Goal: Task Accomplishment & Management: Use online tool/utility

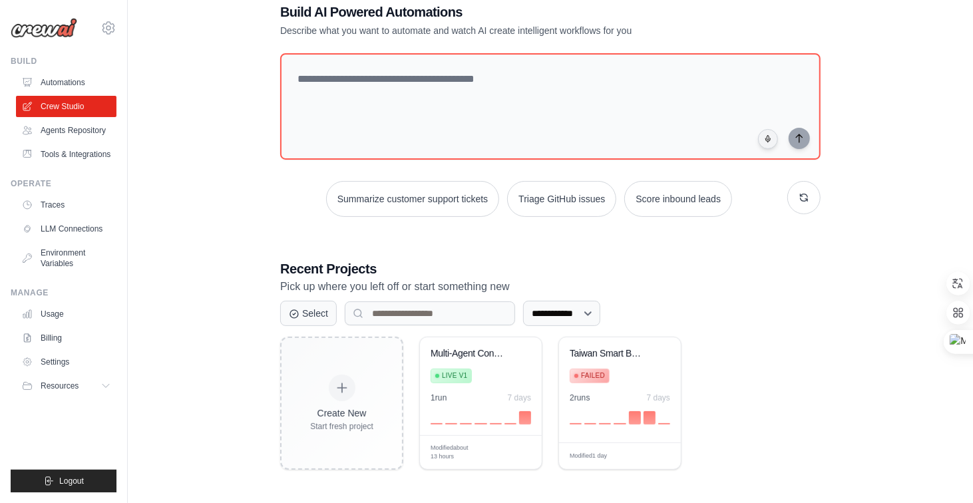
scroll to position [12, 0]
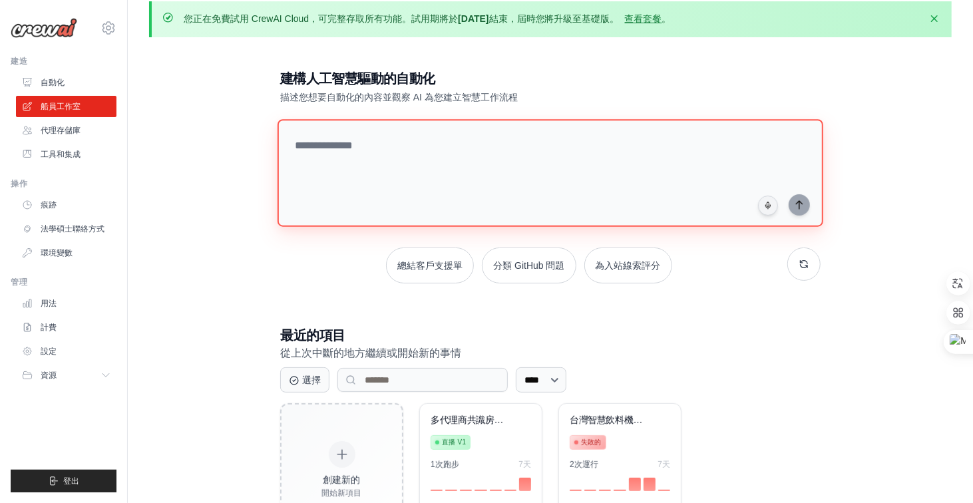
click at [443, 146] on textarea at bounding box center [551, 173] width 546 height 108
type textarea "**********"
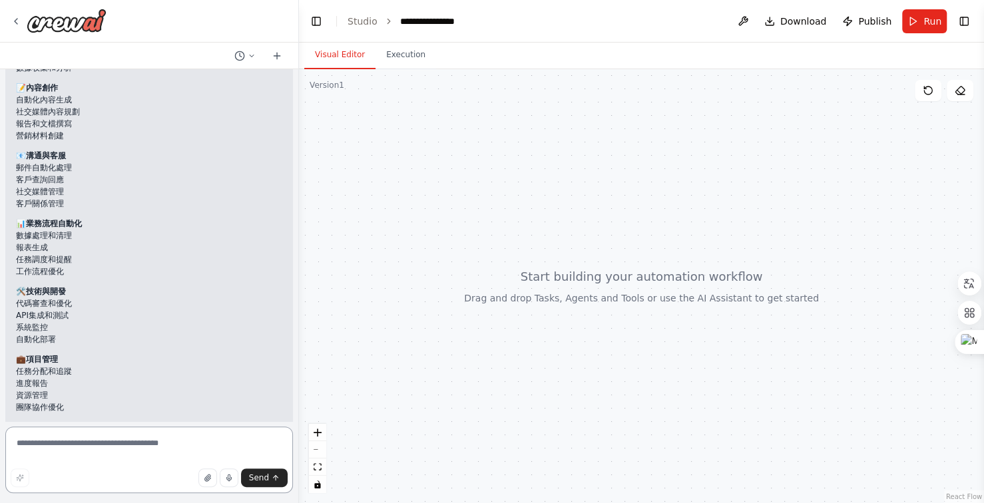
scroll to position [133, 0]
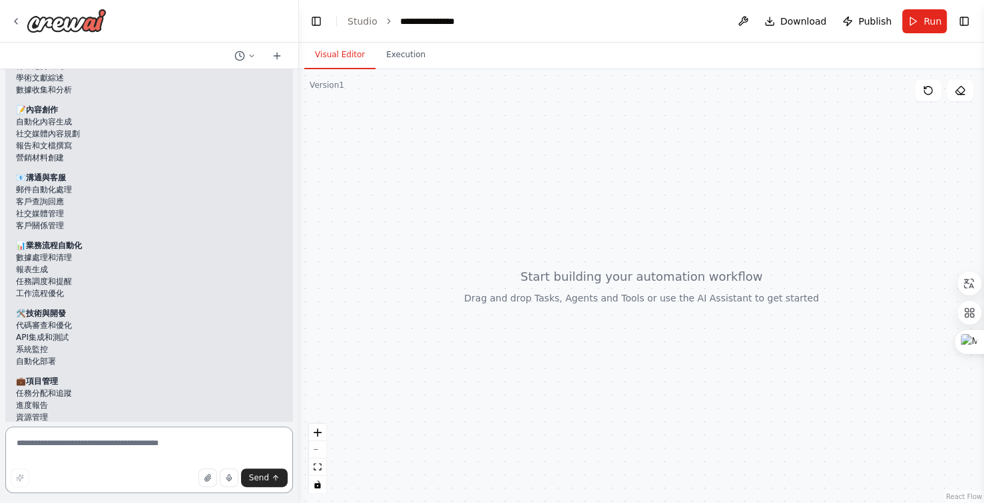
click at [130, 449] on textarea at bounding box center [149, 460] width 288 height 67
type textarea "*"
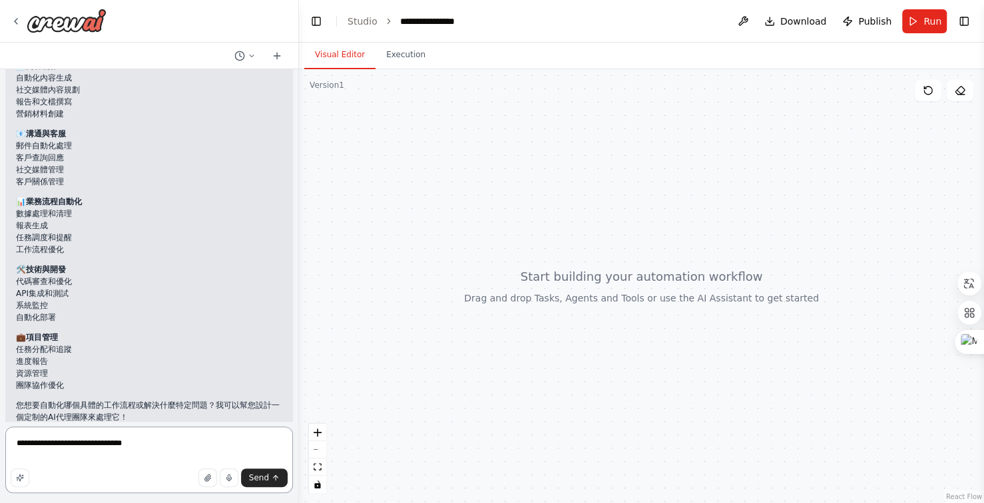
scroll to position [200, 0]
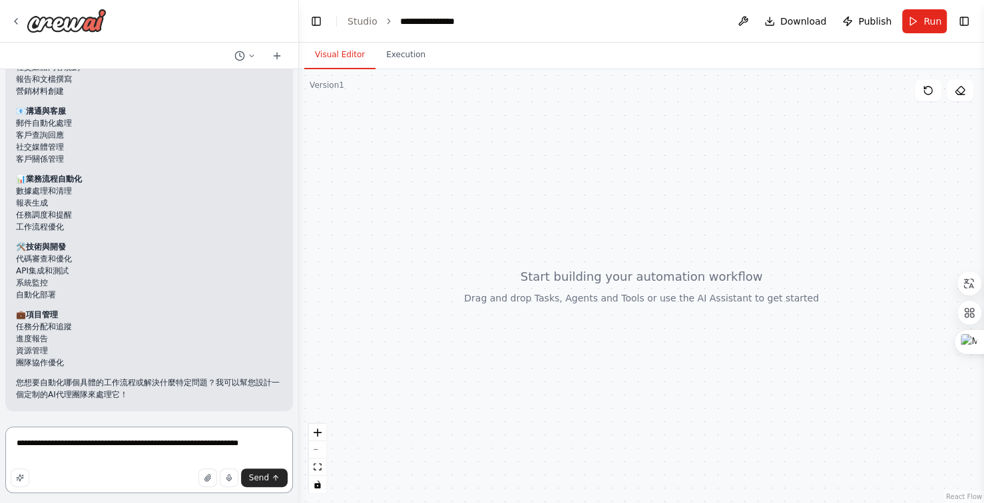
type textarea "**********"
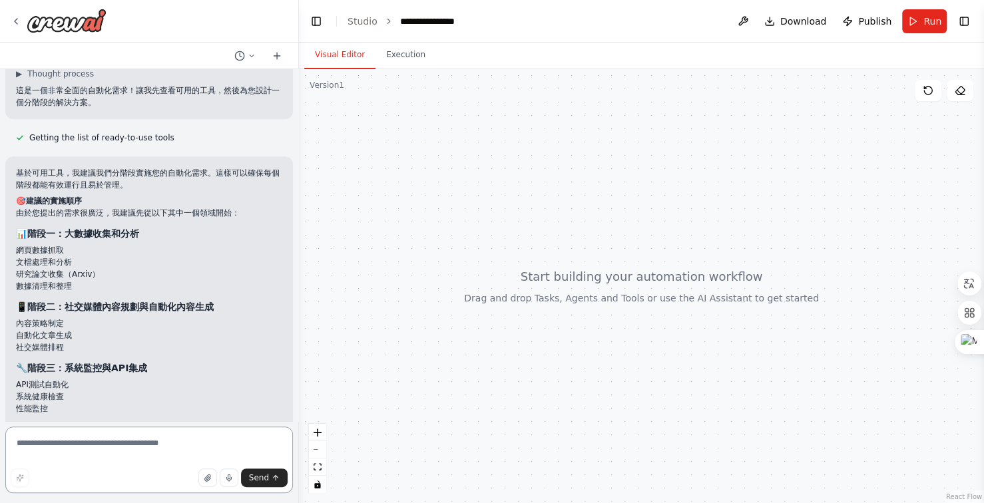
scroll to position [756, 0]
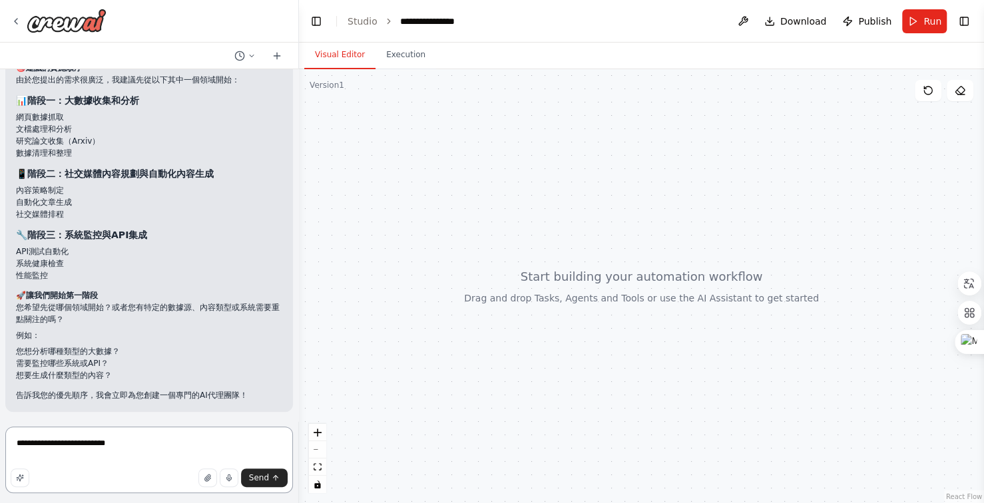
type textarea "**********"
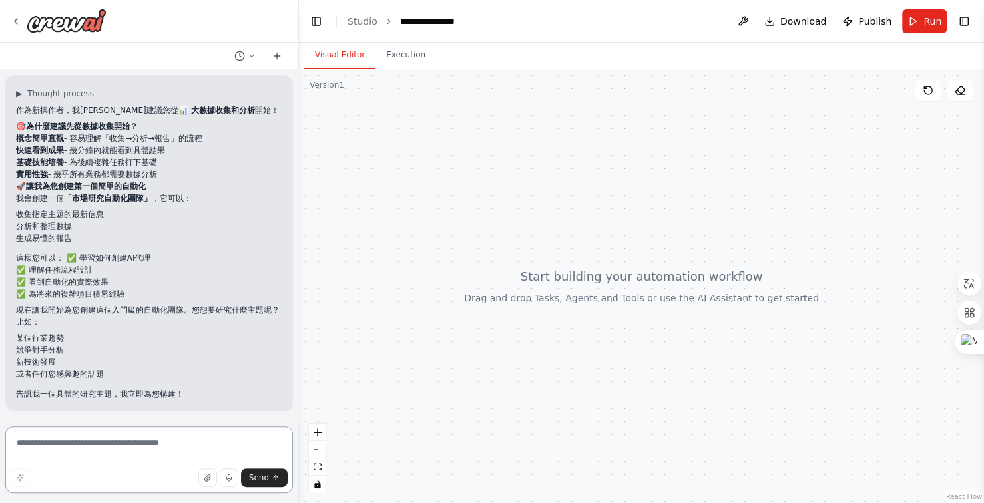
scroll to position [1146, 0]
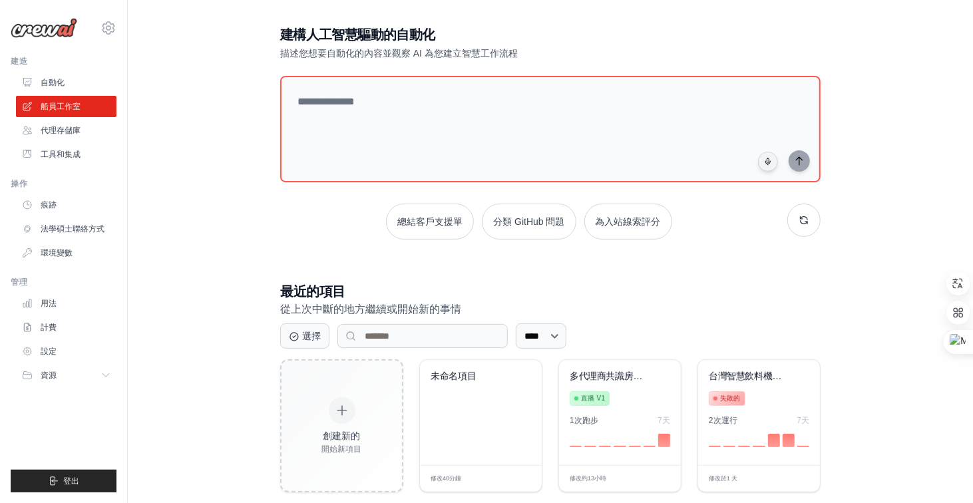
scroll to position [79, 0]
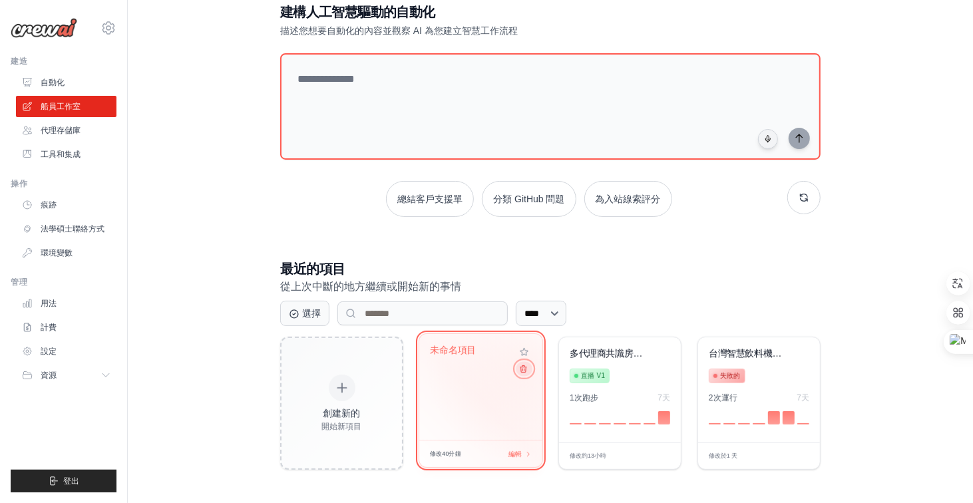
click at [525, 366] on icon at bounding box center [523, 369] width 9 height 9
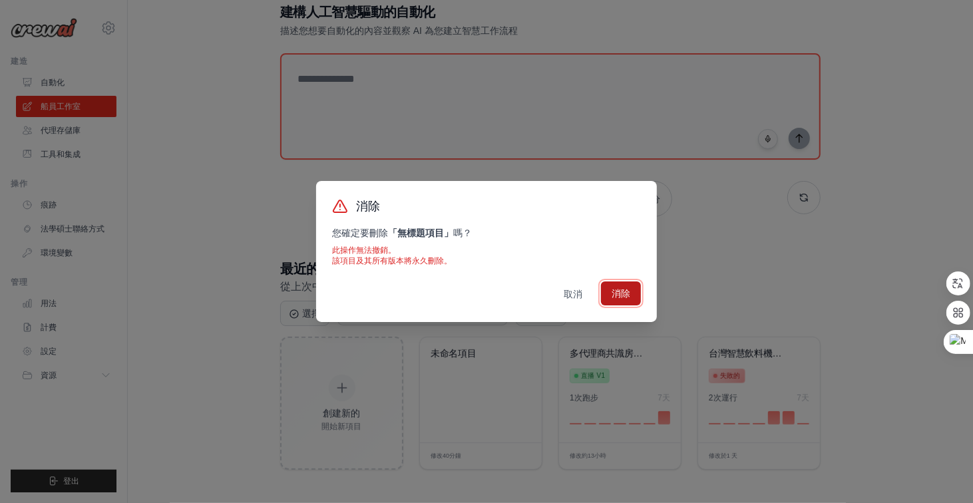
click at [629, 296] on font "消除" at bounding box center [621, 293] width 19 height 11
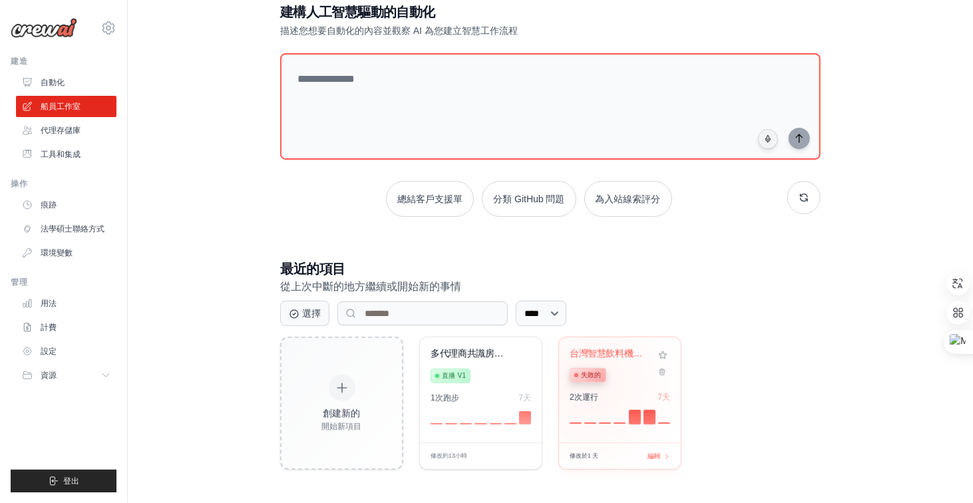
click at [590, 384] on div "台灣智慧飲料機投資... 失敗的" at bounding box center [610, 368] width 81 height 41
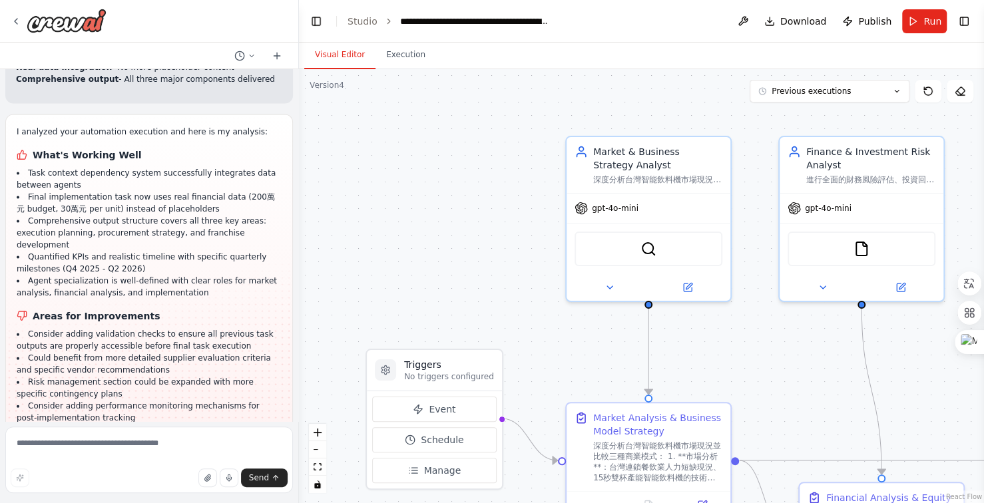
scroll to position [37015, 0]
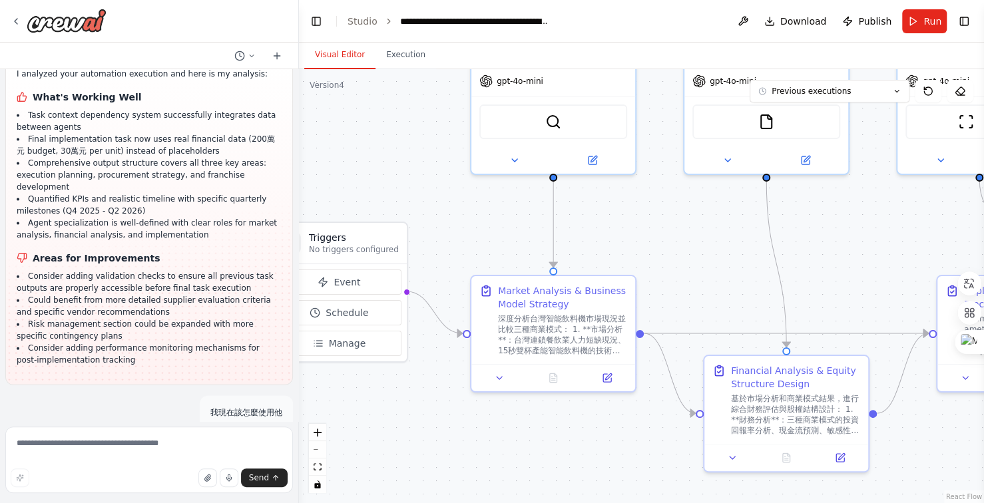
drag, startPoint x: 458, startPoint y: 274, endPoint x: 357, endPoint y: 135, distance: 171.5
click at [362, 145] on div ".deletable-edge-delete-btn { width: 20px; height: 20px; border: 0px solid #ffff…" at bounding box center [641, 286] width 685 height 434
click at [344, 116] on div ".deletable-edge-delete-btn { width: 20px; height: 20px; border: 0px solid #ffff…" at bounding box center [641, 286] width 685 height 434
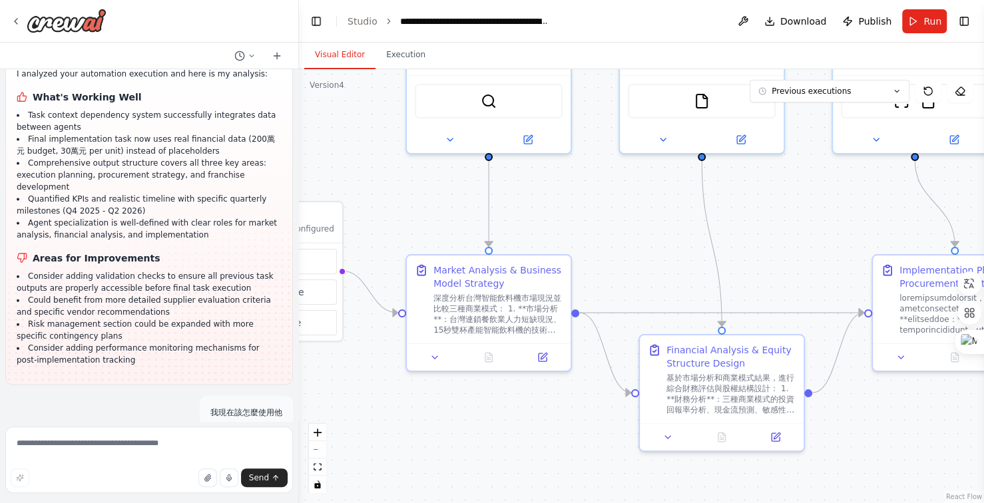
drag, startPoint x: 591, startPoint y: 427, endPoint x: 453, endPoint y: 427, distance: 138.5
click at [453, 427] on div ".deletable-edge-delete-btn { width: 20px; height: 20px; border: 0px solid #ffff…" at bounding box center [641, 286] width 685 height 434
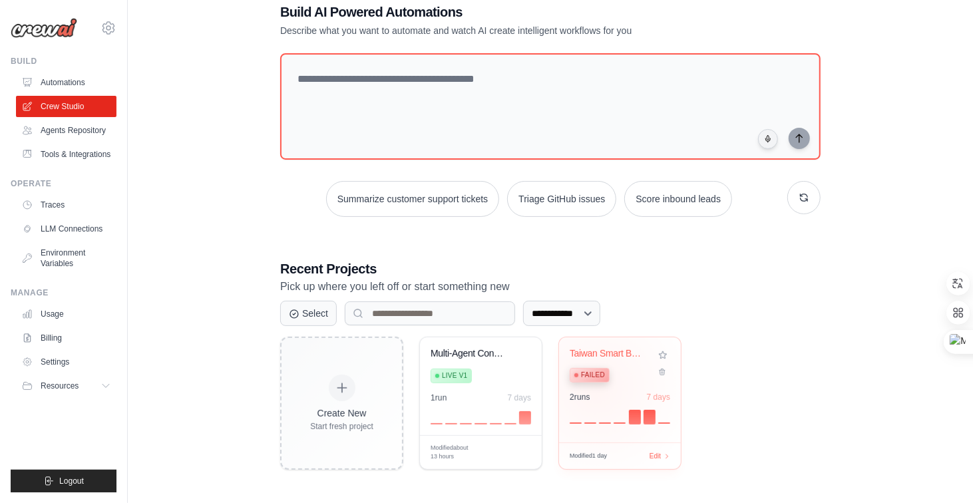
click at [597, 386] on div "Taiwan Smart Beverage Machine Inves... Failed 2 run s 7 days" at bounding box center [620, 390] width 122 height 105
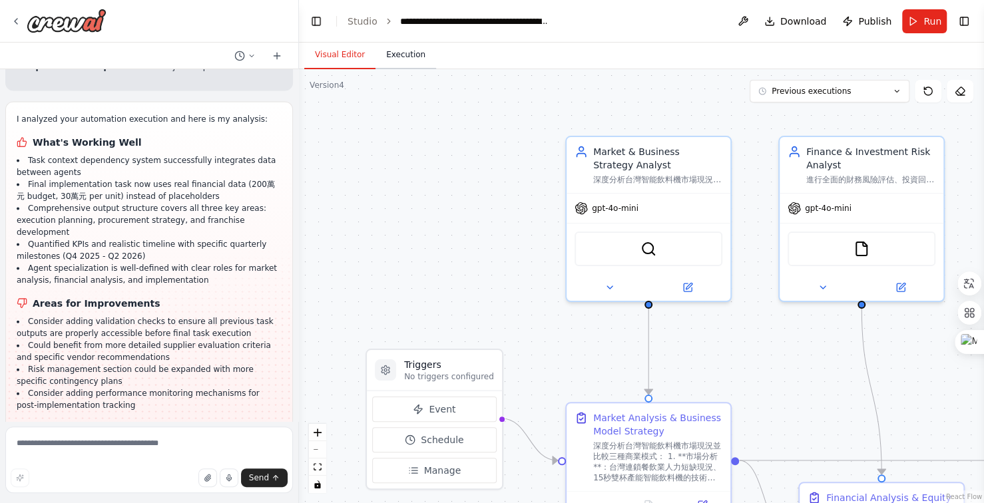
scroll to position [37015, 0]
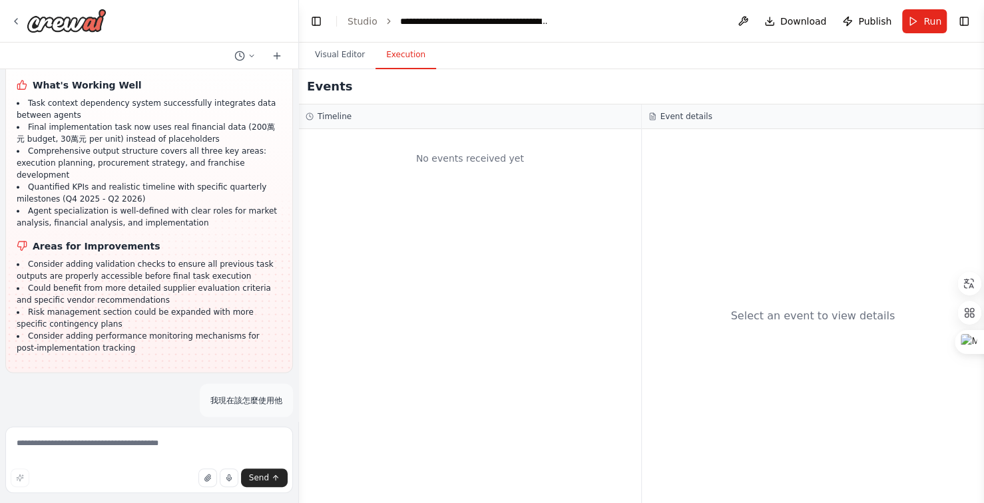
click at [410, 58] on button "Execution" at bounding box center [406, 55] width 61 height 28
click at [936, 24] on span "Run" at bounding box center [933, 21] width 18 height 13
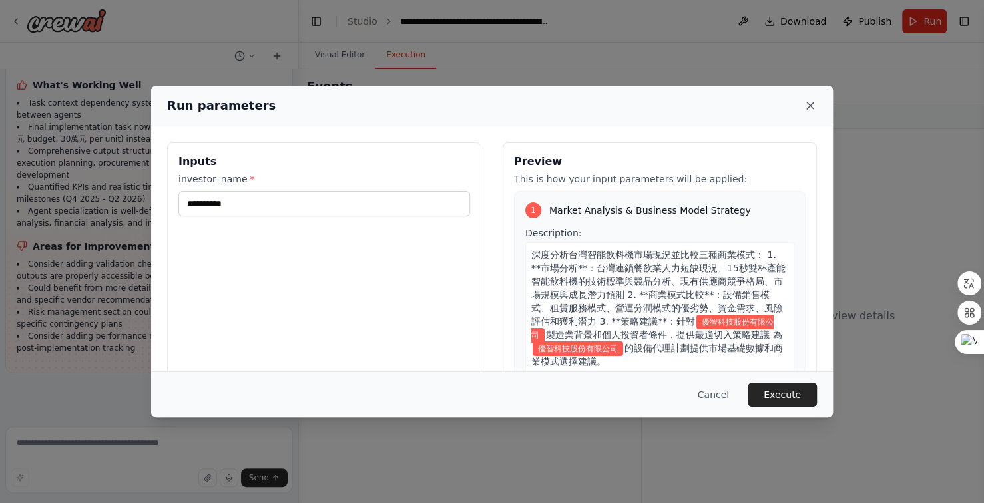
click at [810, 105] on icon at bounding box center [810, 106] width 7 height 7
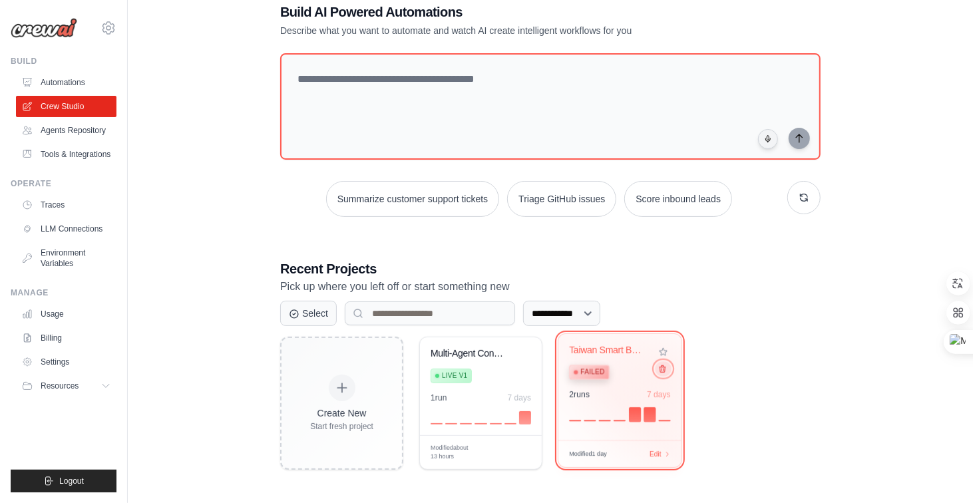
click at [663, 374] on button at bounding box center [663, 369] width 16 height 15
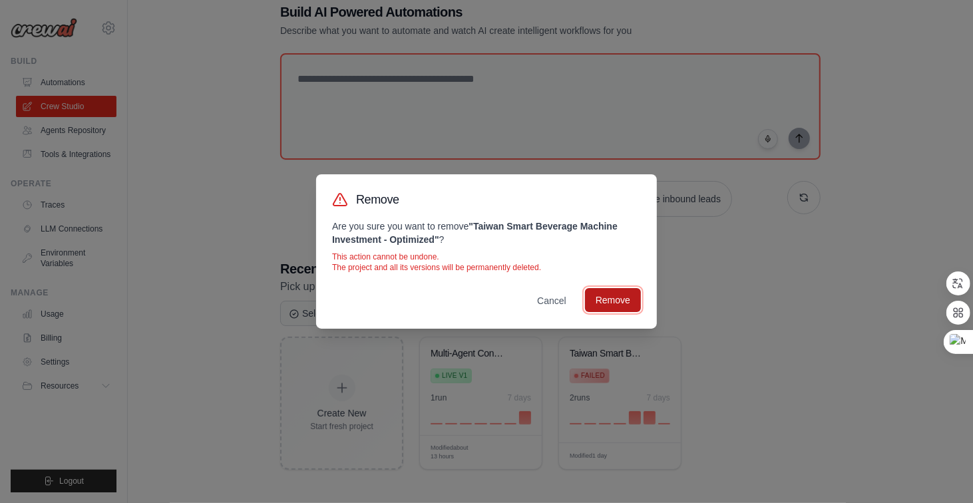
click at [619, 304] on button "Remove" at bounding box center [613, 300] width 56 height 24
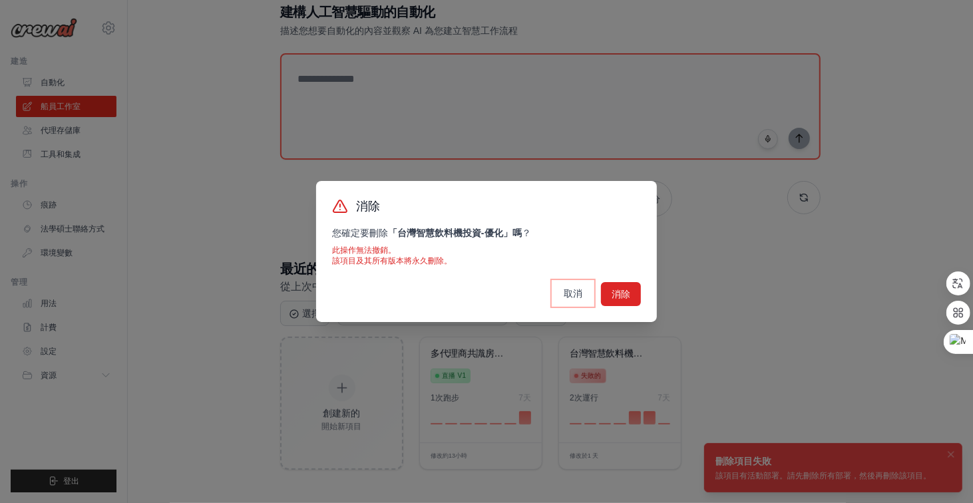
click at [577, 298] on button "取消" at bounding box center [573, 294] width 40 height 24
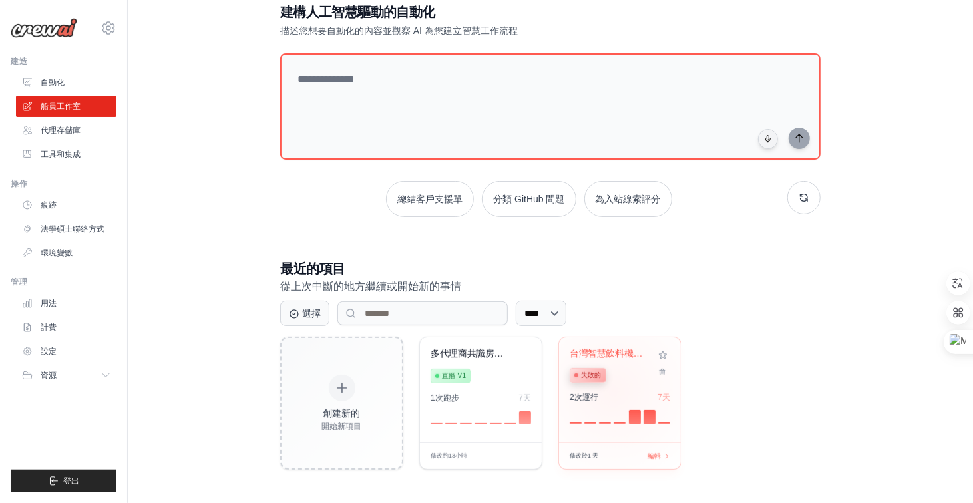
click at [614, 390] on div "台灣智慧飲料機投資... 失敗的 2 次 運行 7天" at bounding box center [620, 390] width 122 height 105
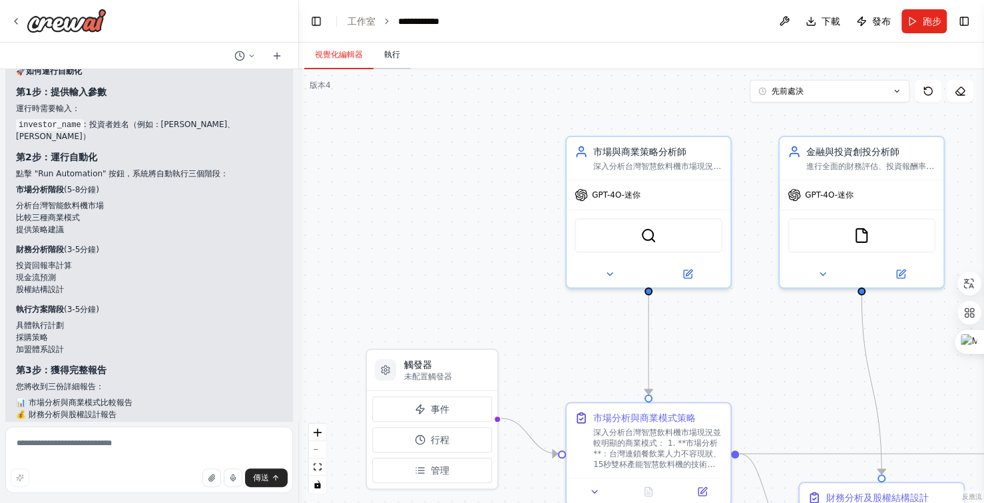
click at [396, 53] on font "執行" at bounding box center [392, 54] width 16 height 9
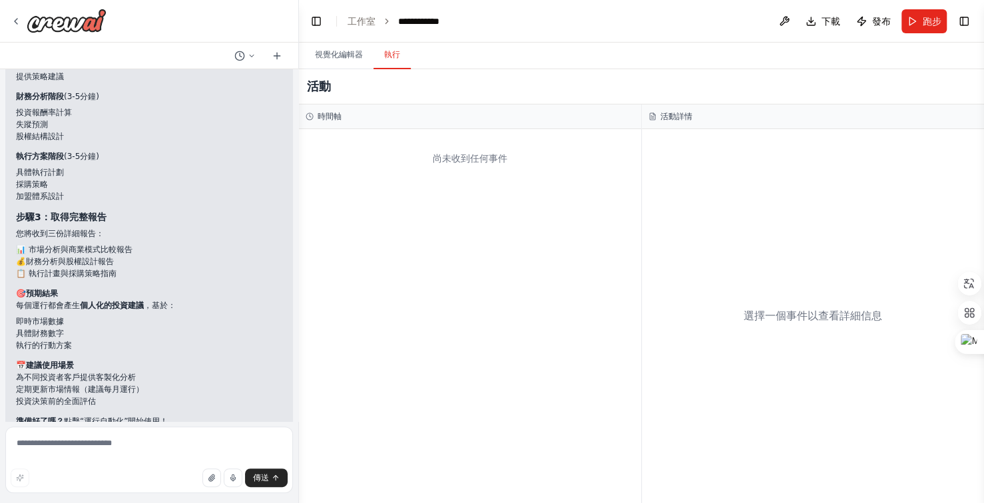
scroll to position [35138, 0]
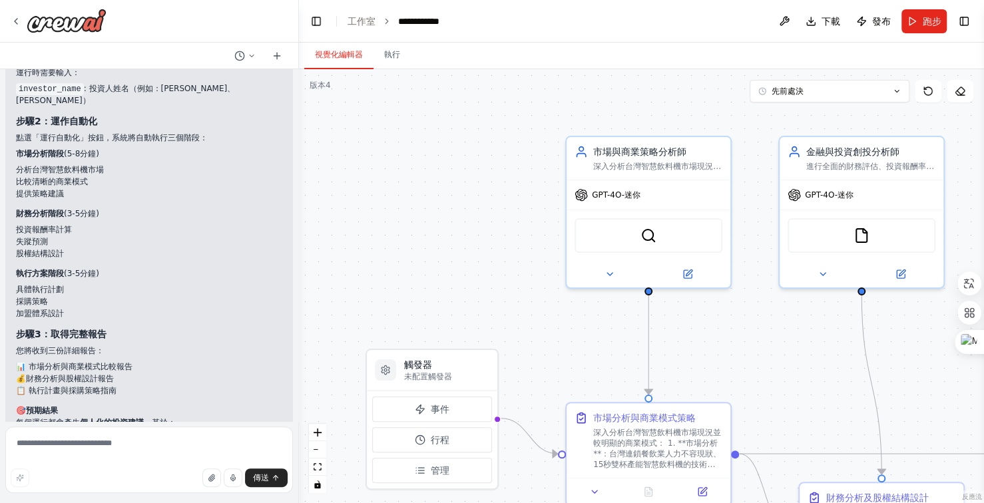
click at [351, 50] on font "視覺化編輯器" at bounding box center [339, 54] width 48 height 9
click at [930, 16] on font "跑步" at bounding box center [932, 21] width 19 height 11
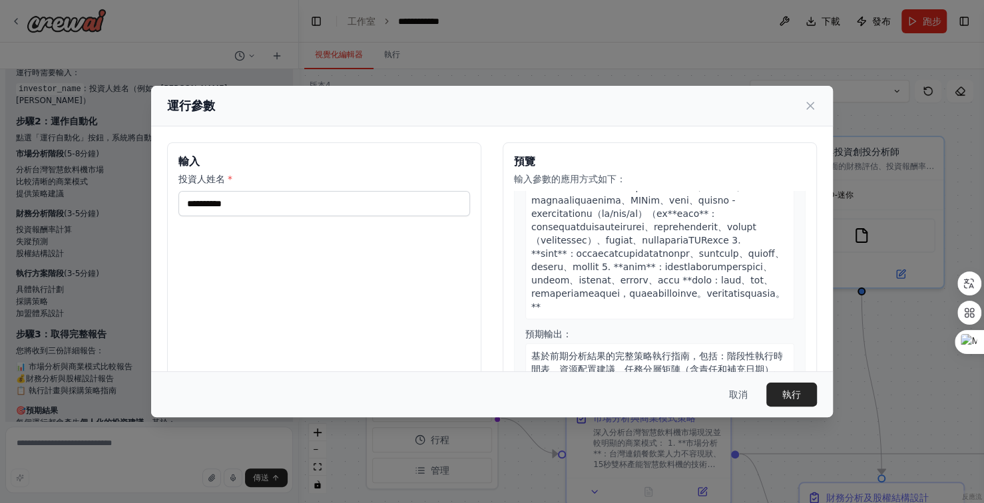
scroll to position [773, 0]
click at [738, 391] on font "取消" at bounding box center [738, 395] width 19 height 11
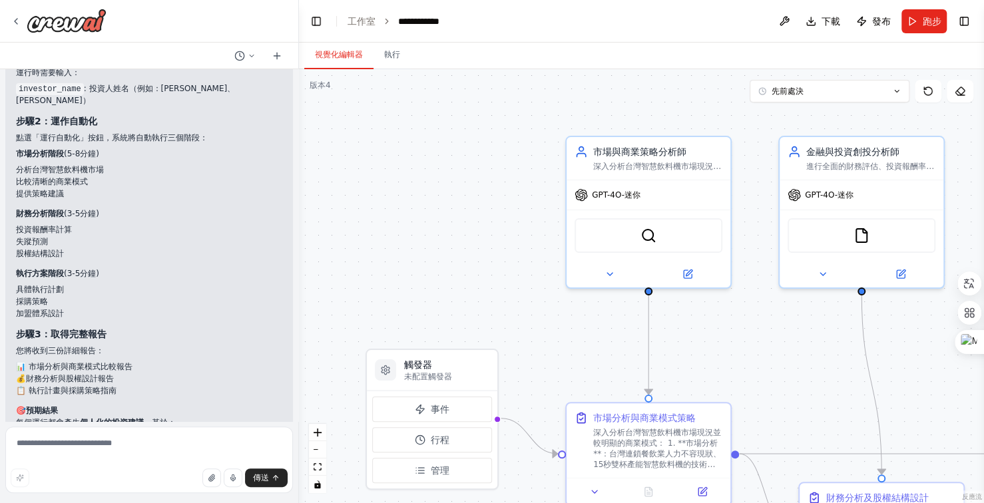
click at [738, 391] on div ".deletable-edge-delete-btn { width: 20px; height: 20px; border: 0px solid #ffff…" at bounding box center [641, 286] width 685 height 434
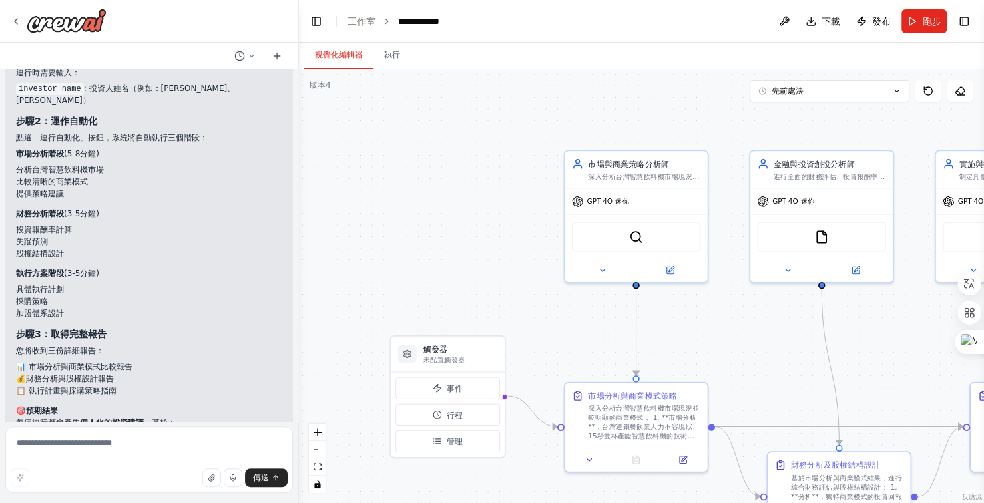
click at [509, 146] on div ".deletable-edge-delete-btn { width: 20px; height: 20px; border: 0px solid #ffff…" at bounding box center [641, 286] width 685 height 434
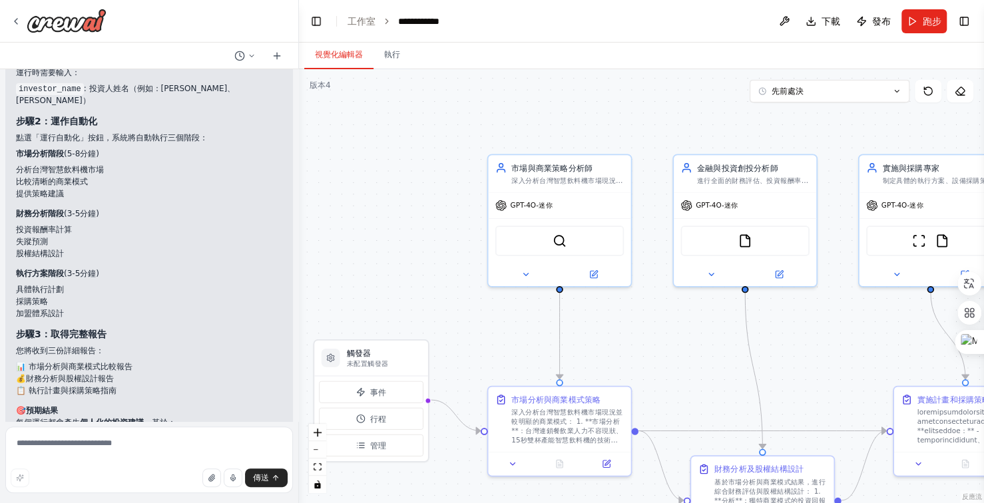
drag, startPoint x: 506, startPoint y: 146, endPoint x: 432, endPoint y: 150, distance: 74.0
click at [432, 150] on div ".deletable-edge-delete-btn { width: 20px; height: 20px; border: 0px solid #ffff…" at bounding box center [641, 286] width 685 height 434
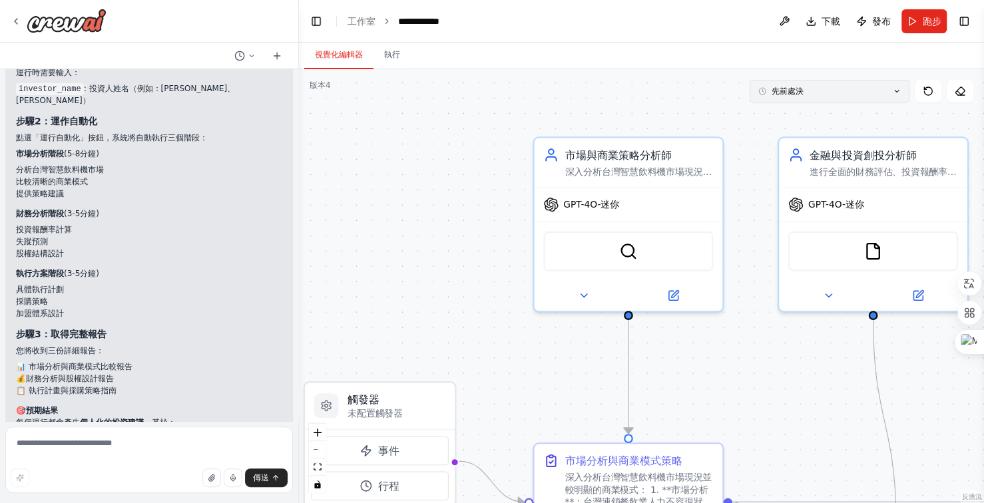
click at [898, 93] on icon at bounding box center [897, 91] width 8 height 8
click at [779, 17] on button at bounding box center [784, 21] width 21 height 24
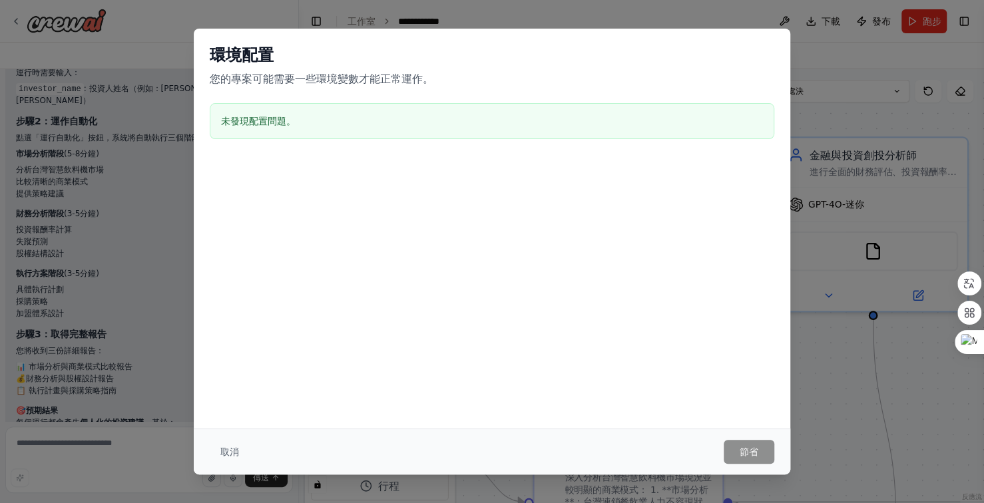
click at [859, 163] on div "環境配置 您的專案可能需要一些環境變數才能正常運作。 未發現配置問題。 取消 節省" at bounding box center [492, 251] width 984 height 503
click at [724, 13] on div "環境配置 您的專案可能需要一些環境變數才能正常運作。 未發現配置問題。 取消 節省" at bounding box center [492, 251] width 984 height 503
drag, startPoint x: 156, startPoint y: 35, endPoint x: 384, endPoint y: 13, distance: 228.1
click at [384, 13] on div "環境配置 您的專案可能需要一些環境變數才能正常運作。 未發現配置問題。 取消 節省" at bounding box center [492, 251] width 984 height 503
click at [264, 125] on font "未發現配置問題。" at bounding box center [258, 121] width 75 height 11
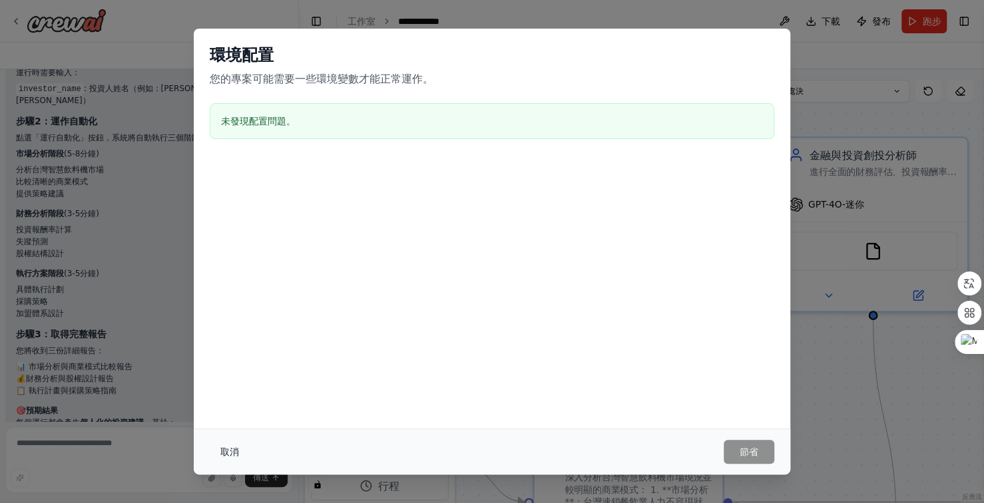
click at [232, 456] on font "取消" at bounding box center [229, 452] width 19 height 11
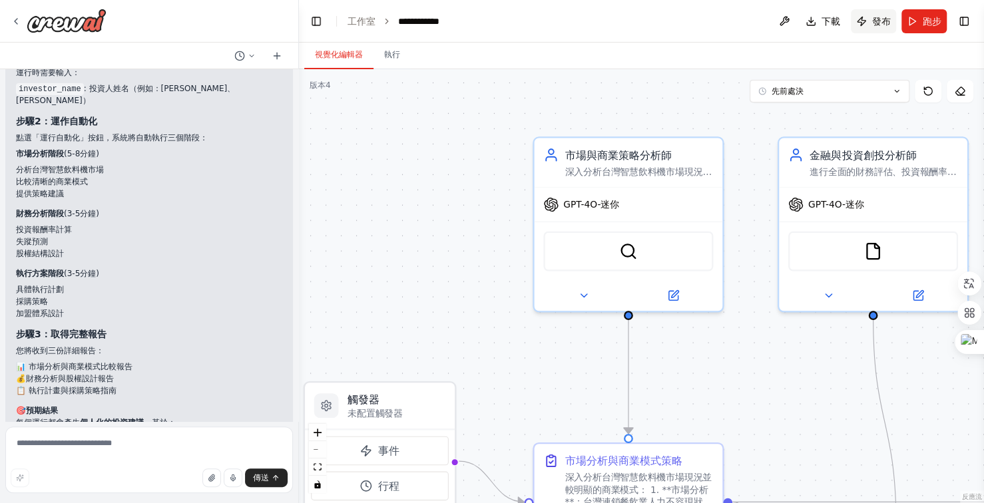
click at [886, 21] on font "發布" at bounding box center [881, 21] width 19 height 11
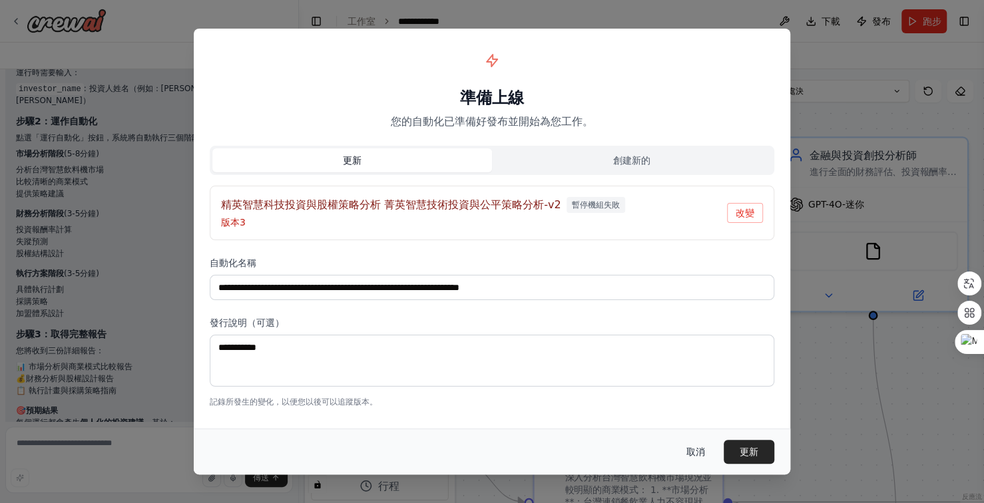
click at [688, 449] on font "取消" at bounding box center [695, 452] width 19 height 11
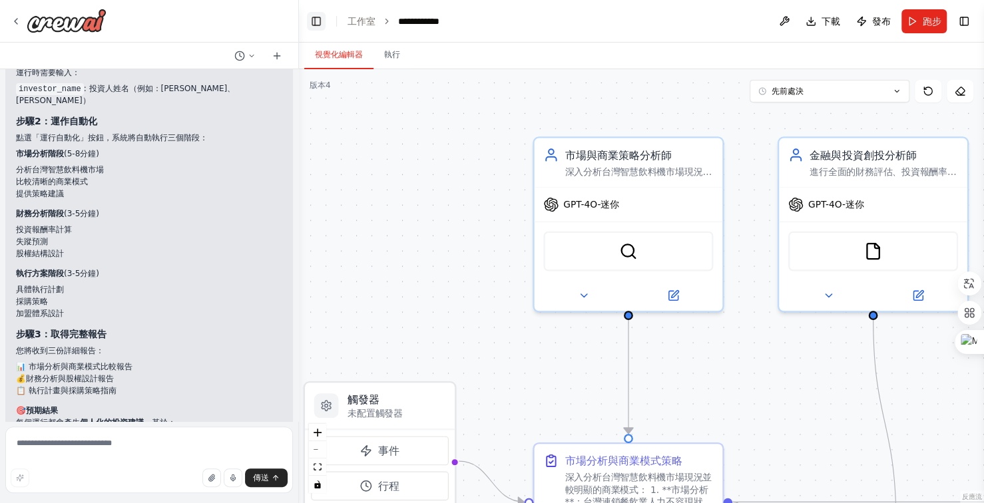
click at [319, 19] on button "切換左側邊欄" at bounding box center [316, 21] width 19 height 19
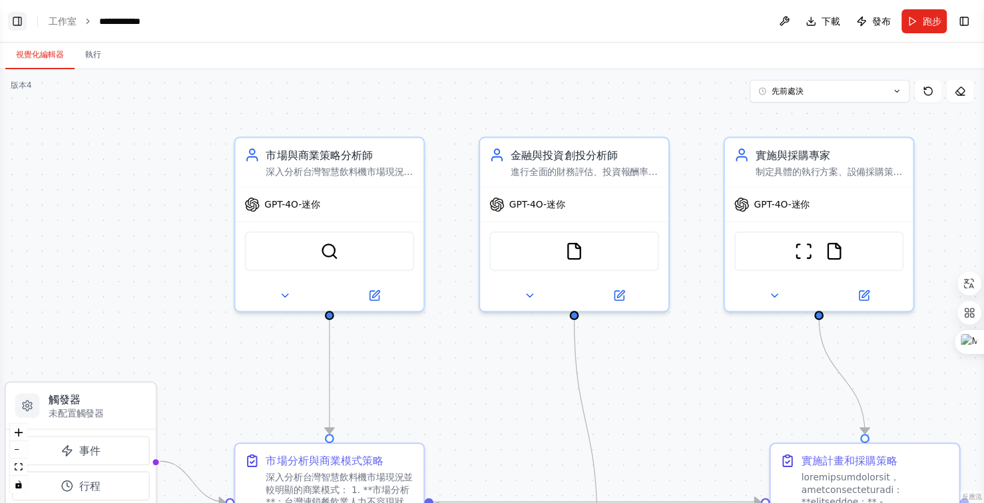
click at [319, 19] on header "**********" at bounding box center [492, 21] width 984 height 43
click at [17, 22] on button "切換左側邊欄" at bounding box center [17, 21] width 19 height 19
click at [17, 22] on div "建立一個團隊來幫助您組織個人項目，設定重要截止日期的提醒，追蹤目標進度，並提供有關生產力模式的見解，以幫助您保持專注和積極性。 ▶ 思維過程 我將幫助您創建一…" at bounding box center [492, 251] width 984 height 503
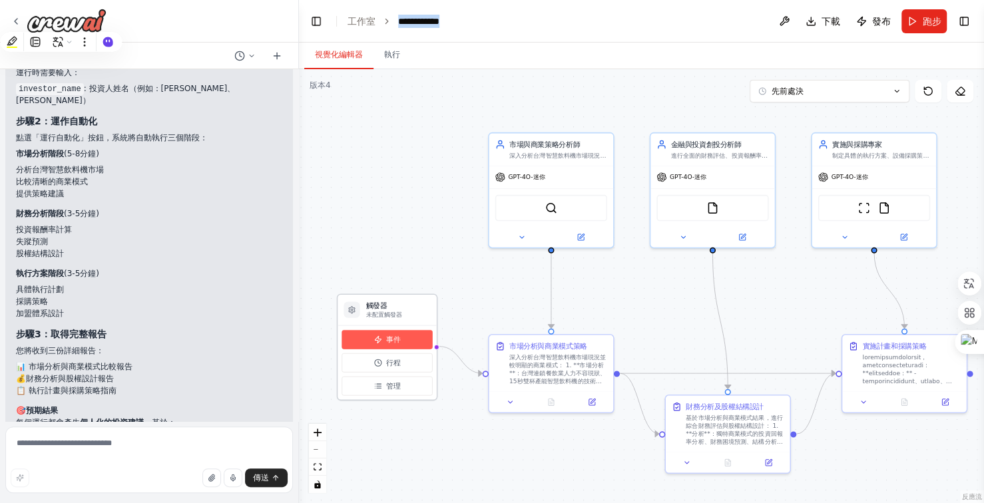
click at [410, 344] on button "事件" at bounding box center [387, 339] width 91 height 19
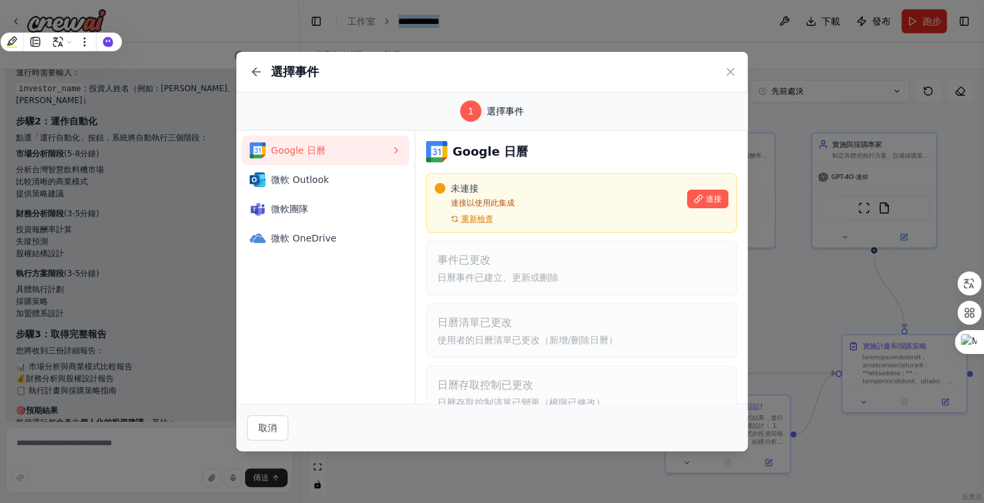
scroll to position [87, 0]
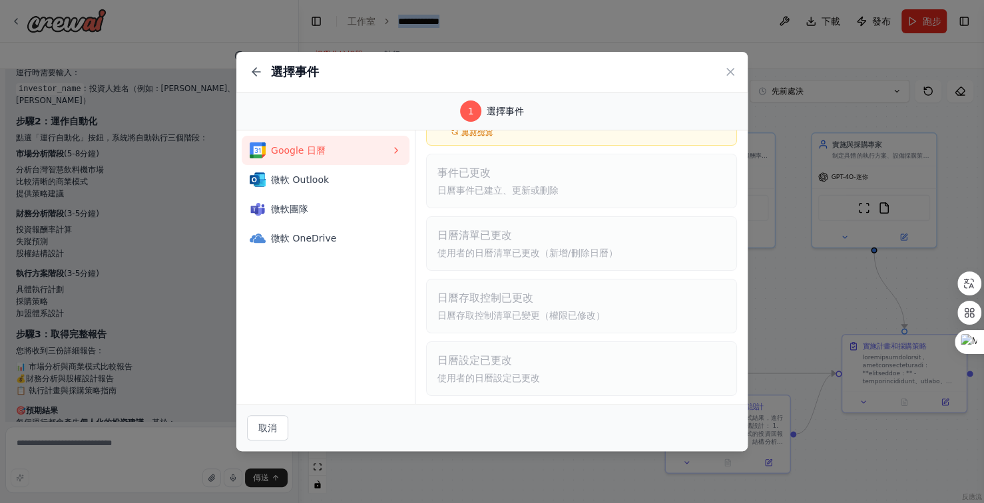
click at [397, 143] on button "Google 日曆" at bounding box center [326, 150] width 168 height 29
click at [362, 305] on div "Google 日曆 微軟 Outlook 微軟團隊 微軟 OneDrive" at bounding box center [325, 268] width 179 height 274
click at [276, 427] on font "取消" at bounding box center [267, 428] width 19 height 11
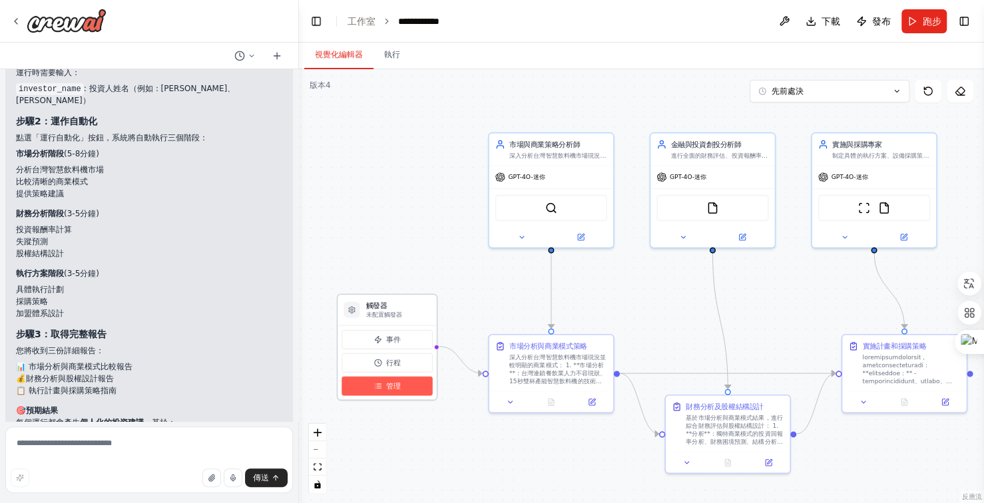
click at [410, 383] on button "管理" at bounding box center [387, 386] width 91 height 19
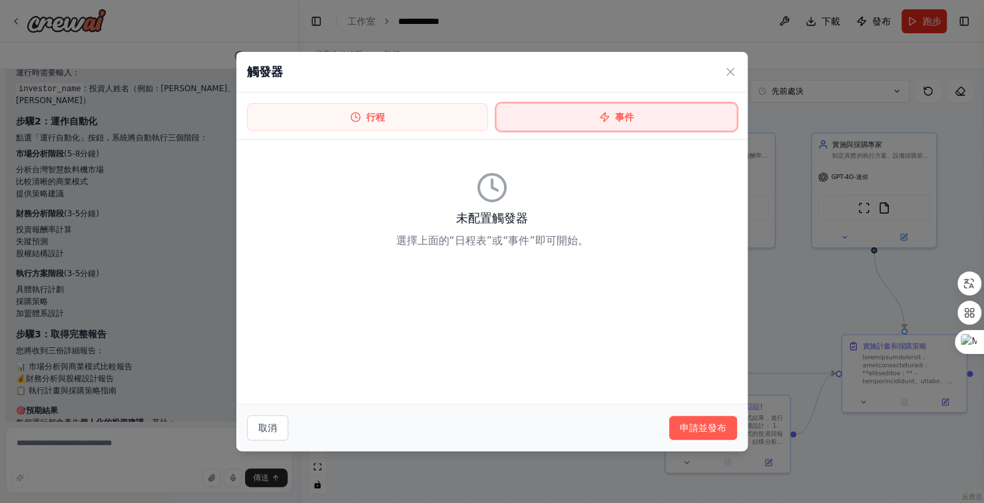
click at [611, 119] on button "事件" at bounding box center [616, 117] width 241 height 28
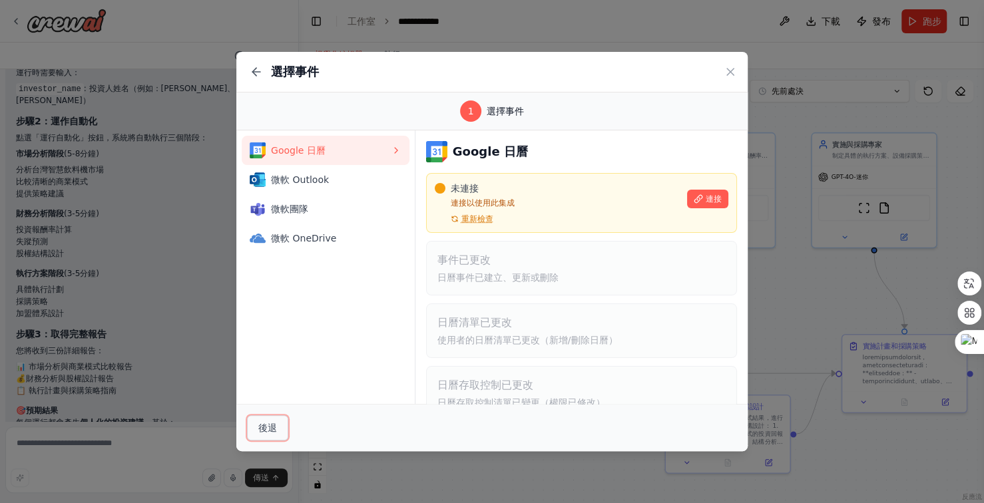
click at [275, 431] on font "後退" at bounding box center [267, 428] width 19 height 11
click at [275, 431] on button "後退" at bounding box center [267, 427] width 41 height 25
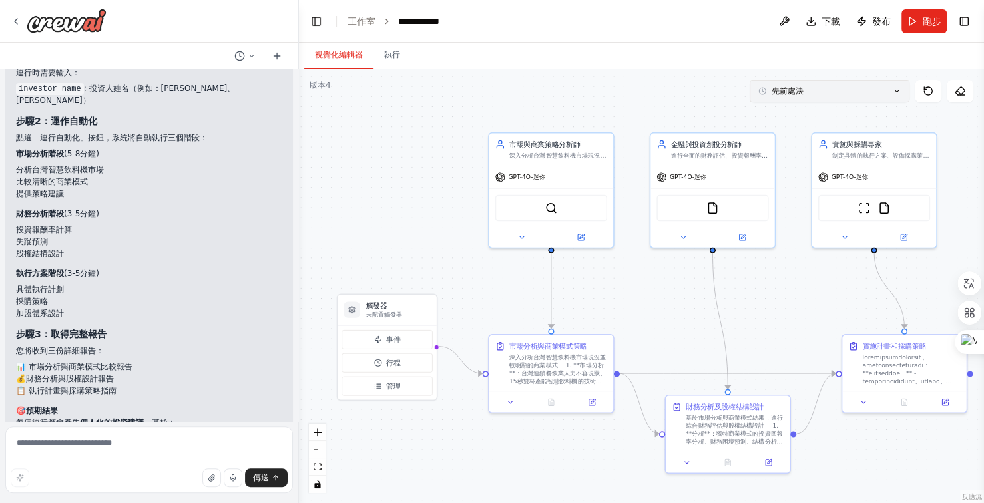
click at [903, 93] on button "先前處決" at bounding box center [830, 91] width 160 height 23
click at [870, 115] on div "2025年10月5日" at bounding box center [837, 116] width 133 height 11
click at [928, 87] on icon at bounding box center [928, 91] width 8 height 8
click at [928, 90] on icon at bounding box center [928, 91] width 11 height 11
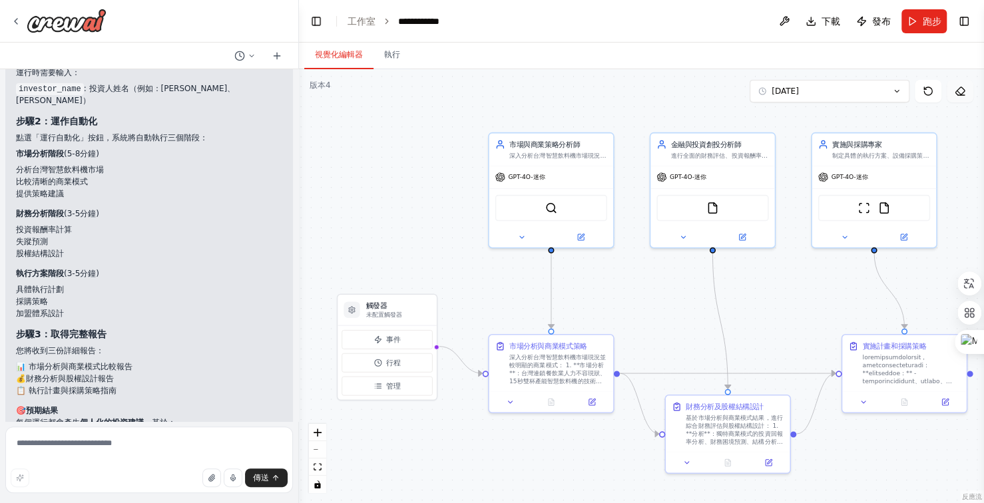
click at [956, 89] on icon at bounding box center [960, 91] width 11 height 11
click at [962, 95] on icon at bounding box center [960, 91] width 11 height 11
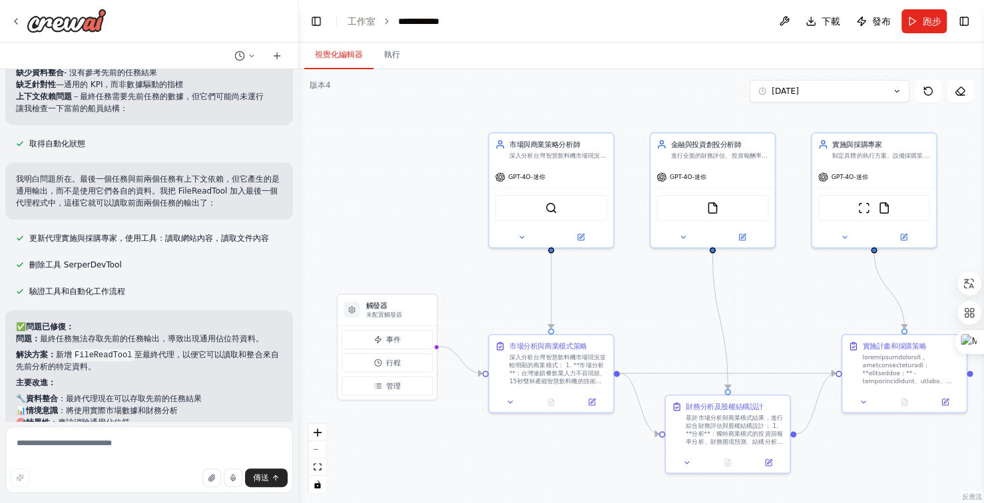
scroll to position [32341, 0]
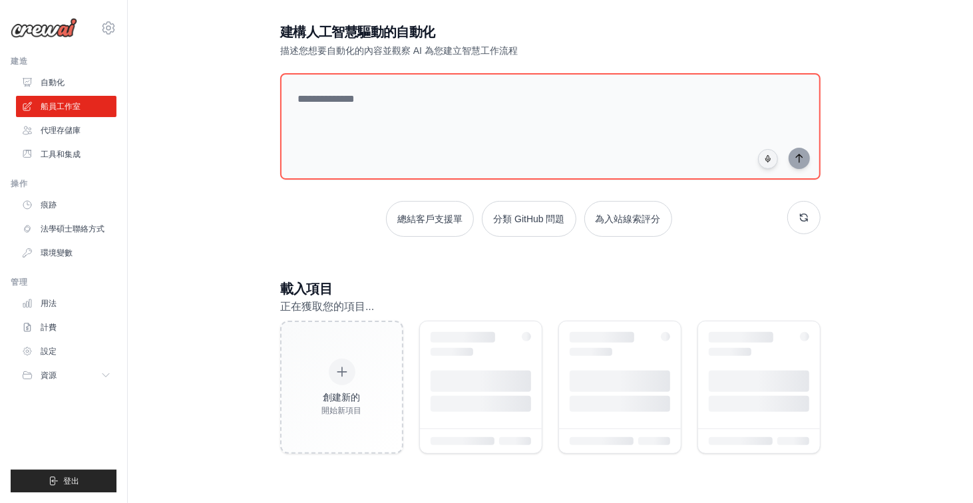
scroll to position [58, 0]
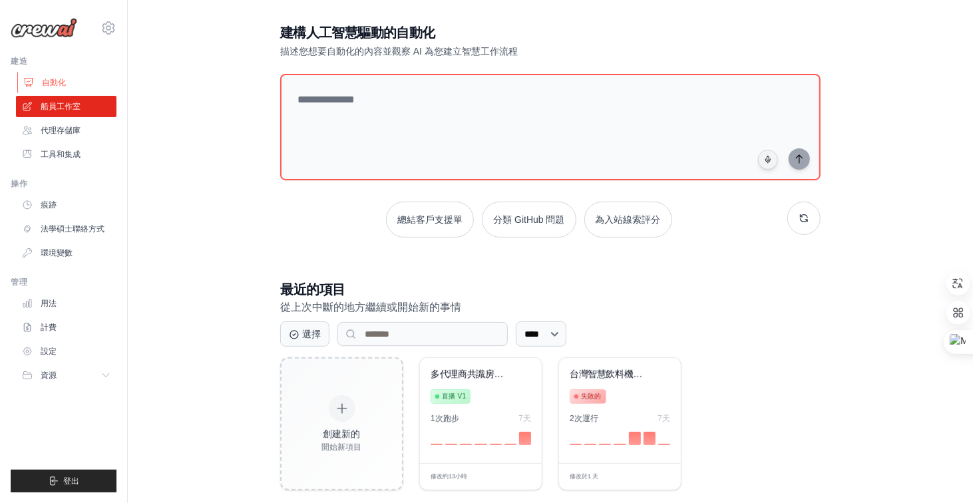
click at [59, 81] on font "自動化" at bounding box center [54, 82] width 24 height 9
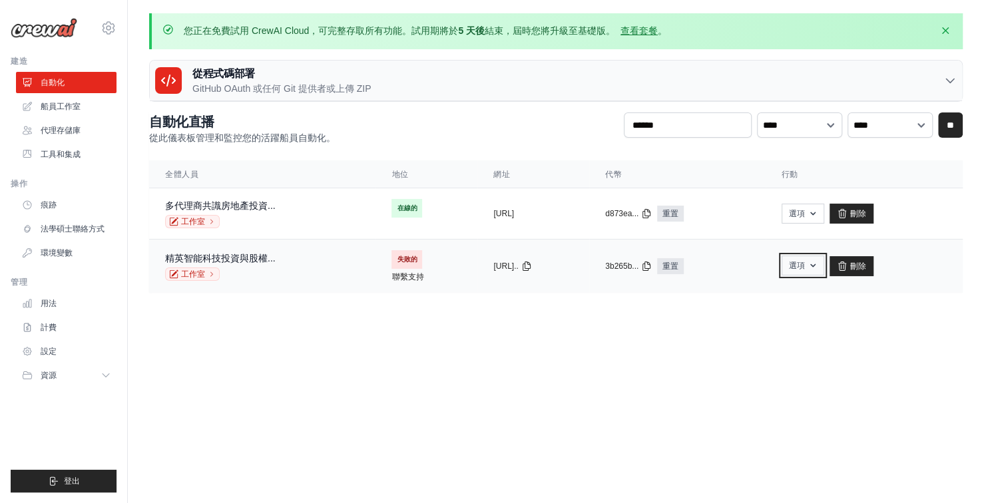
click at [805, 265] on font "選項" at bounding box center [797, 265] width 16 height 9
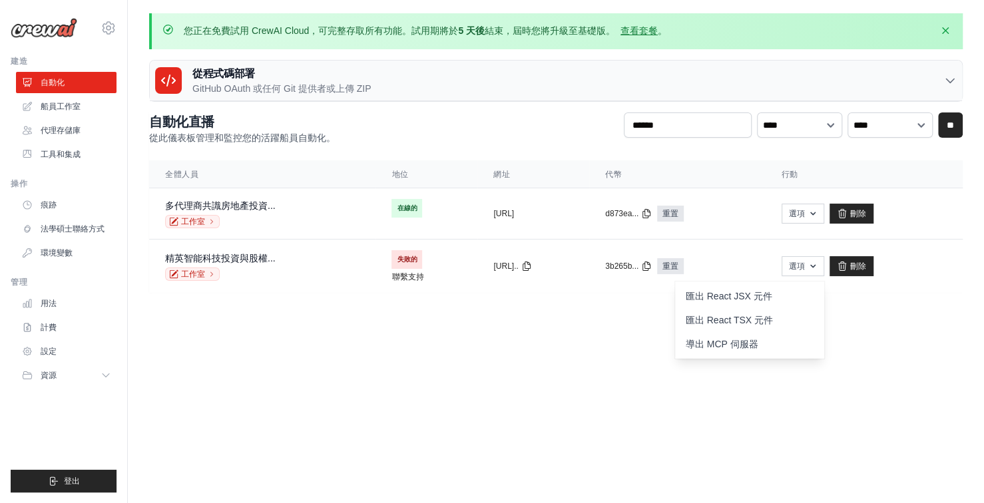
click at [856, 350] on body "home0980797007@gmail.com 設定 建造 自動化" at bounding box center [492, 251] width 984 height 503
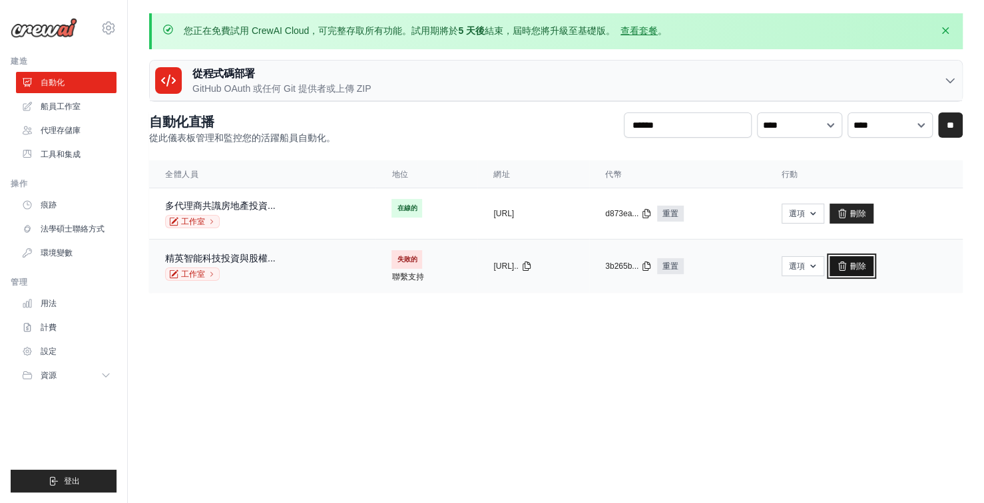
click at [874, 264] on link "刪除" at bounding box center [852, 266] width 44 height 20
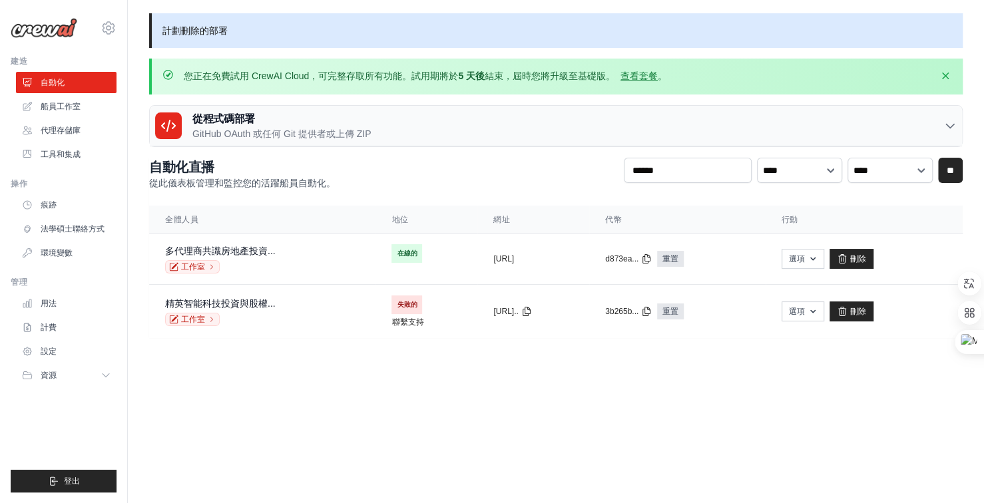
drag, startPoint x: 254, startPoint y: 300, endPoint x: 523, endPoint y: 374, distance: 279.6
click at [523, 374] on body "home0980797007@gmail.com 設定 建造 自動化" at bounding box center [492, 251] width 984 height 503
click at [678, 312] on font "重置" at bounding box center [671, 311] width 16 height 9
click at [818, 312] on icon "button" at bounding box center [813, 311] width 11 height 11
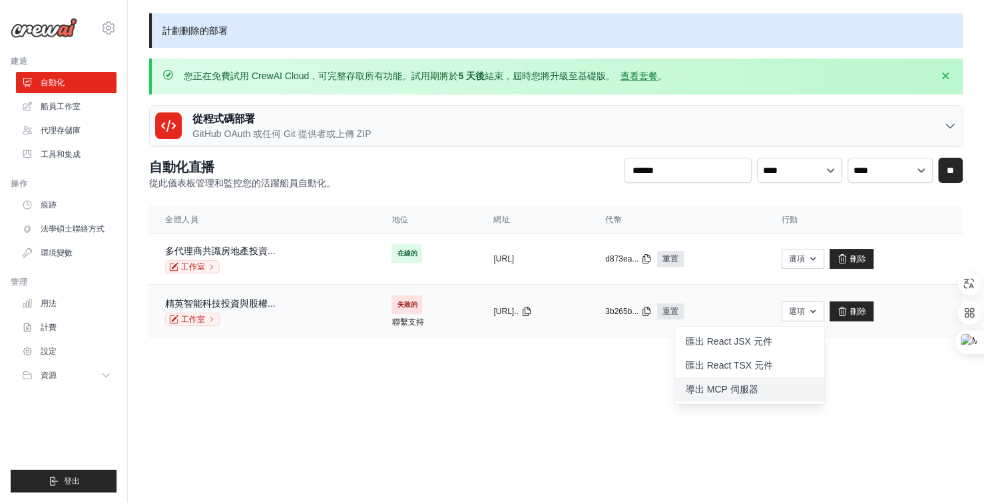
click at [758, 389] on font "導出 MCP 伺服器" at bounding box center [722, 389] width 73 height 11
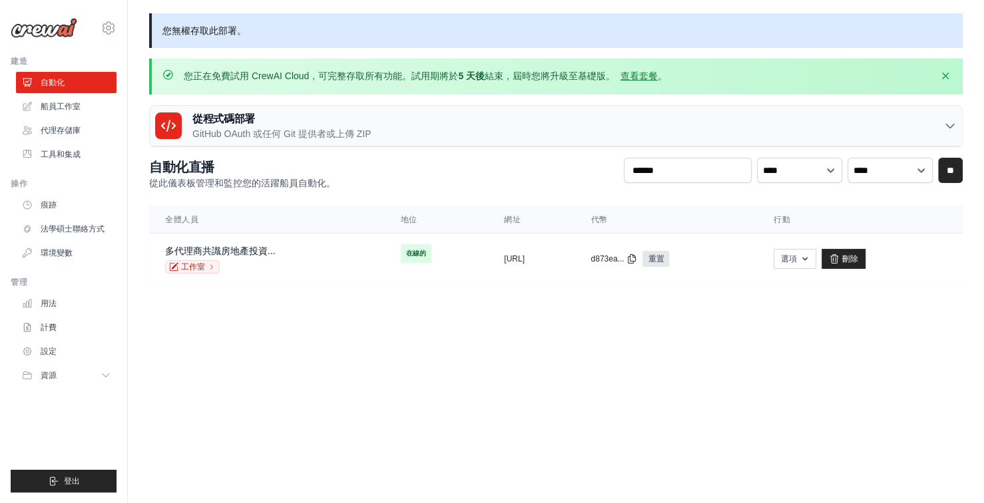
click at [659, 376] on body "home0980797007@gmail.com 設定 建造 自動化" at bounding box center [492, 251] width 984 height 503
click at [224, 247] on font "多代理商共識房地產投資..." at bounding box center [220, 251] width 111 height 11
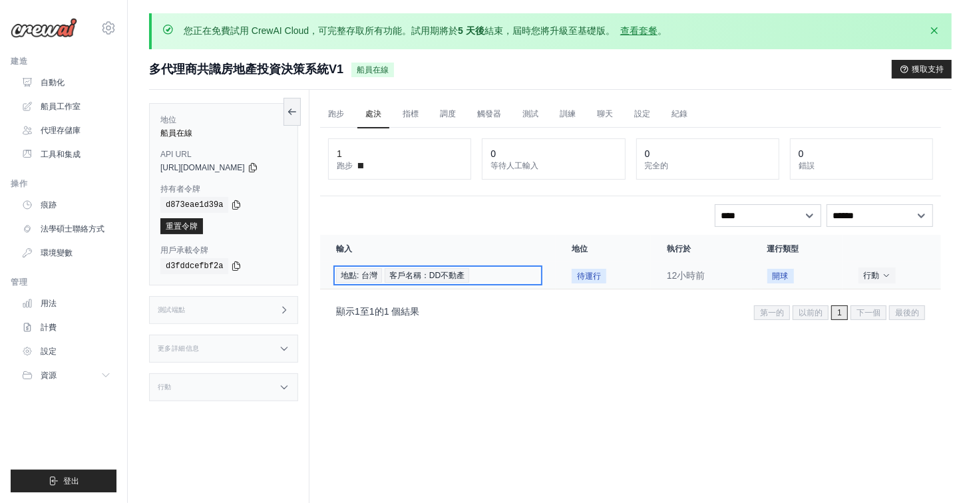
click at [469, 277] on span "客戶名稱：DD不動產" at bounding box center [427, 275] width 85 height 15
click at [476, 264] on td "地點: 台灣 客戶名稱：DD不動產" at bounding box center [438, 275] width 236 height 27
click at [521, 256] on th "輸入" at bounding box center [438, 248] width 236 height 27
click at [513, 270] on div "地點: 台灣 客戶名稱：DD不動產" at bounding box center [438, 275] width 204 height 15
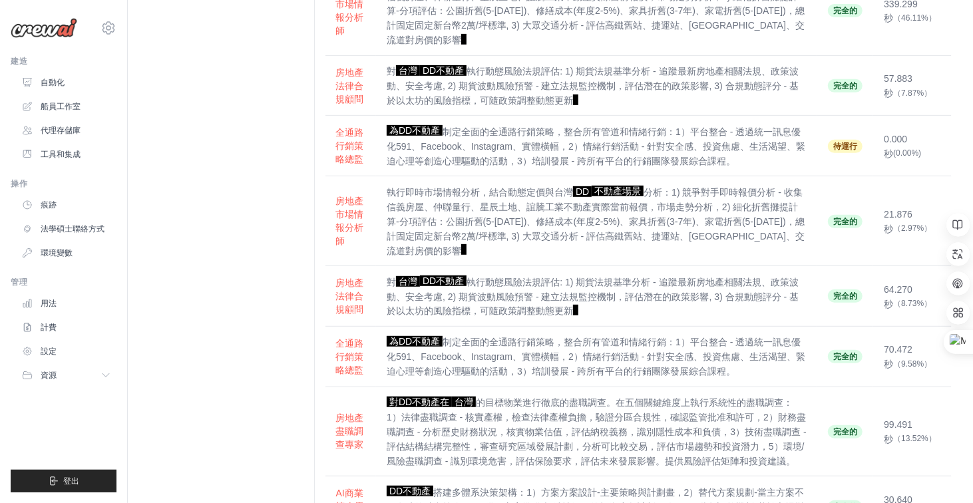
scroll to position [415, 0]
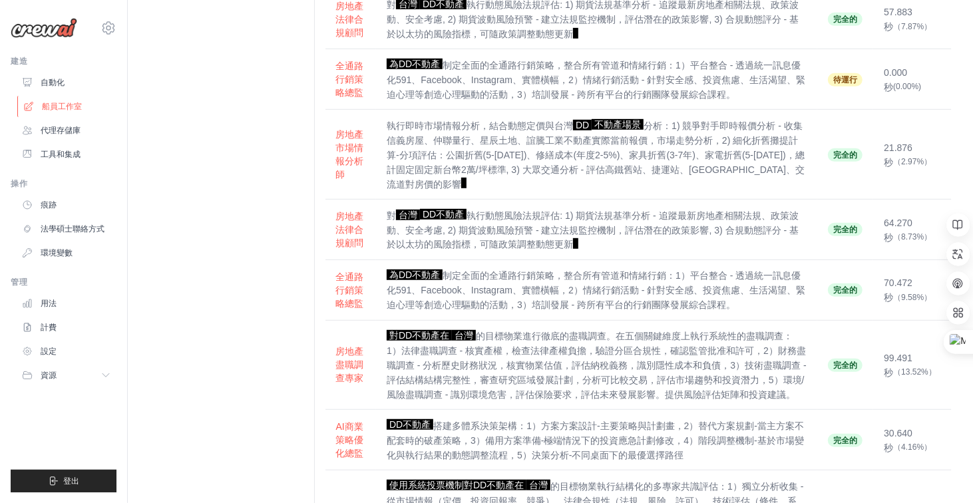
click at [75, 111] on font "船員工作室" at bounding box center [62, 106] width 40 height 11
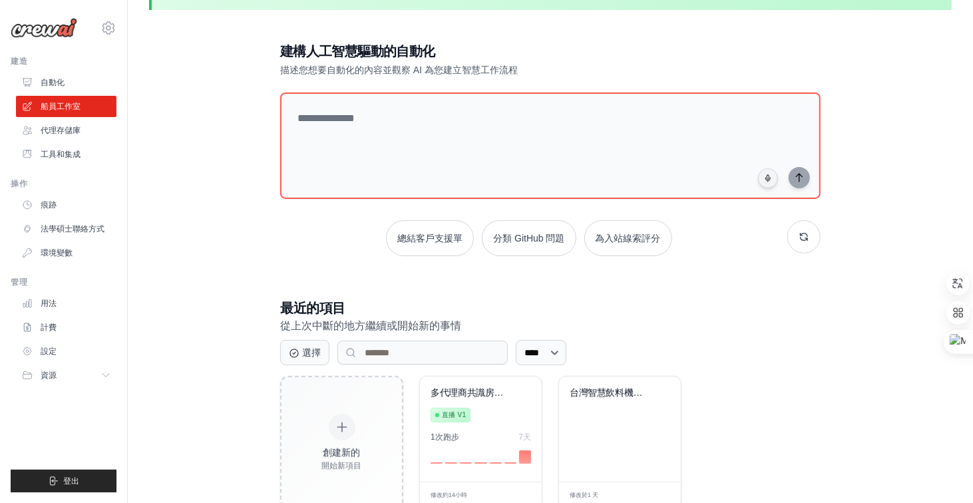
scroll to position [79, 0]
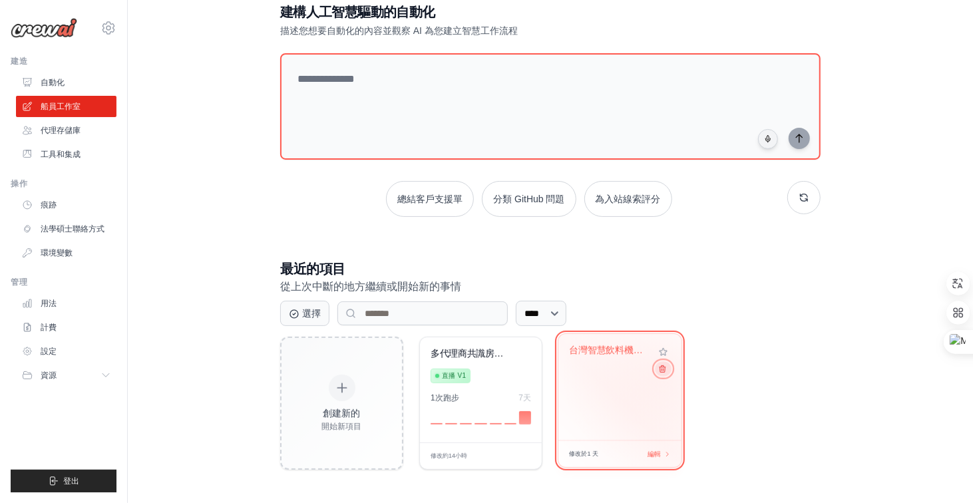
click at [662, 376] on div "台灣智慧飲料機投資..." at bounding box center [620, 387] width 123 height 107
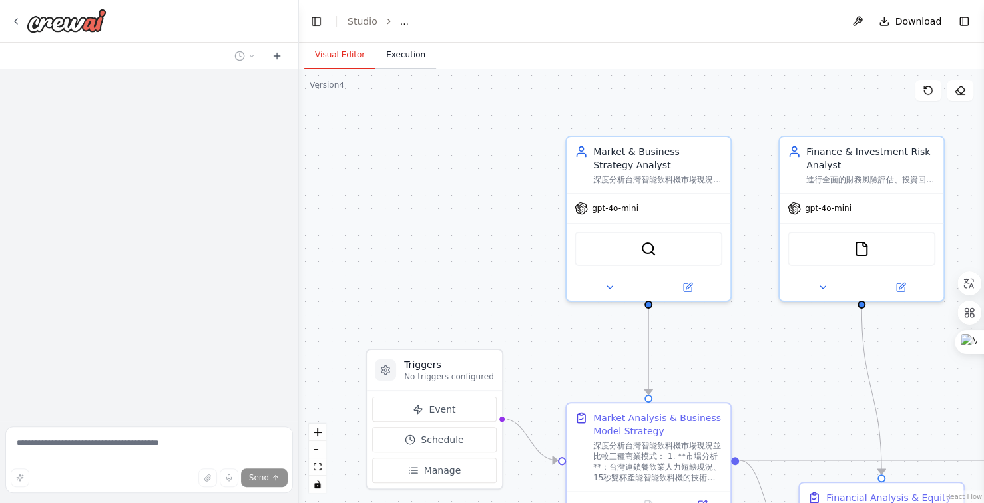
click at [396, 56] on button "Execution" at bounding box center [406, 55] width 61 height 28
click at [346, 55] on button "Visual Editor" at bounding box center [339, 55] width 71 height 28
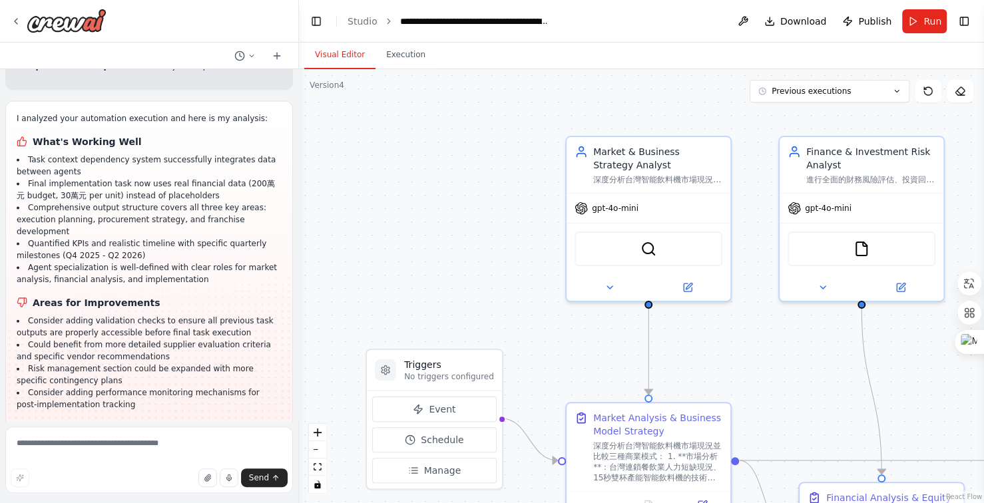
scroll to position [37015, 0]
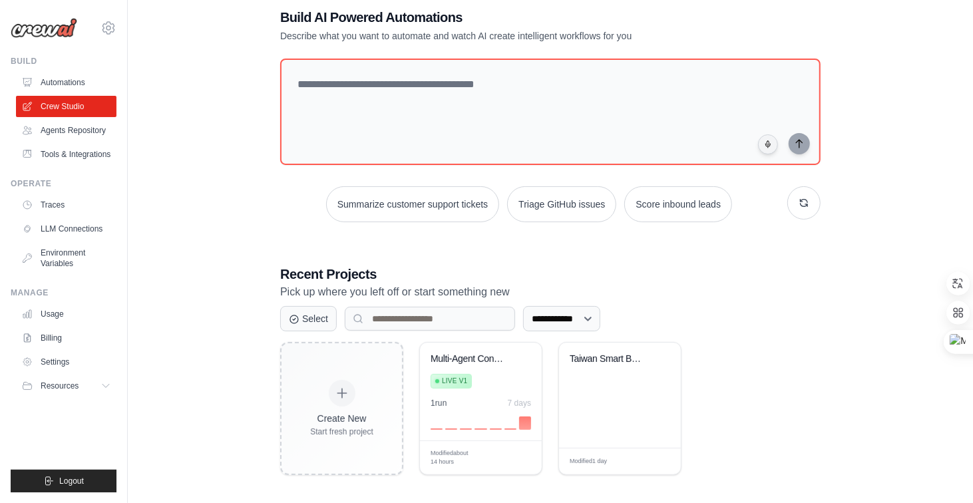
scroll to position [58, 0]
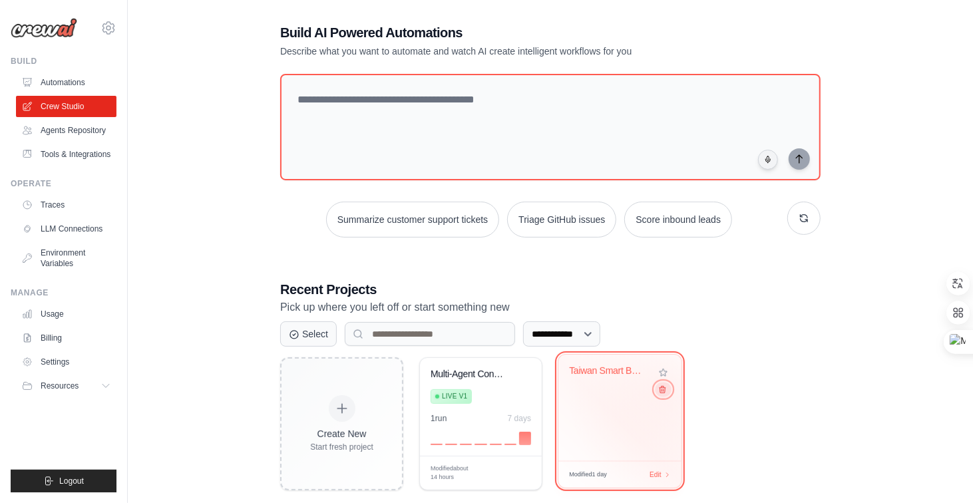
click at [667, 395] on button at bounding box center [663, 389] width 16 height 15
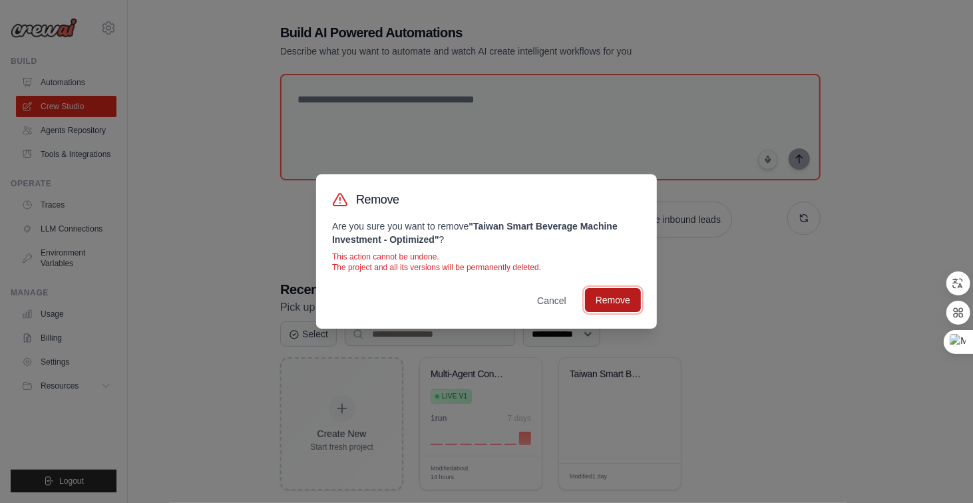
click at [605, 301] on button "Remove" at bounding box center [613, 300] width 56 height 24
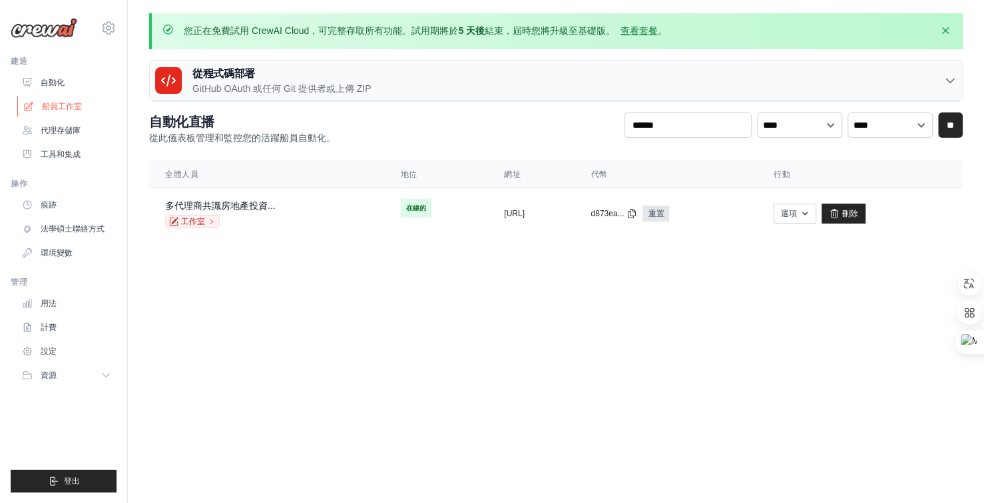
click at [69, 108] on font "船員工作室" at bounding box center [62, 106] width 40 height 9
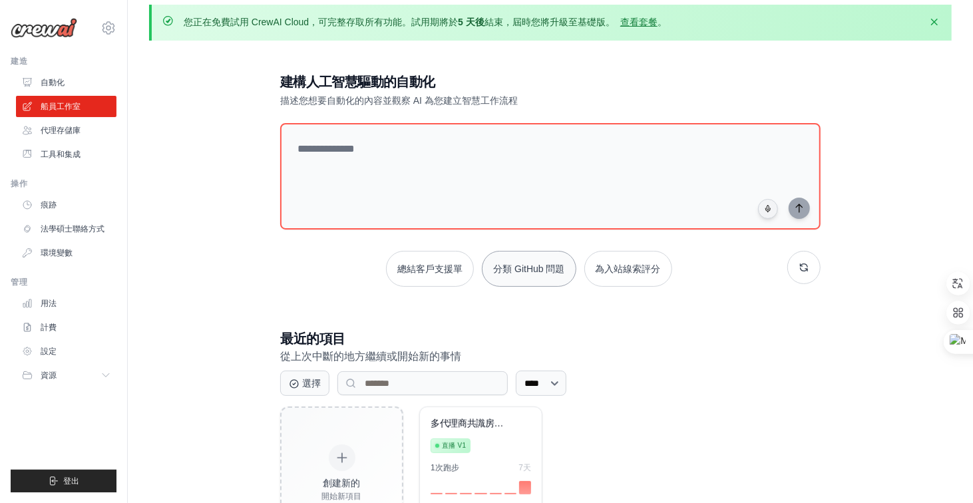
scroll to position [79, 0]
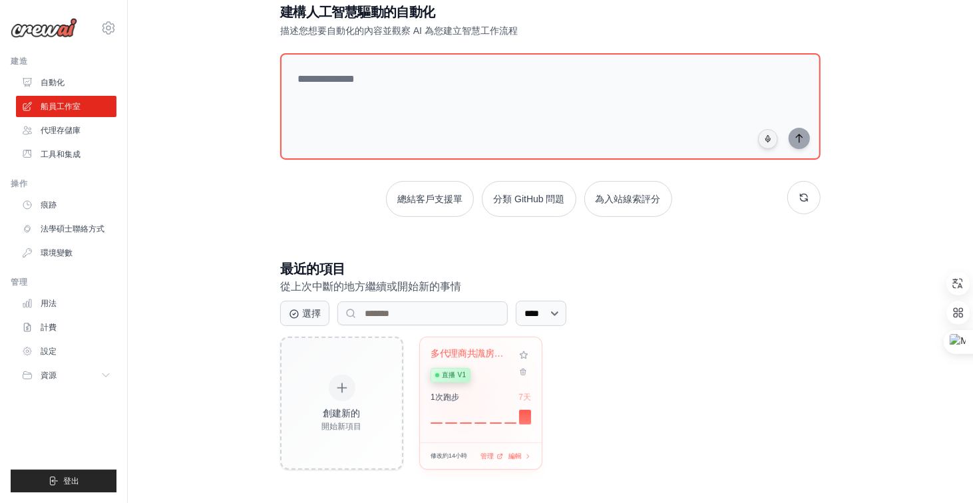
click at [463, 396] on div "1次 跑步 7天" at bounding box center [481, 397] width 101 height 11
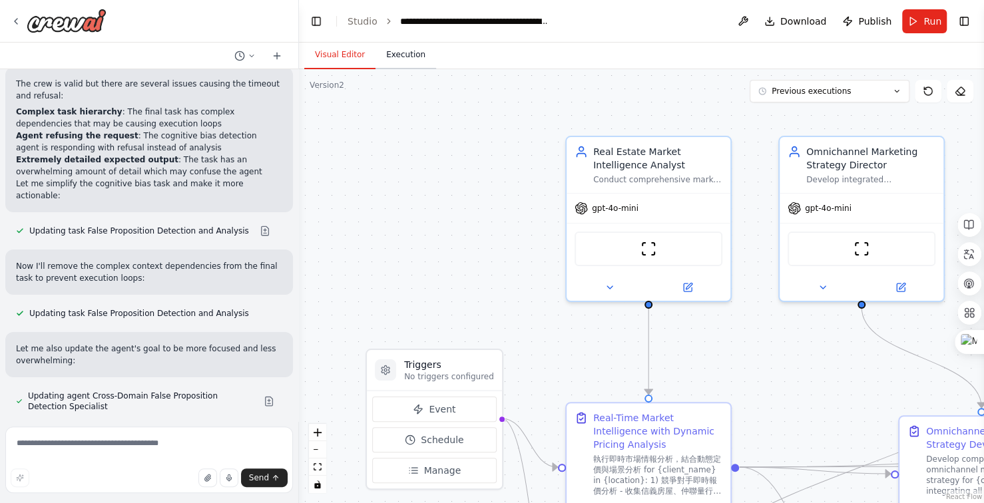
scroll to position [28860, 0]
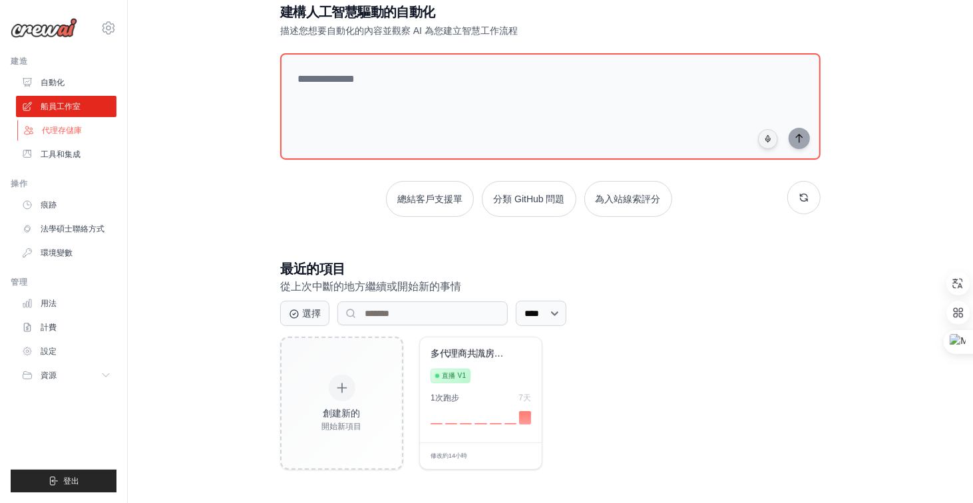
click at [81, 126] on font "代理存儲庫" at bounding box center [62, 130] width 40 height 9
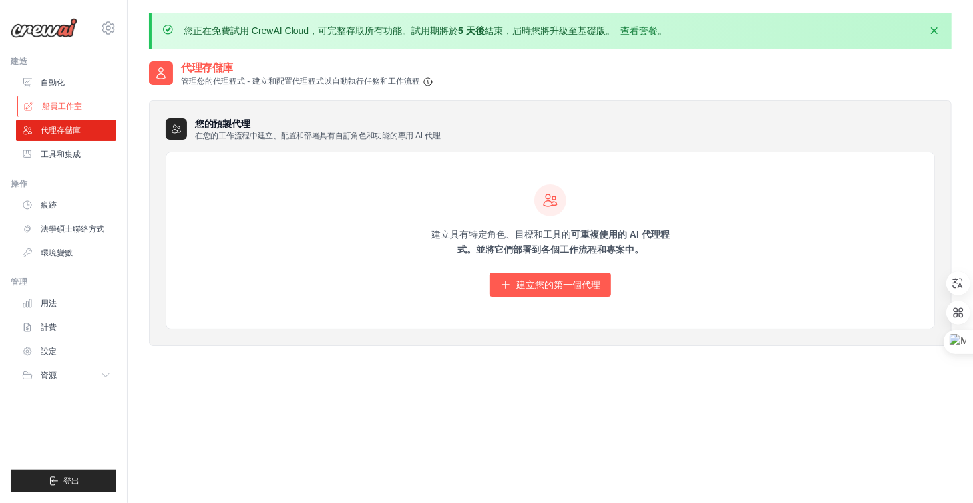
click at [71, 109] on font "船員工作室" at bounding box center [62, 106] width 40 height 9
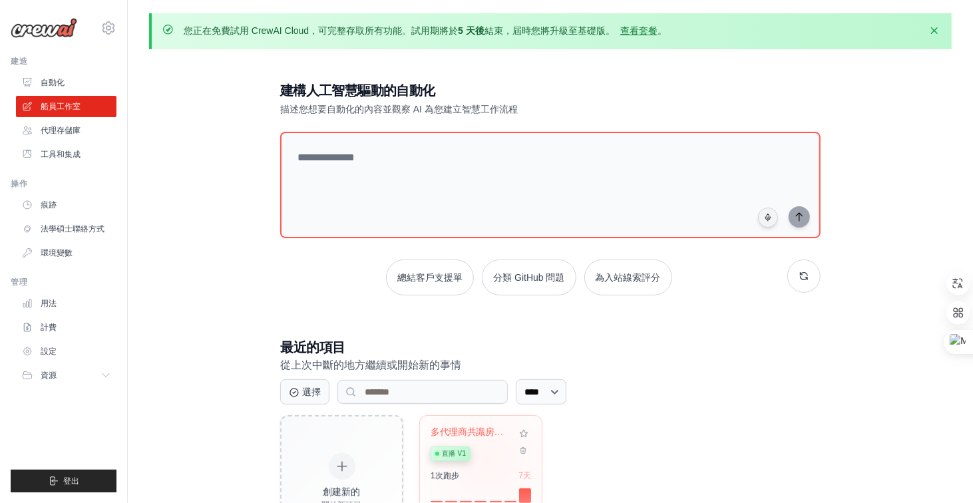
click at [487, 459] on div "多代理商共識房地產... 直播 v1" at bounding box center [471, 447] width 81 height 41
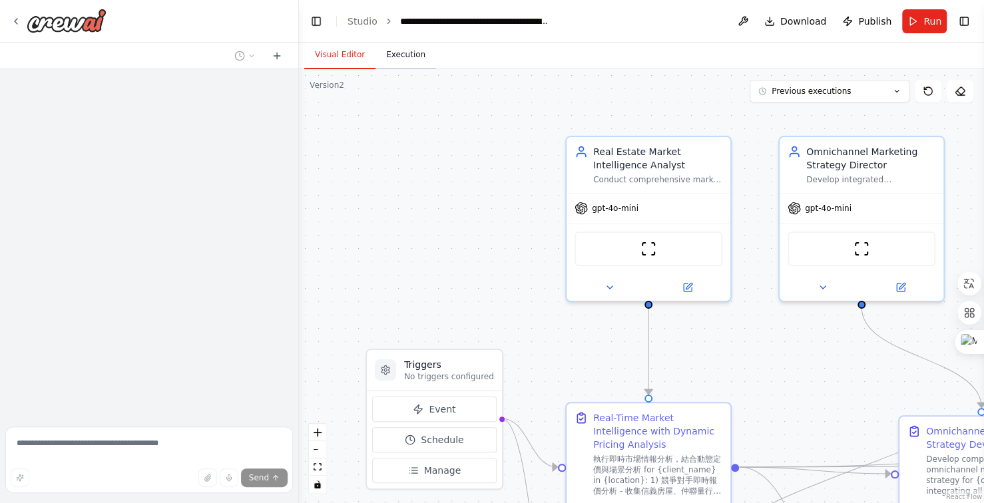
click at [400, 58] on button "Execution" at bounding box center [406, 55] width 61 height 28
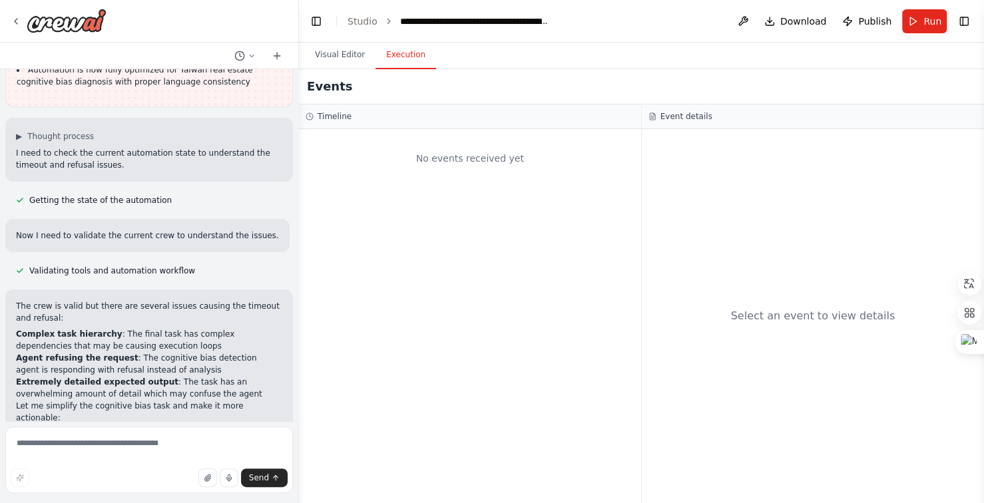
scroll to position [28860, 0]
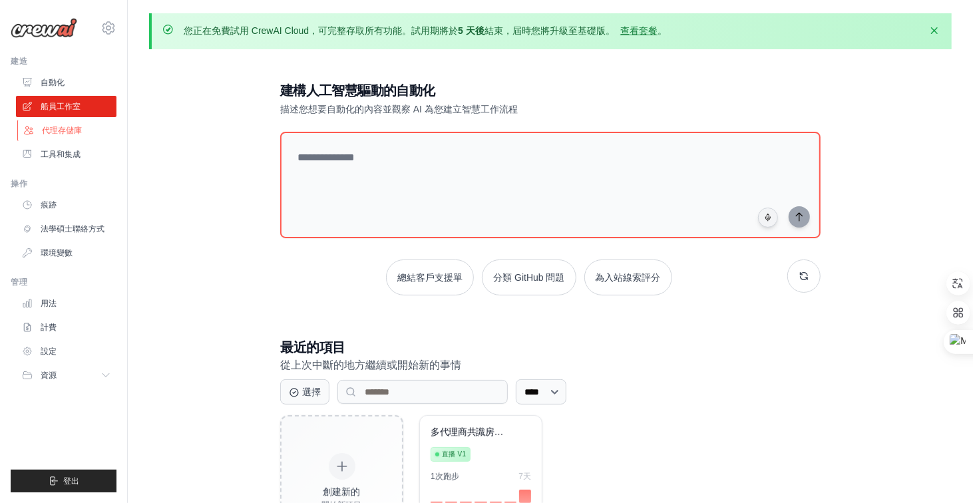
click at [69, 126] on font "代理存儲庫" at bounding box center [62, 130] width 40 height 9
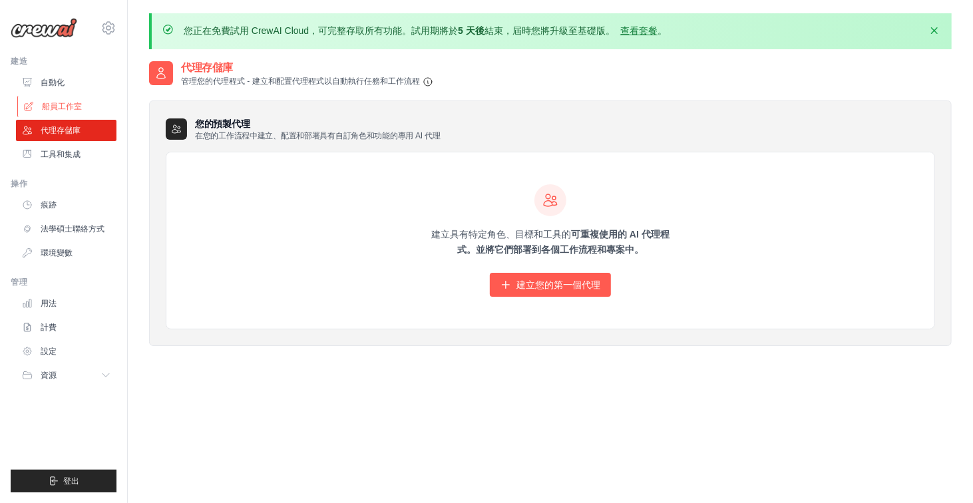
click at [67, 107] on font "船員工作室" at bounding box center [62, 106] width 40 height 9
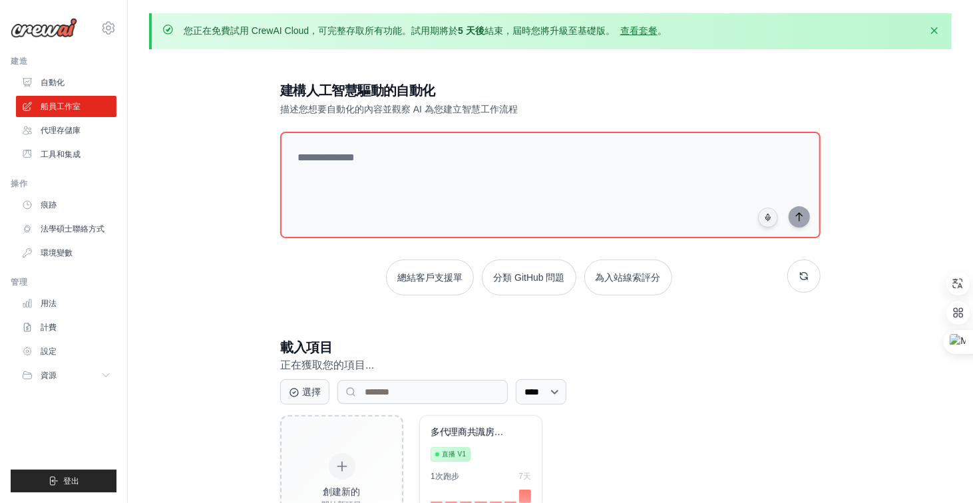
drag, startPoint x: 504, startPoint y: 459, endPoint x: 846, endPoint y: 457, distance: 342.3
click at [846, 457] on div "建構人工智慧驅動的自動化 描述您想要自動化的內容並觀察 AI 為您建立智慧工作流程 總結客戶支援單 分類 GitHub 問題 為入站線索評分 載入項目 正在獲…" at bounding box center [550, 315] width 803 height 510
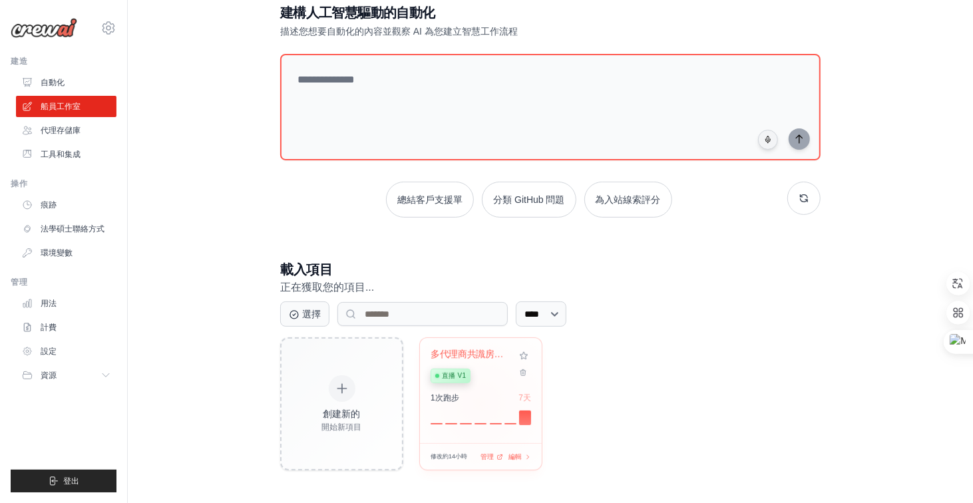
scroll to position [79, 0]
click at [480, 403] on div "1次 跑步 7天" at bounding box center [481, 408] width 101 height 32
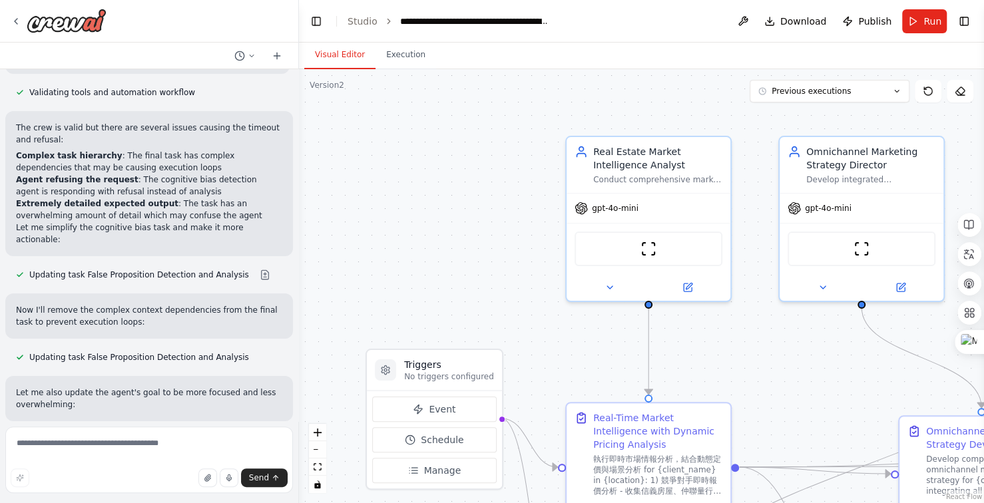
scroll to position [28860, 0]
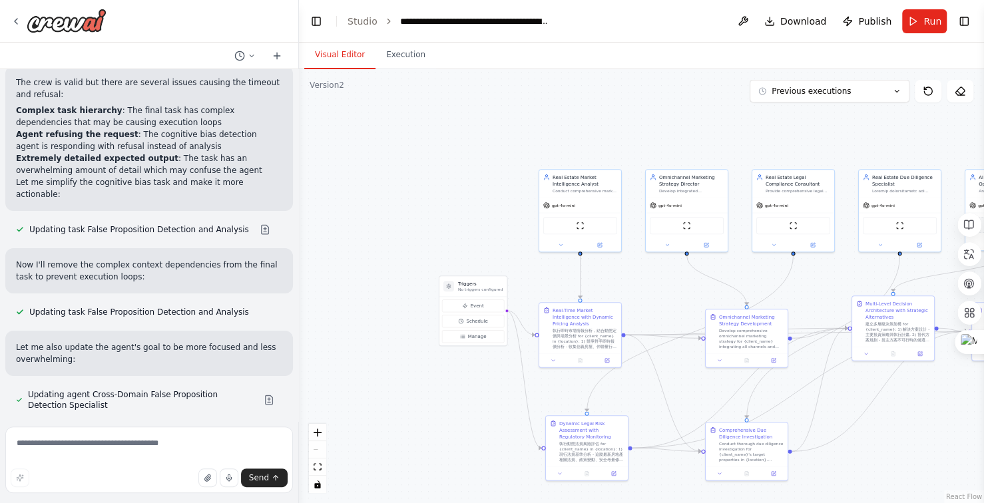
click at [722, 148] on div ".deletable-edge-delete-btn { width: 20px; height: 20px; border: 0px solid #ffff…" at bounding box center [641, 286] width 685 height 434
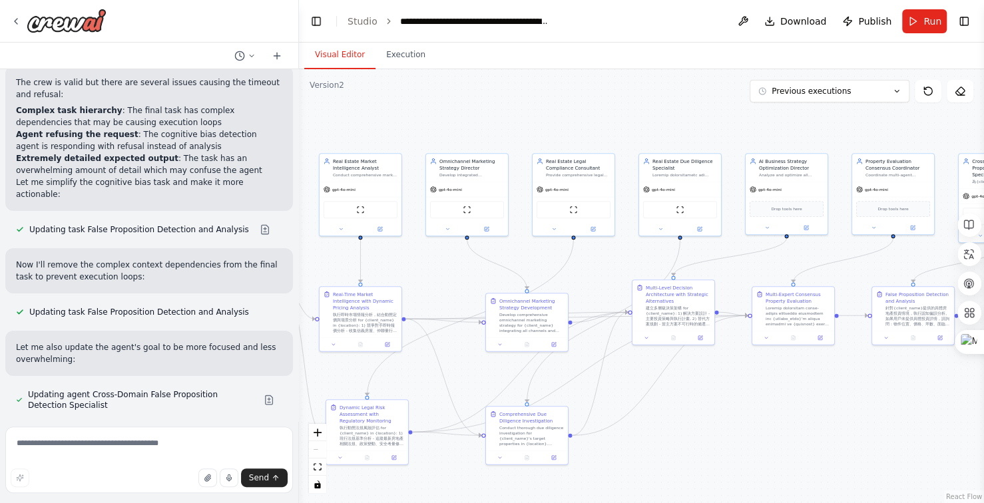
drag, startPoint x: 722, startPoint y: 148, endPoint x: 502, endPoint y: 132, distance: 220.3
click at [502, 132] on div ".deletable-edge-delete-btn { width: 20px; height: 20px; border: 0px solid #ffff…" at bounding box center [641, 286] width 685 height 434
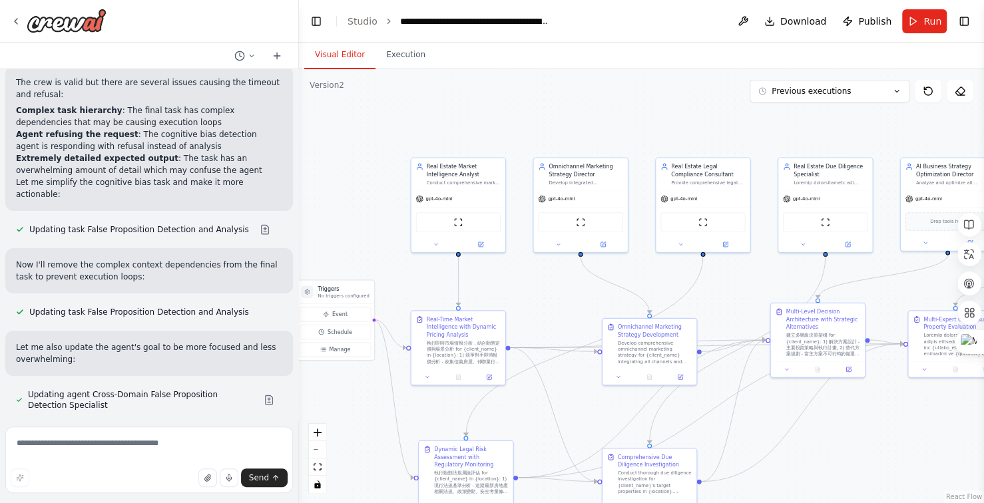
click at [839, 119] on div ".deletable-edge-delete-btn { width: 20px; height: 20px; border: 0px solid #ffff…" at bounding box center [641, 286] width 685 height 434
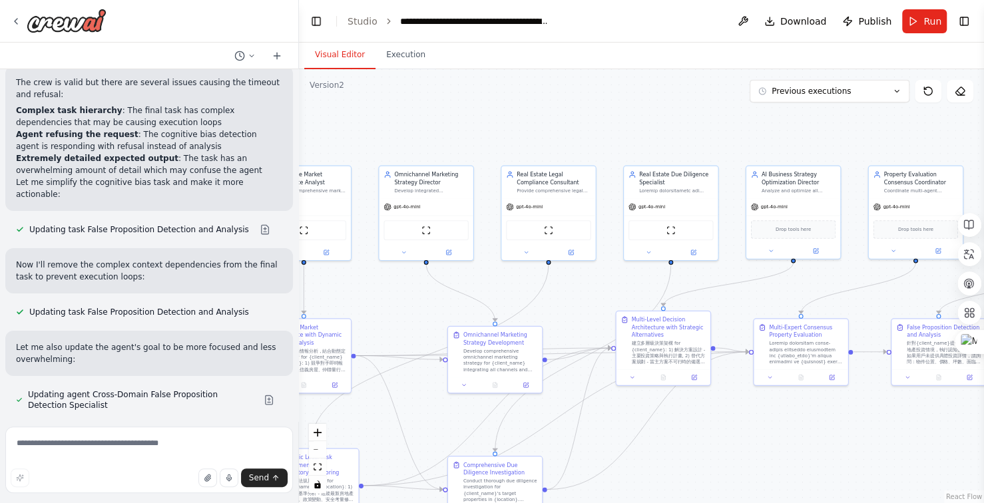
drag, startPoint x: 735, startPoint y: 126, endPoint x: 684, endPoint y: 130, distance: 51.4
click at [684, 130] on div ".deletable-edge-delete-btn { width: 20px; height: 20px; border: 0px solid #ffff…" at bounding box center [641, 286] width 685 height 434
click at [974, 255] on icon at bounding box center [969, 254] width 12 height 12
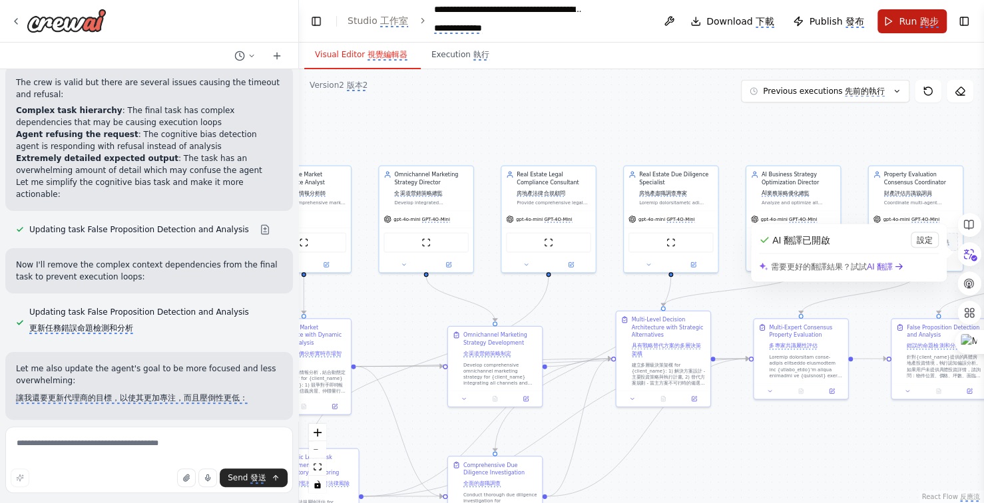
click at [916, 19] on monica-translate-origin-text "Run" at bounding box center [908, 21] width 18 height 11
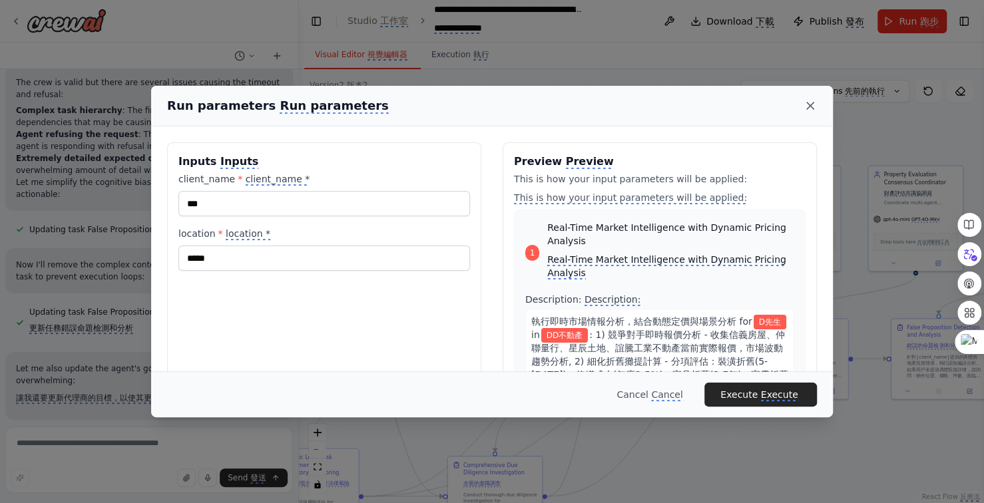
click at [810, 109] on icon at bounding box center [810, 105] width 13 height 13
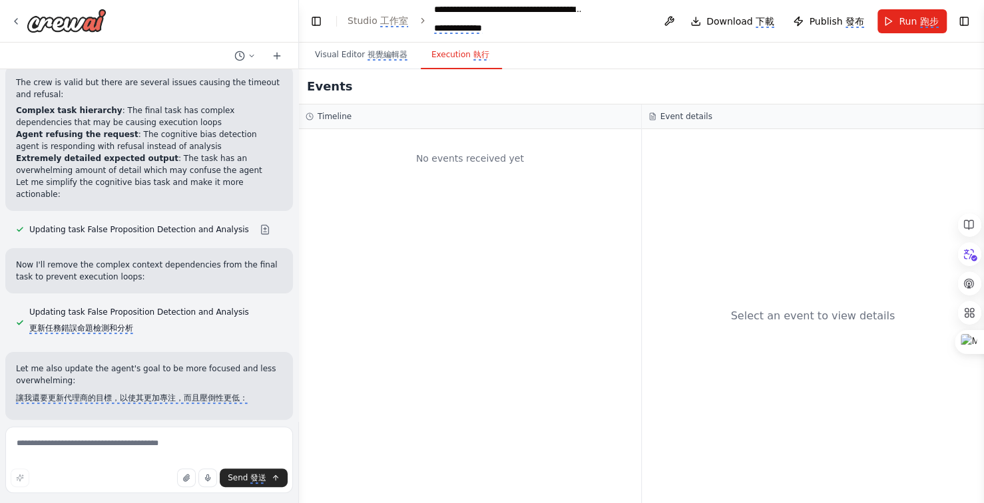
click at [457, 51] on monica-translate-origin-text "Execution" at bounding box center [450, 54] width 39 height 9
click at [457, 160] on div "No events received yet" at bounding box center [470, 158] width 329 height 45
click at [368, 55] on monica-translate-translate "視覺編輯器" at bounding box center [388, 55] width 40 height 11
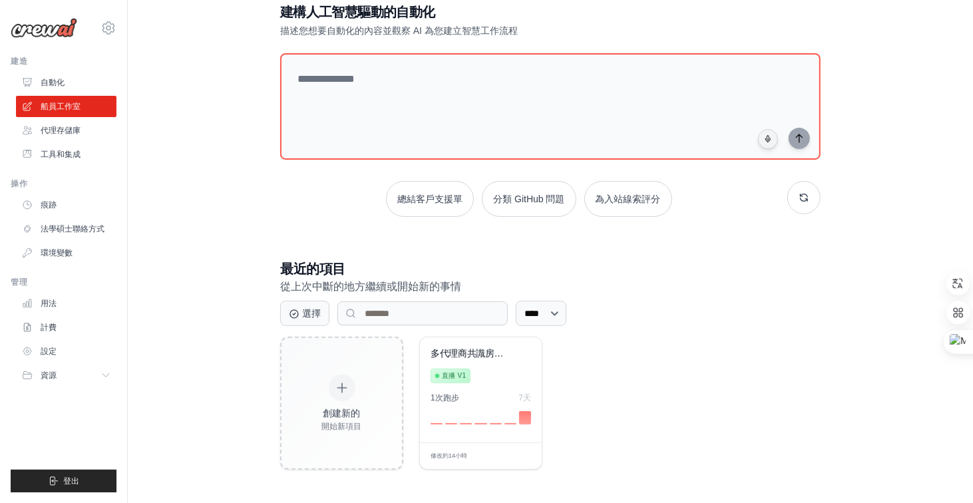
drag, startPoint x: 497, startPoint y: 395, endPoint x: 708, endPoint y: 455, distance: 219.6
click at [708, 455] on div "創建新的 開始新項目 多代理商共識房地產... 直播 v1 1次 跑步 7天 修改 約14小時 管理 編輯" at bounding box center [550, 403] width 541 height 133
click at [72, 131] on font "代理存儲庫" at bounding box center [62, 130] width 40 height 9
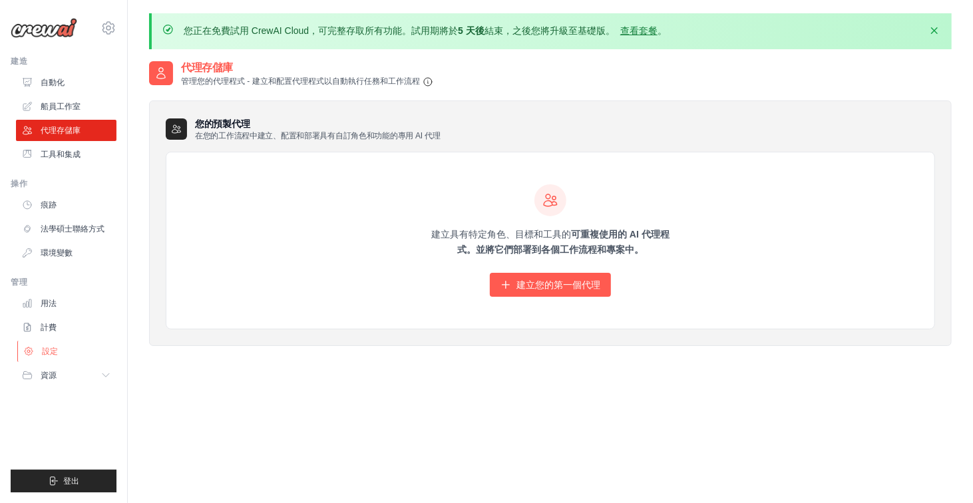
click at [81, 352] on link "設定" at bounding box center [67, 351] width 101 height 21
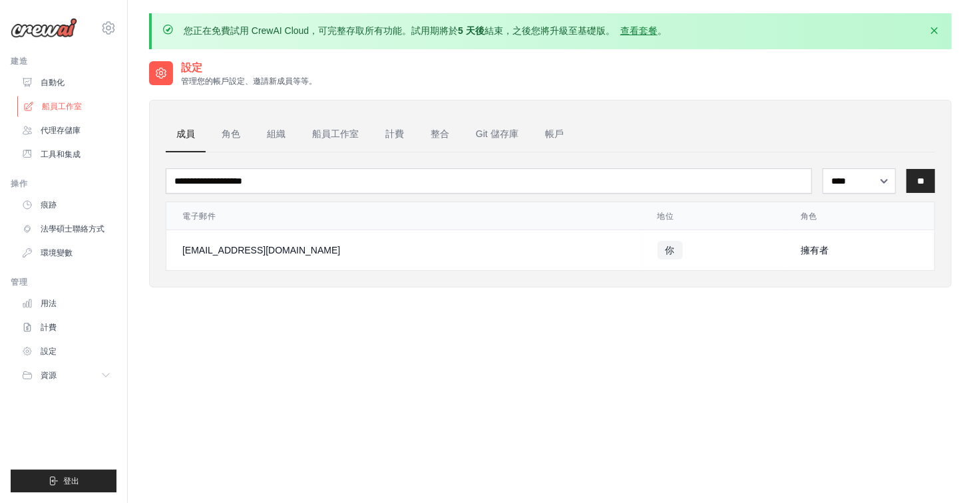
click at [59, 102] on font "船員工作室" at bounding box center [62, 106] width 40 height 9
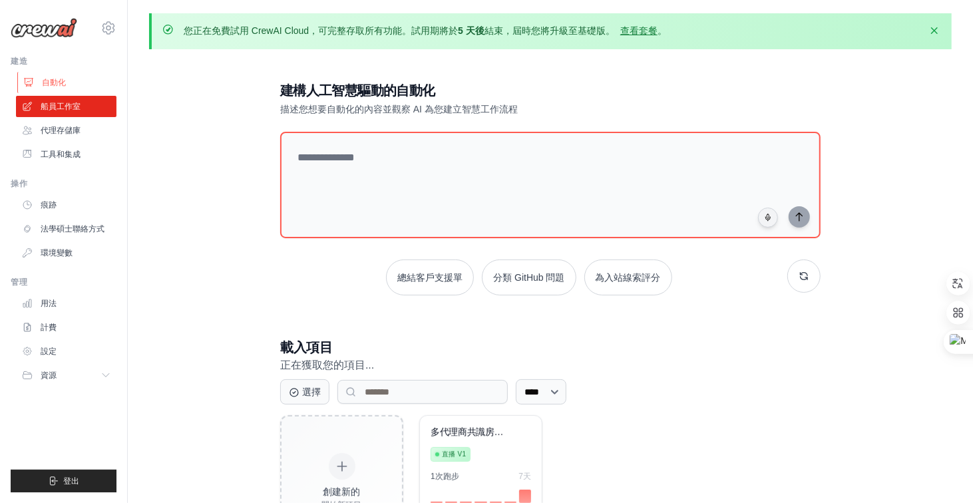
click at [55, 78] on font "自動化" at bounding box center [54, 82] width 24 height 9
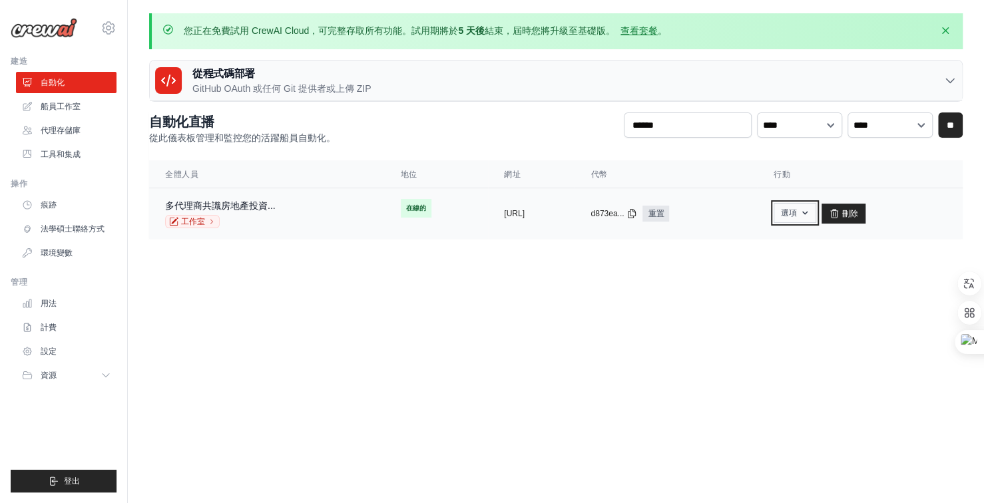
click at [816, 218] on button "選項" at bounding box center [795, 213] width 43 height 20
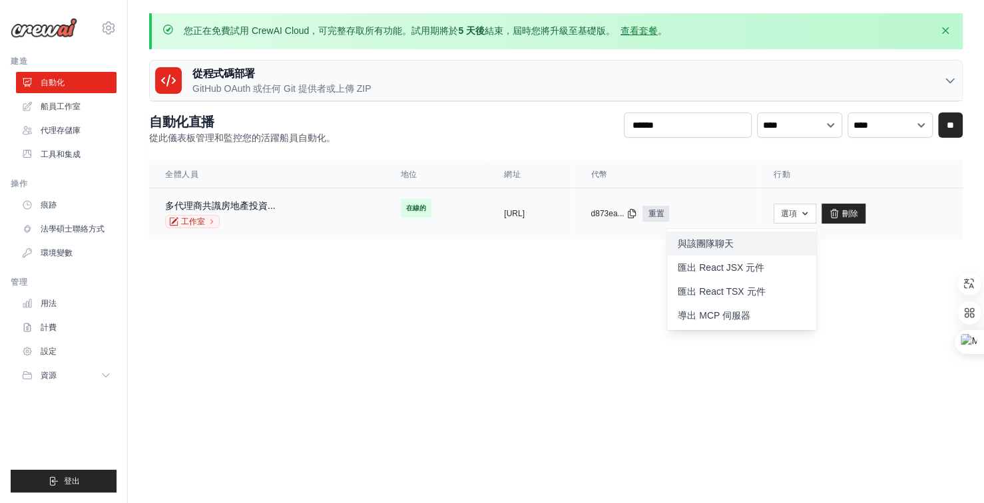
click at [783, 248] on link "與該團隊聊天" at bounding box center [741, 244] width 149 height 24
click at [633, 354] on body "home0980797007@gmail.com 設定 建造 自動化" at bounding box center [492, 251] width 984 height 503
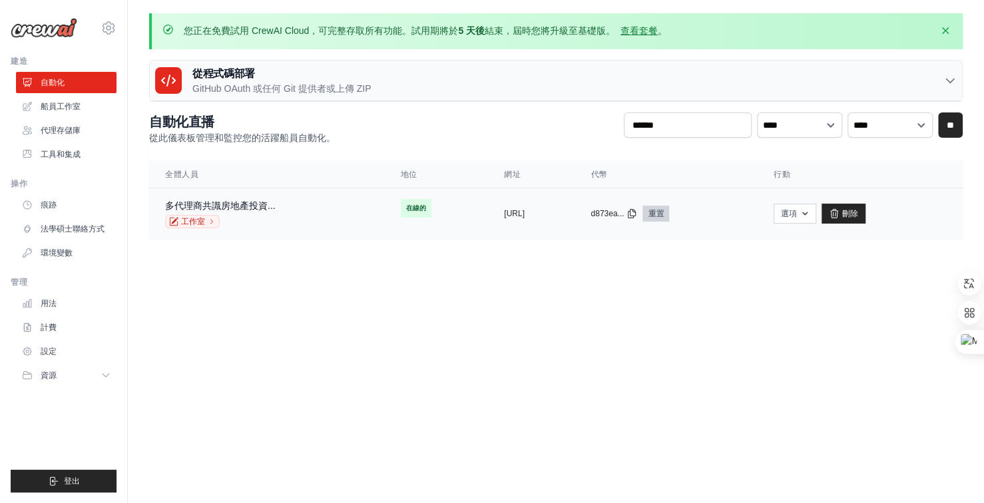
click at [664, 212] on font "重置" at bounding box center [656, 213] width 16 height 9
click at [401, 214] on span "在線的" at bounding box center [416, 208] width 31 height 19
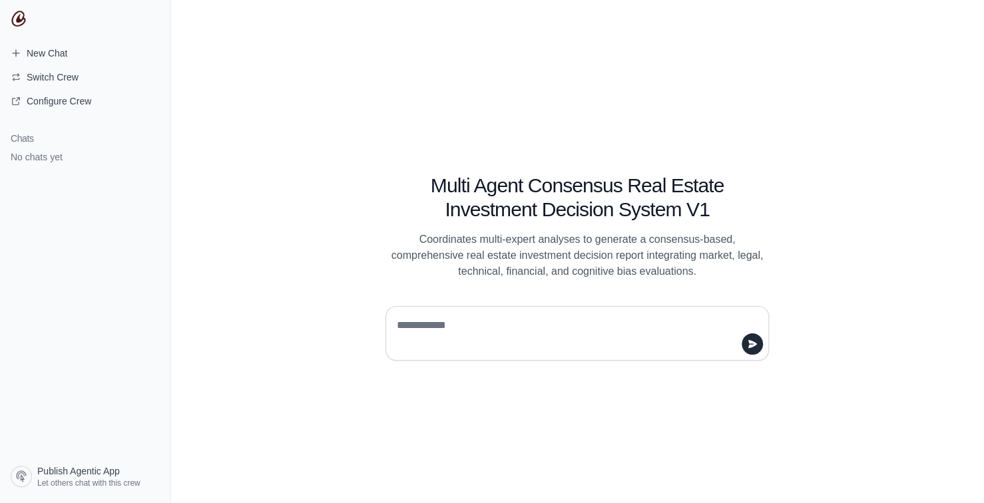
click at [577, 332] on textarea at bounding box center [573, 333] width 358 height 37
type textarea "**********"
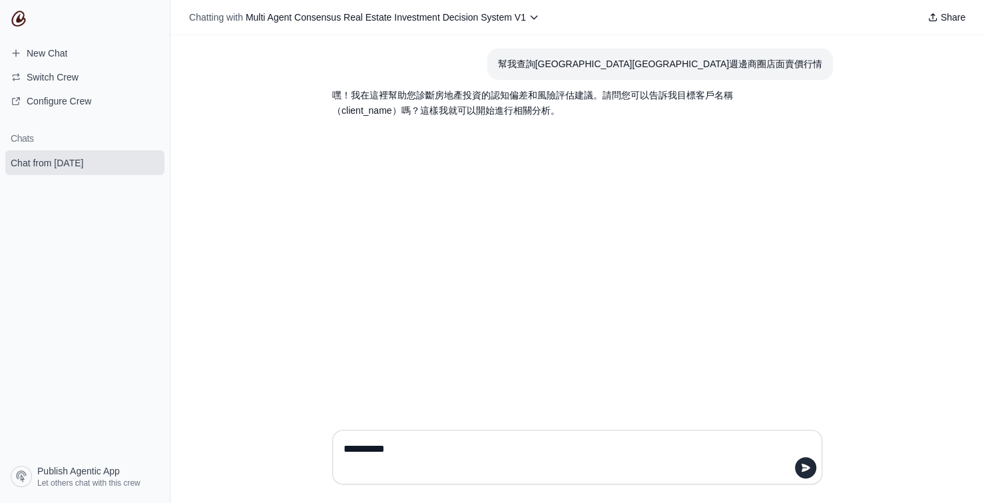
type textarea "*********"
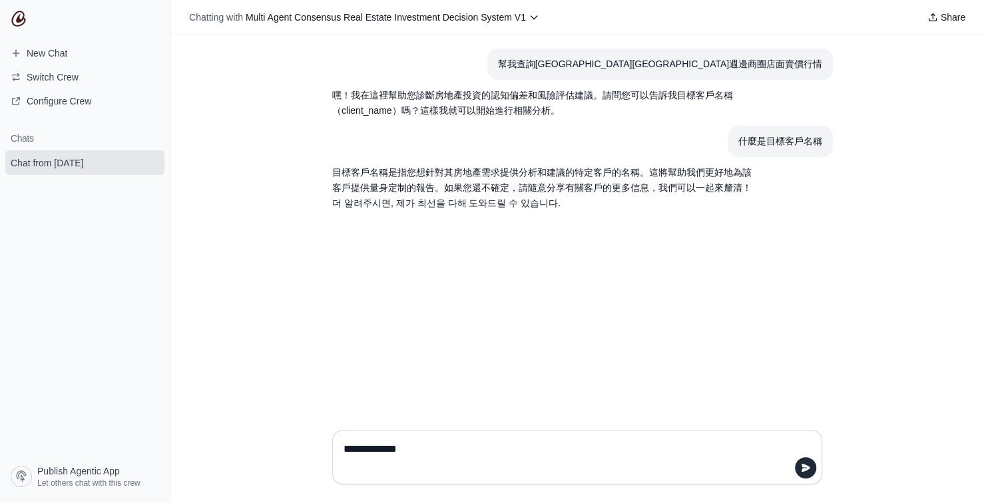
type textarea "**********"
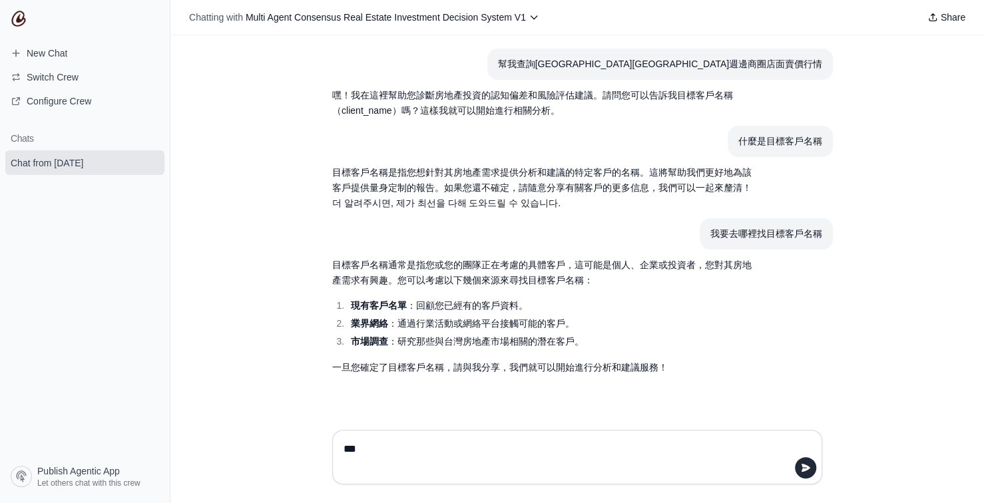
type textarea "**"
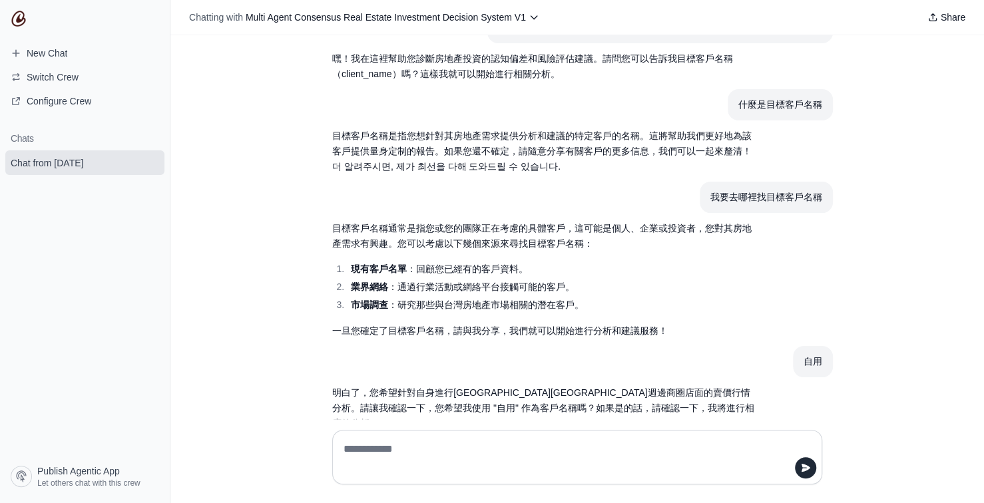
scroll to position [53, 0]
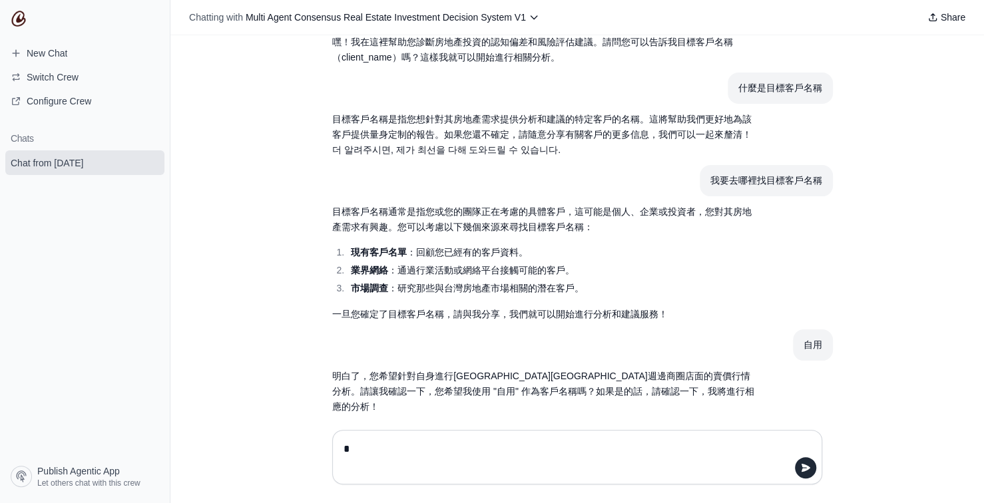
type textarea "*"
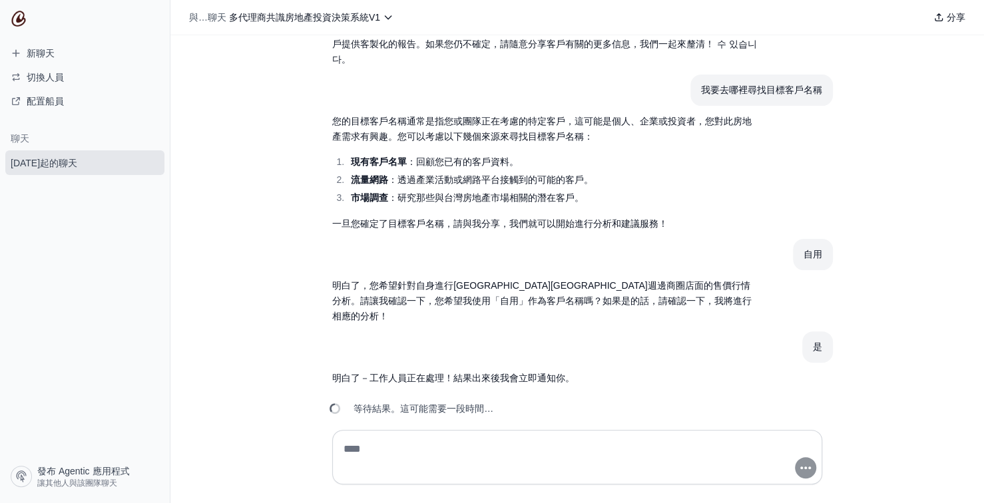
scroll to position [145, 0]
click at [55, 53] on span "新聊天" at bounding box center [32, 53] width 65 height 13
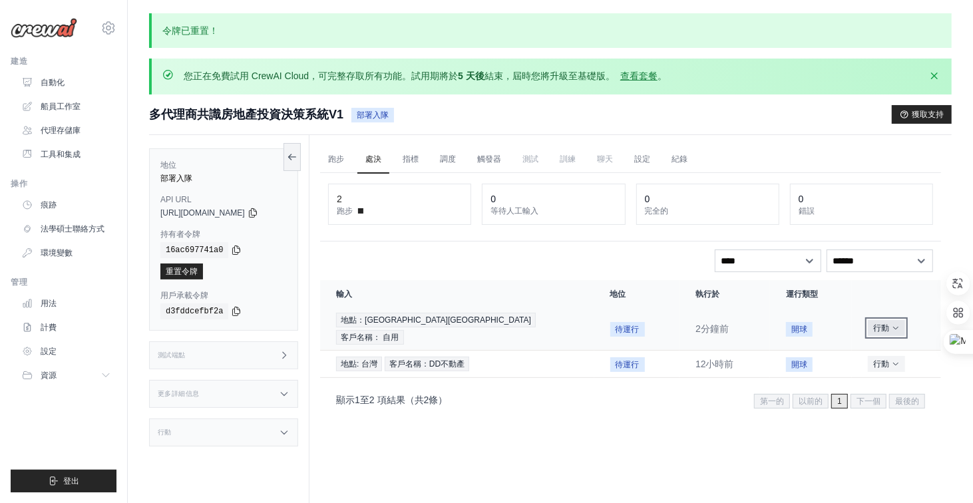
click at [892, 324] on icon "執行行動" at bounding box center [896, 328] width 8 height 8
click at [930, 256] on select "****** ** ** **" at bounding box center [880, 261] width 107 height 23
click at [806, 258] on select "**** *** ****** *** **" at bounding box center [768, 261] width 107 height 23
click at [923, 256] on select "****** ** ** **" at bounding box center [880, 261] width 107 height 23
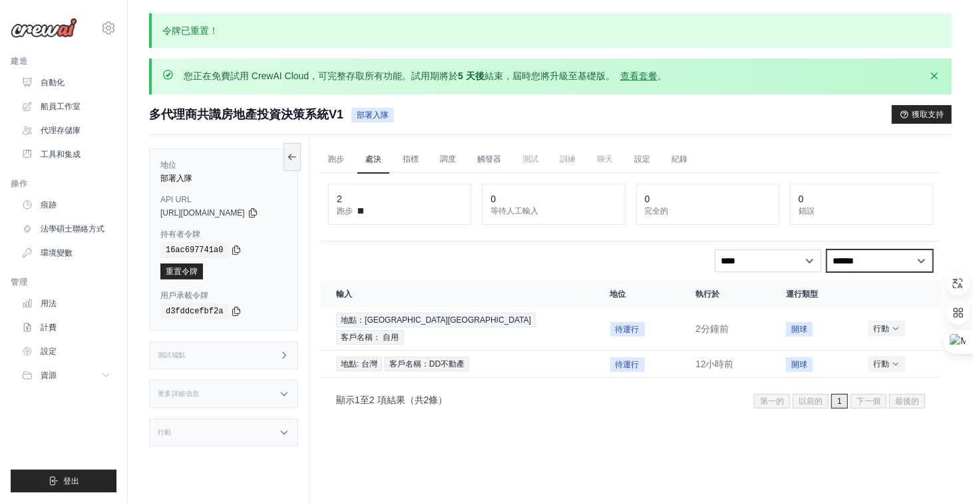
click at [923, 256] on select "****** ** ** **" at bounding box center [880, 261] width 107 height 23
click at [692, 258] on div "**** *** ****** *** ** ****** ** ** **" at bounding box center [630, 261] width 605 height 23
click at [59, 87] on font "自動化" at bounding box center [54, 82] width 24 height 11
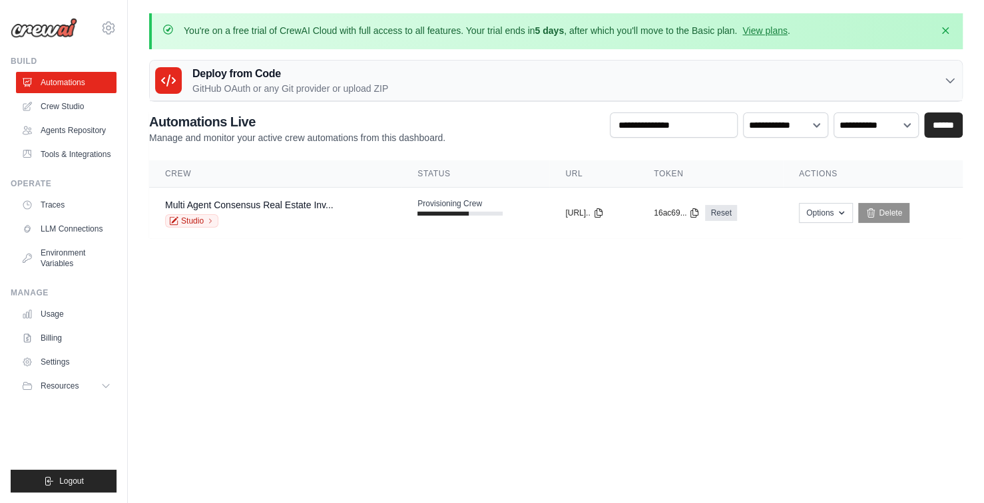
click at [59, 87] on link "Automations" at bounding box center [66, 82] width 101 height 21
click at [314, 210] on div "Multi Agent Consensus Real Estate Inv..." at bounding box center [249, 204] width 168 height 13
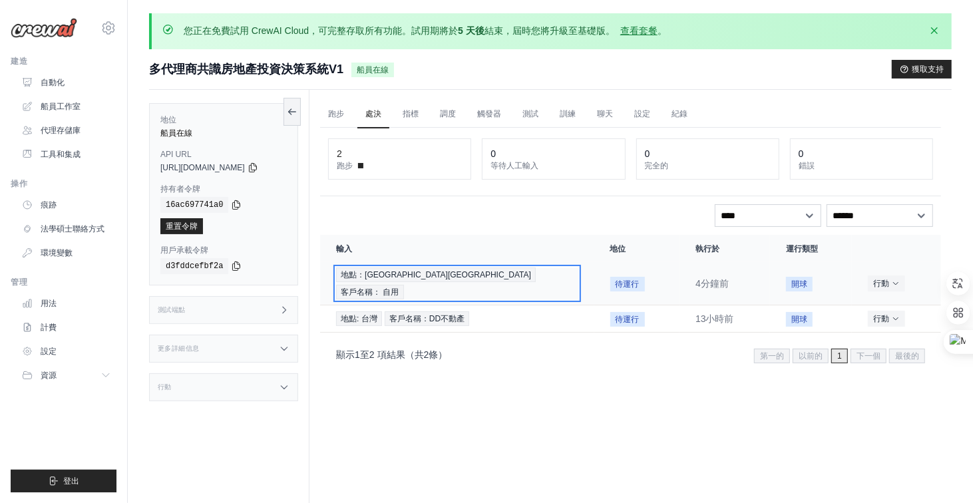
click at [418, 272] on font "地點：[GEOGRAPHIC_DATA][GEOGRAPHIC_DATA]" at bounding box center [436, 274] width 190 height 9
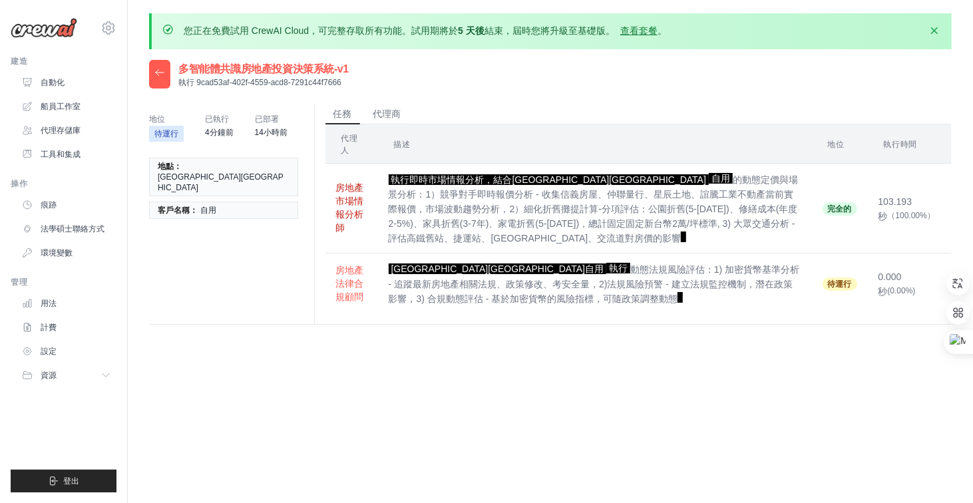
click at [361, 193] on button "房地產市場情報分析師" at bounding box center [351, 207] width 31 height 53
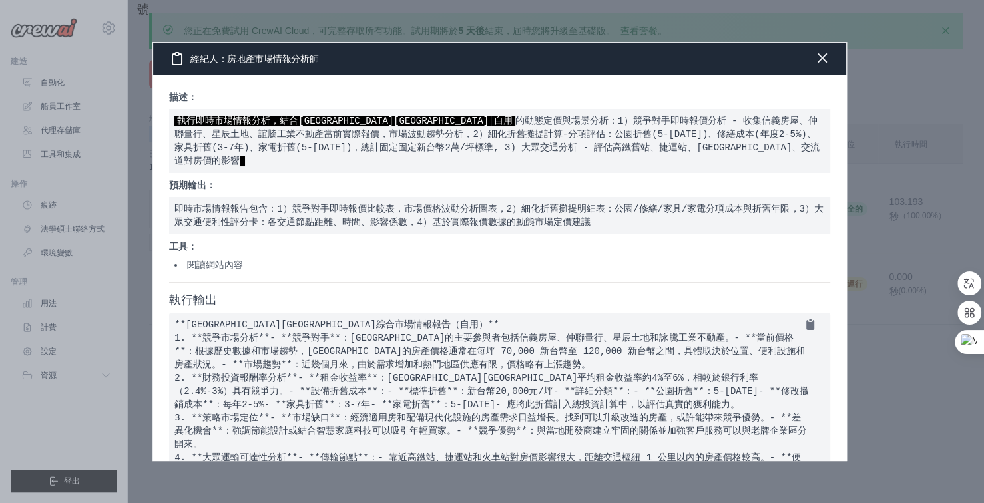
click at [822, 55] on icon "button" at bounding box center [822, 58] width 16 height 16
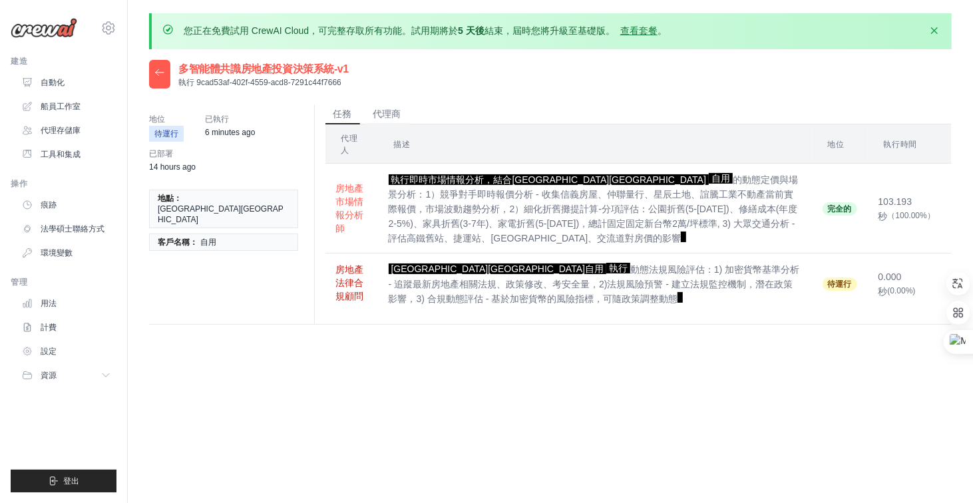
click at [350, 264] on font "房地產法律合規顧問" at bounding box center [350, 282] width 28 height 37
click at [0, 0] on pre "動態風險評估報告包含: 1) 加密規則合規檢核表基於最新法規版本, 2) 法規波動風險預警系統與政策影響評估, 3) 動態合規評分可隨法規政策調整, 4) 法…" at bounding box center [0, 0] width 0 height 0
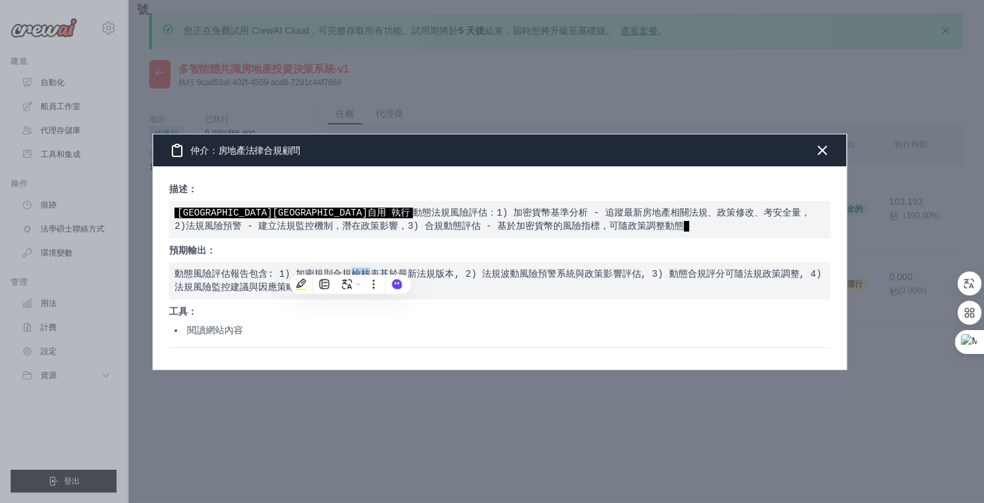
click at [674, 301] on div "描述： [GEOGRAPHIC_DATA]安南區自用 執行 動態法規風險評估：1) 加密貨幣基準分析 - 追蹤最新房地產相關法規、政策修改、考安全量，2) 法…" at bounding box center [499, 265] width 661 height 166
click at [520, 192] on p "描述：" at bounding box center [499, 188] width 661 height 13
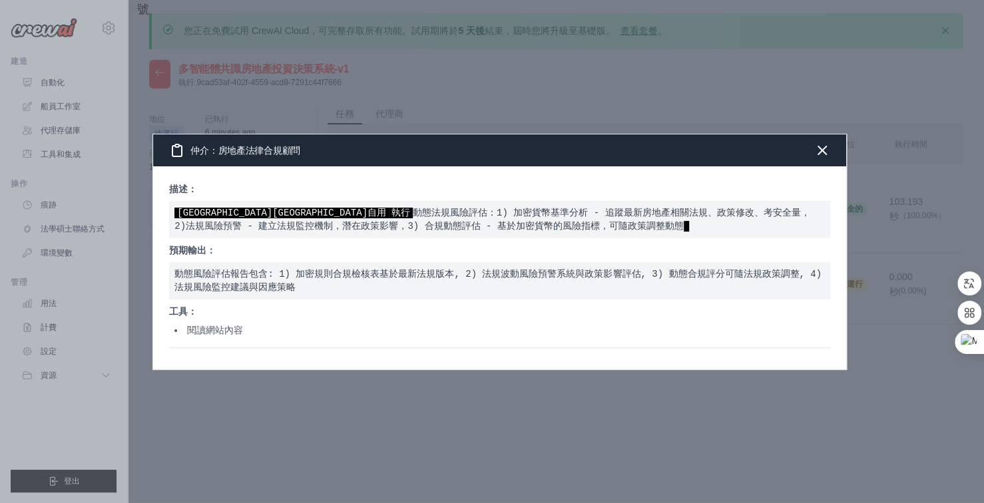
click at [228, 332] on font "閱讀網站內容" at bounding box center [215, 330] width 56 height 11
click at [820, 152] on icon "button" at bounding box center [822, 150] width 16 height 16
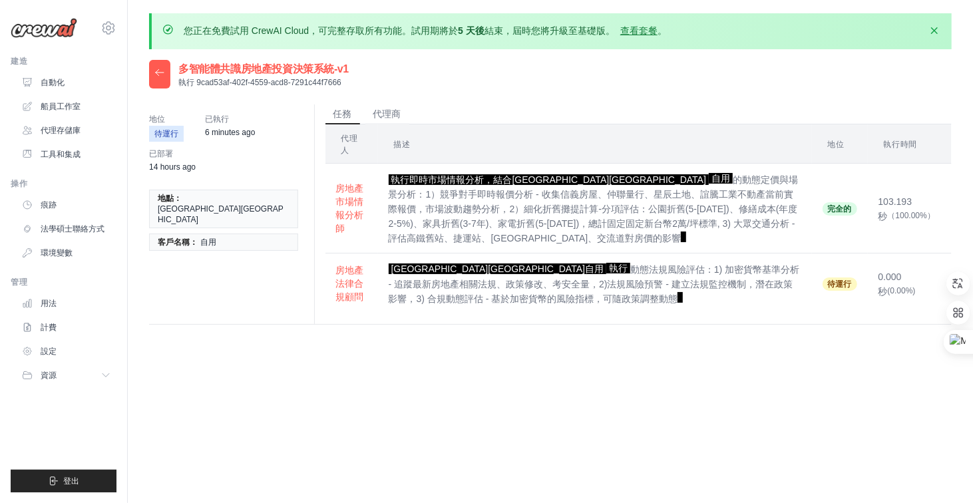
click at [820, 164] on td "完全的" at bounding box center [840, 209] width 56 height 90
click at [812, 280] on td "[GEOGRAPHIC_DATA]安南區自用 執行 動態法規風險評估：1) 加密貨幣基準分析 - 追蹤最新房地產相關法規、政策修改、考安全量，2) 法規 風險…" at bounding box center [595, 284] width 434 height 60
click at [62, 103] on font "船員工作室" at bounding box center [62, 106] width 40 height 9
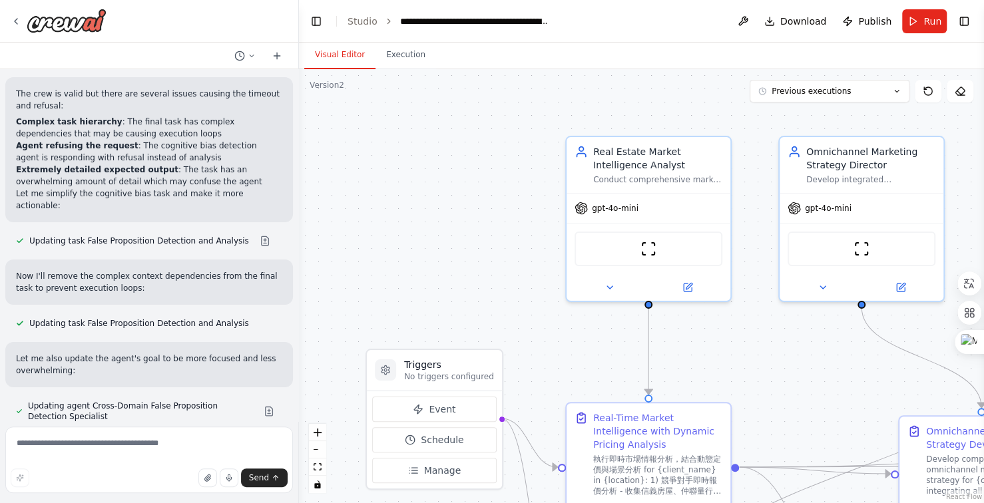
scroll to position [28860, 0]
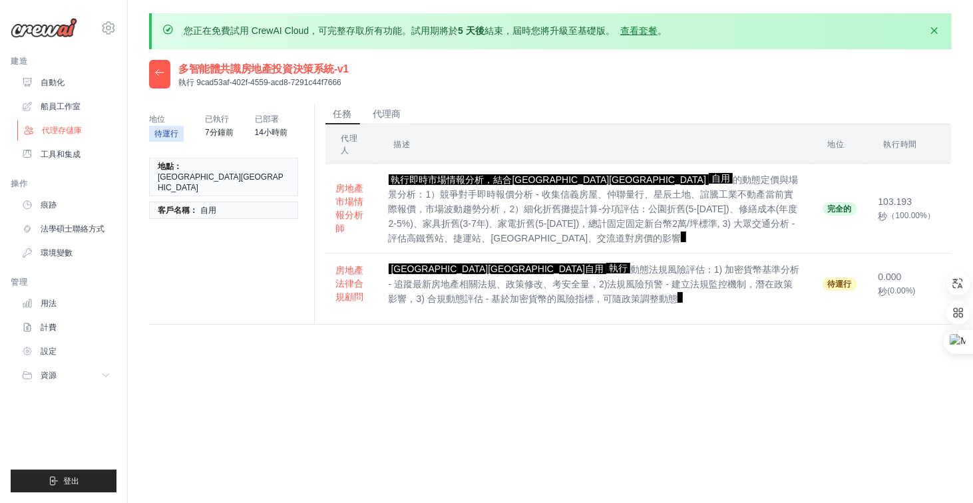
click at [77, 130] on font "代理存儲庫" at bounding box center [62, 130] width 40 height 9
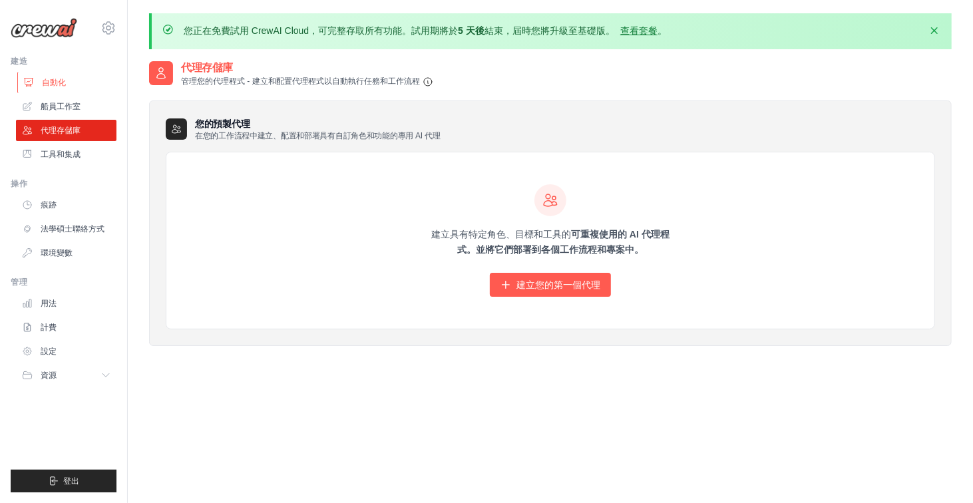
click at [58, 81] on font "自動化" at bounding box center [54, 82] width 24 height 9
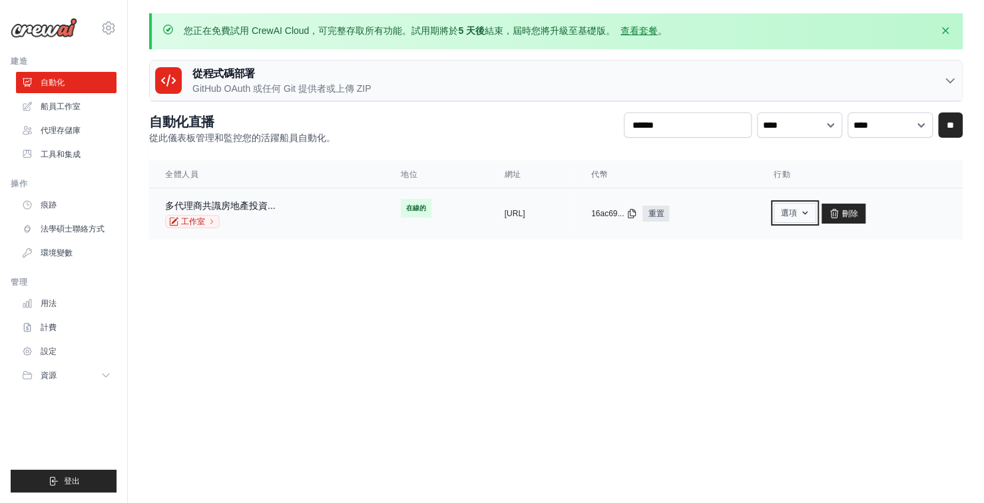
click at [797, 212] on font "選項" at bounding box center [789, 212] width 16 height 9
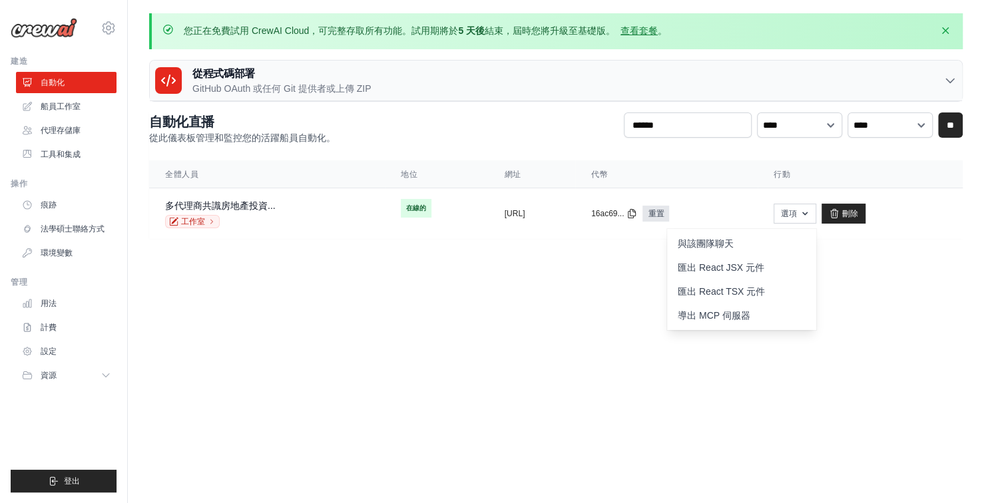
click at [626, 298] on body "home0980797007@gmail.com 設定 建造 自動化" at bounding box center [492, 251] width 984 height 503
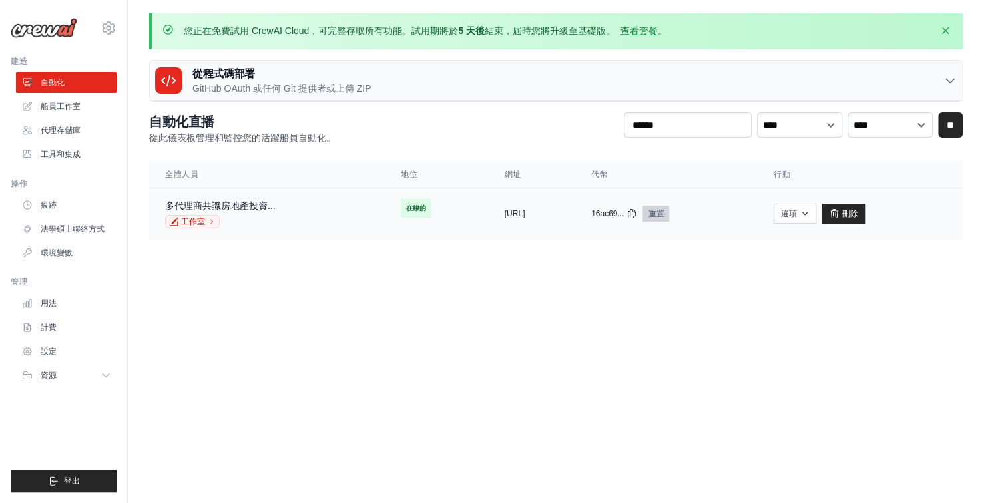
click at [664, 209] on font "重置" at bounding box center [656, 213] width 16 height 9
click at [565, 39] on div "您正在免費試用 CrewAI Cloud，可完整存取所有功能。試用期將於 5 天後 結束，屆時您將升級至基礎版。 查看套餐 。 解僱" at bounding box center [556, 31] width 814 height 36
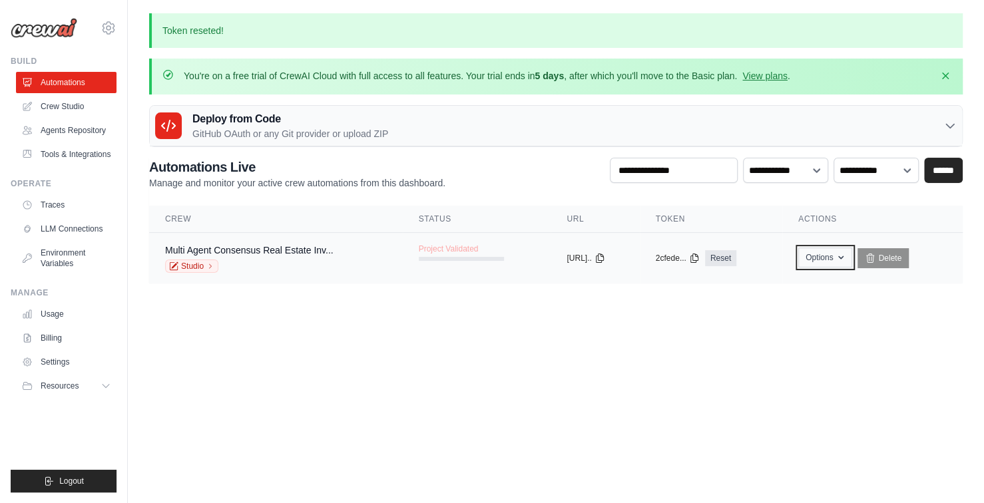
click at [846, 261] on icon "button" at bounding box center [841, 257] width 11 height 11
click at [846, 260] on icon "button" at bounding box center [841, 257] width 11 height 11
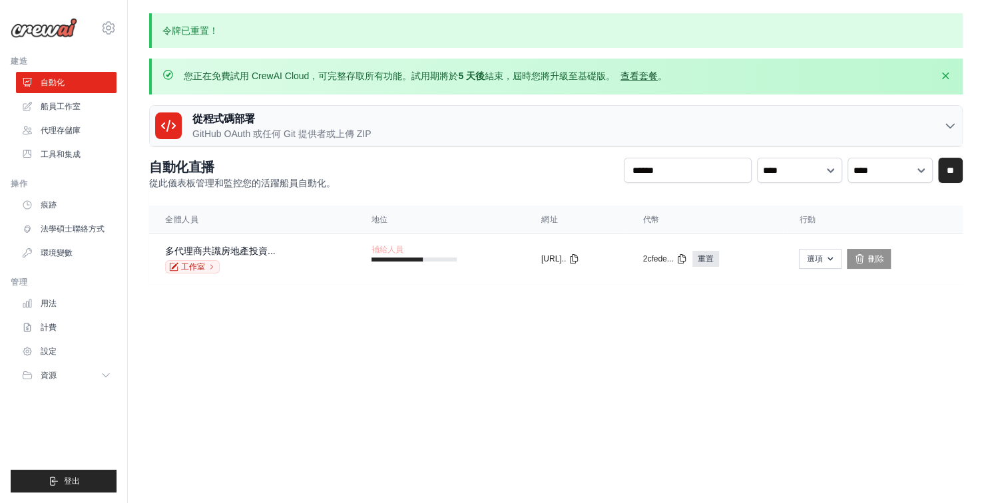
click at [644, 77] on font "查看套餐" at bounding box center [639, 76] width 37 height 11
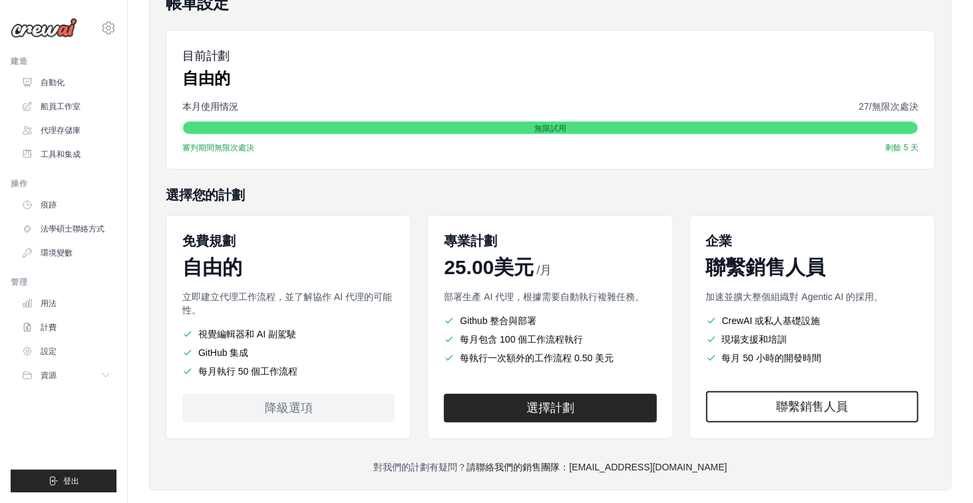
scroll to position [190, 0]
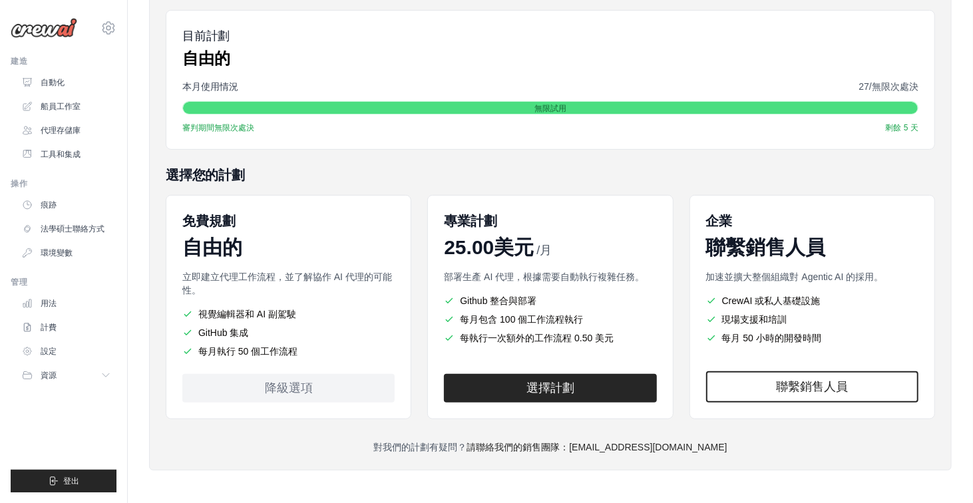
click at [214, 236] on div "自由的" at bounding box center [288, 248] width 212 height 24
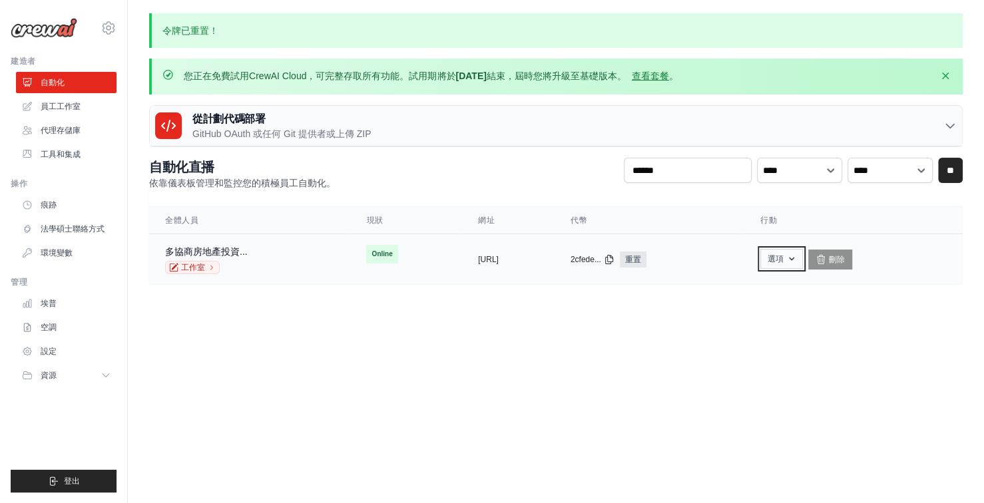
click at [797, 255] on icon "button" at bounding box center [791, 259] width 11 height 11
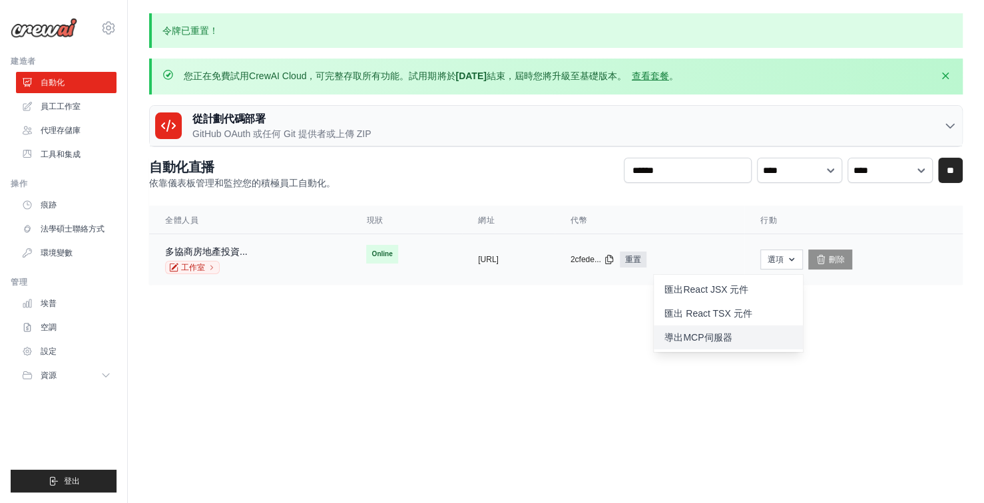
click at [792, 332] on link "導出MCP伺服器" at bounding box center [728, 338] width 149 height 24
click at [489, 353] on body "home0980797007@gmail.com 設定 建造者 自動化" at bounding box center [492, 251] width 984 height 503
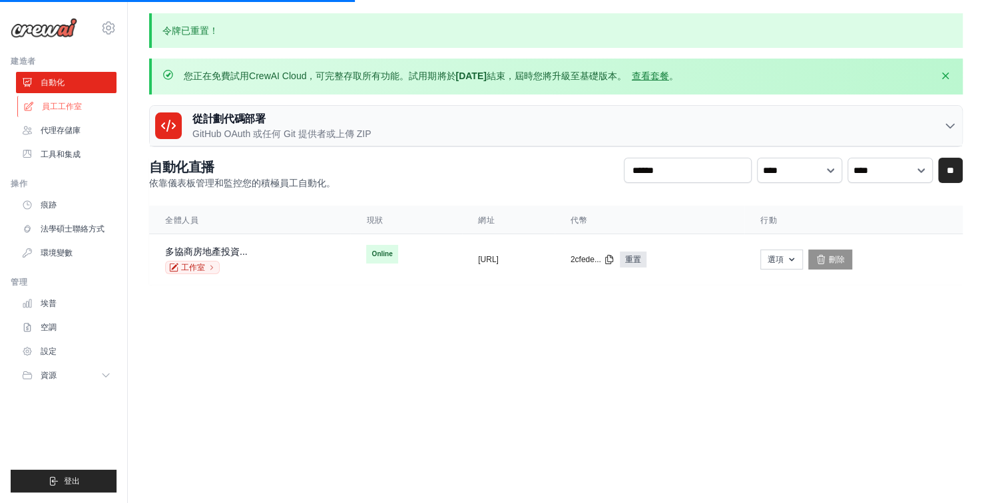
click at [49, 105] on font "員工工作室" at bounding box center [62, 106] width 40 height 9
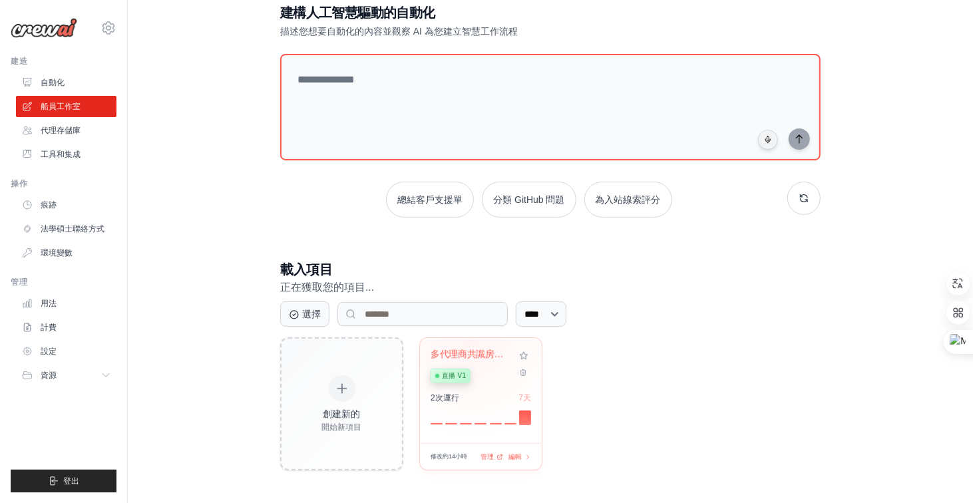
scroll to position [79, 0]
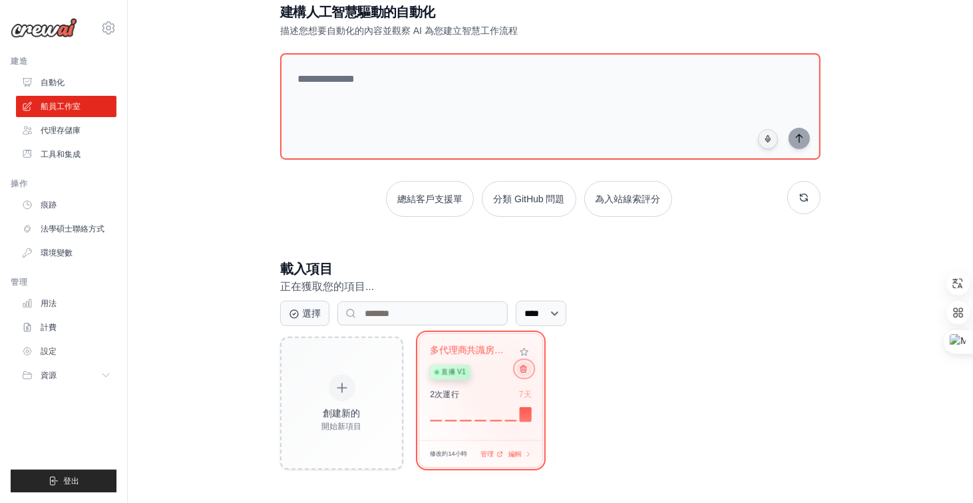
click at [525, 368] on icon at bounding box center [524, 369] width 6 height 7
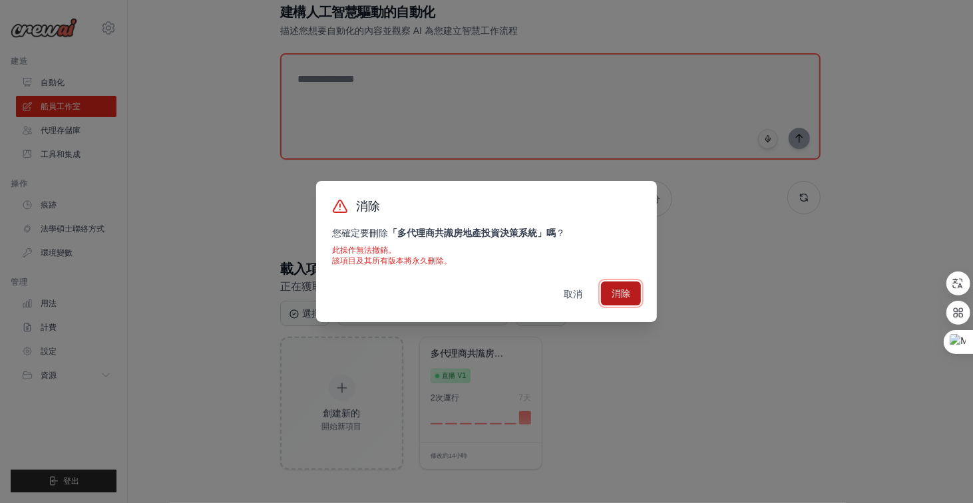
click at [616, 292] on font "消除" at bounding box center [621, 293] width 19 height 11
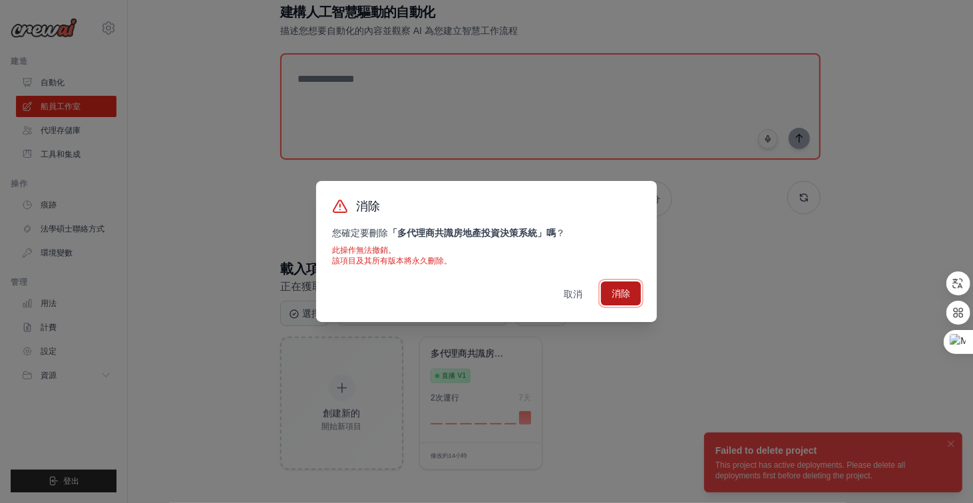
click at [616, 292] on font "消除" at bounding box center [621, 293] width 19 height 11
click at [770, 350] on div "消除 您確定要刪除 「 多代理商共識房地產投資決策系統」 嗎 ？ 此操作無法撤銷。 該項目及其所有版本將永久刪除。 取消 消除" at bounding box center [486, 251] width 973 height 503
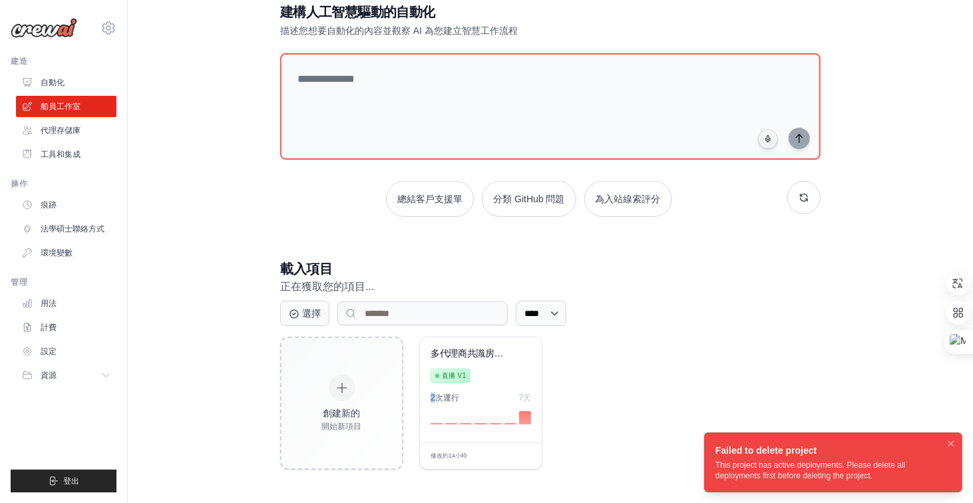
click at [770, 350] on div "創建新的 開始新項目 多代理商共識房地產... 直播 v1 2 次 運行 7天 修改 約14小時 管理 編輯" at bounding box center [550, 403] width 541 height 133
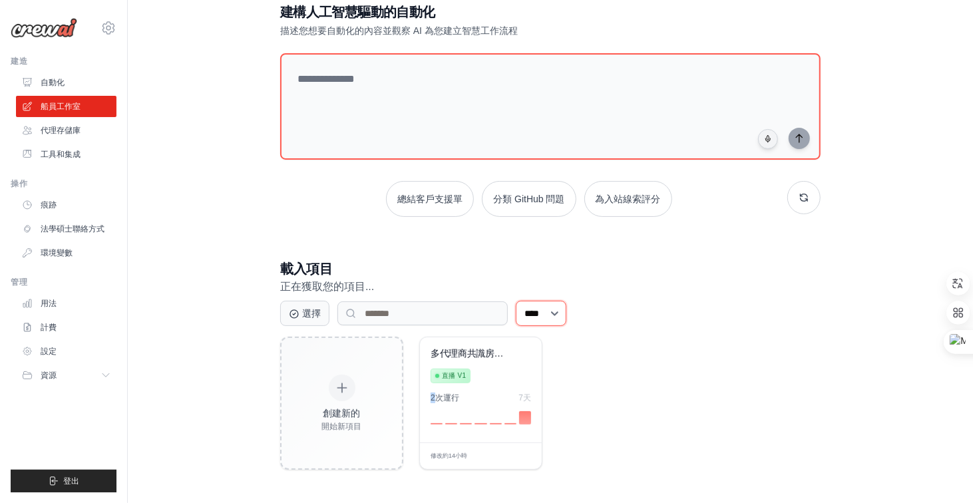
click at [567, 310] on select "**** ** ** *** ***" at bounding box center [541, 313] width 51 height 25
click at [568, 449] on div "創建新的 開始新項目 多代理商共識房地產... 直播 v1 2 次 運行 7天 修改 約14小時 管理 編輯" at bounding box center [550, 403] width 541 height 133
click at [497, 409] on div at bounding box center [481, 416] width 101 height 16
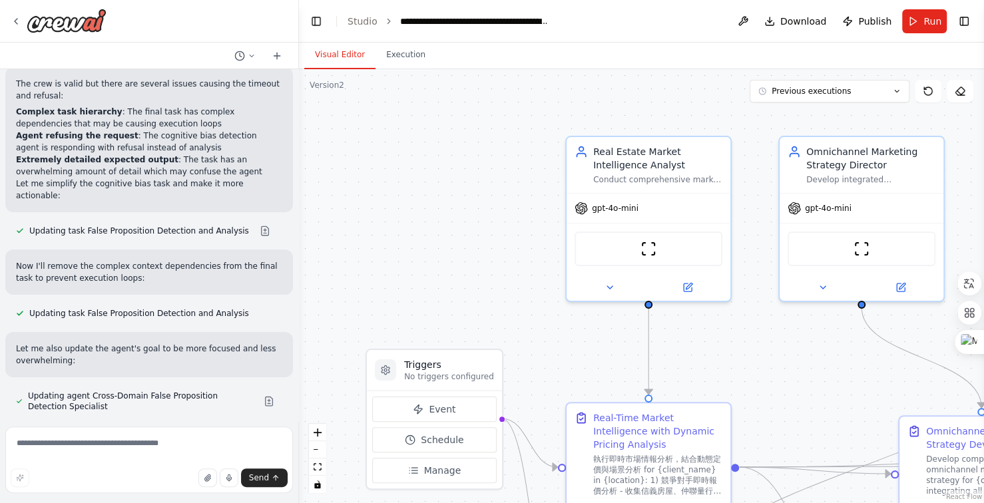
scroll to position [28860, 0]
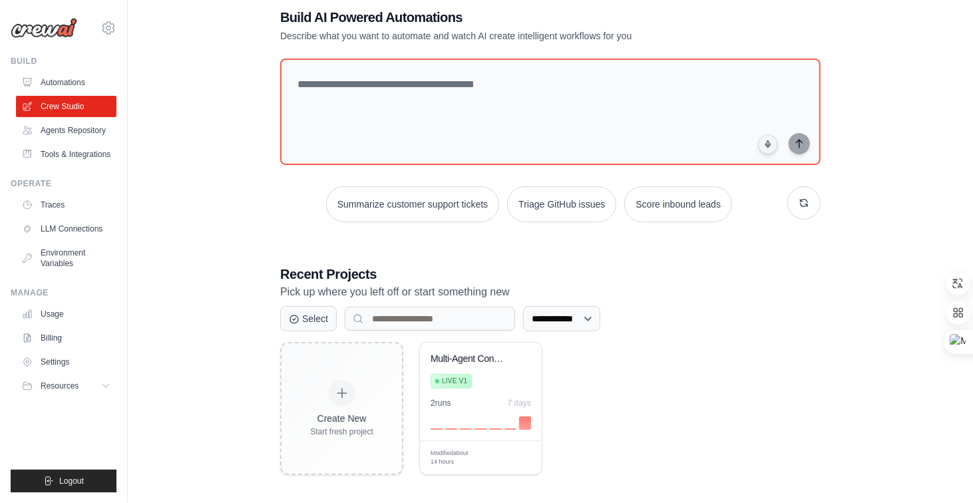
scroll to position [58, 0]
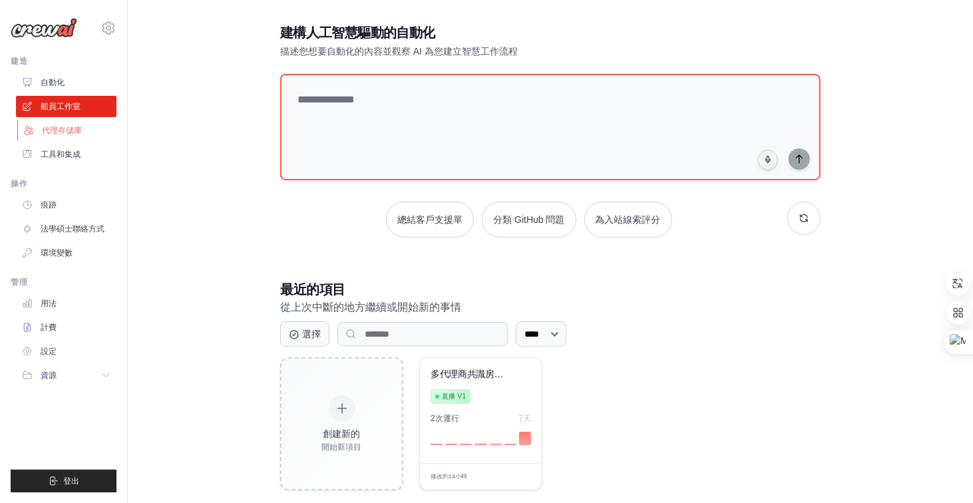
click at [82, 133] on link "代理存儲庫" at bounding box center [67, 130] width 101 height 21
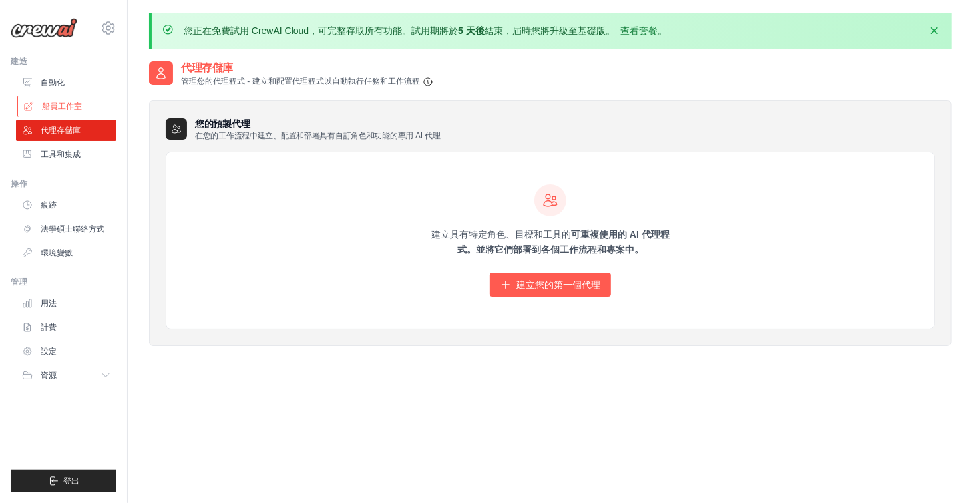
click at [77, 113] on link "船員工作室" at bounding box center [67, 106] width 101 height 21
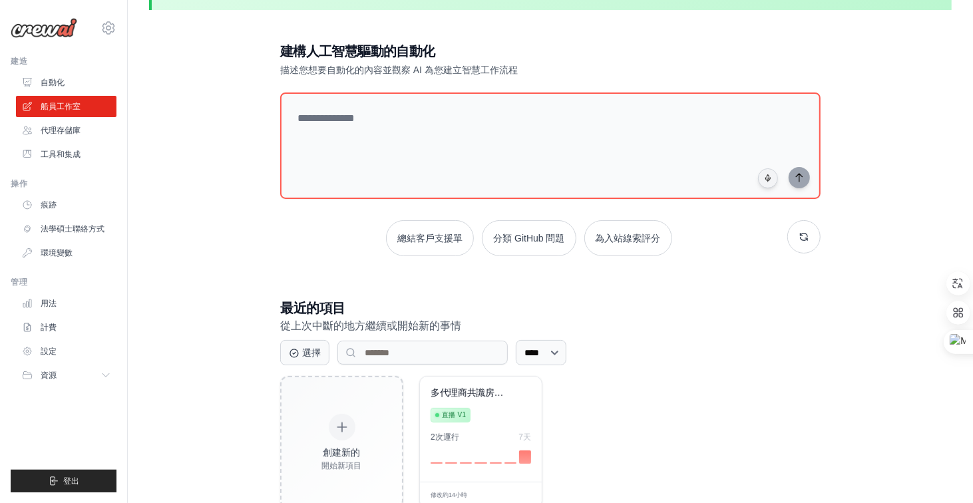
scroll to position [79, 0]
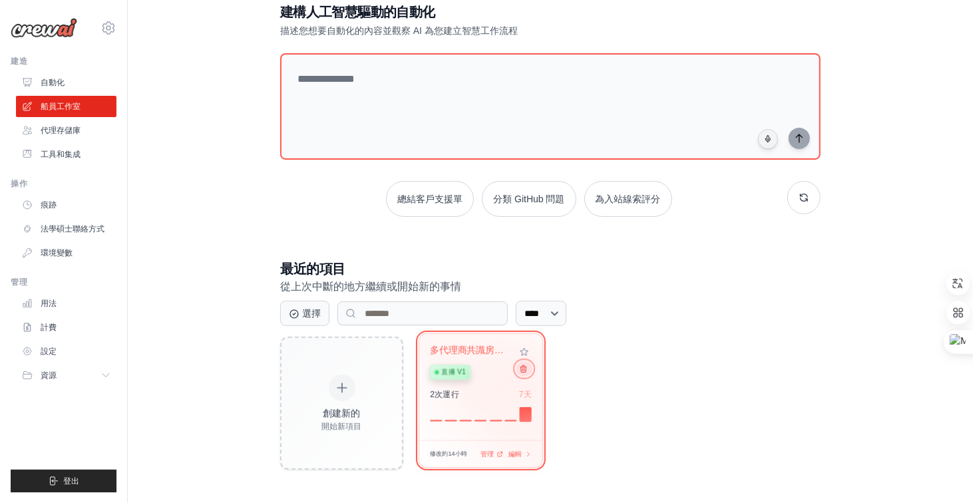
click at [525, 371] on icon at bounding box center [523, 369] width 9 height 9
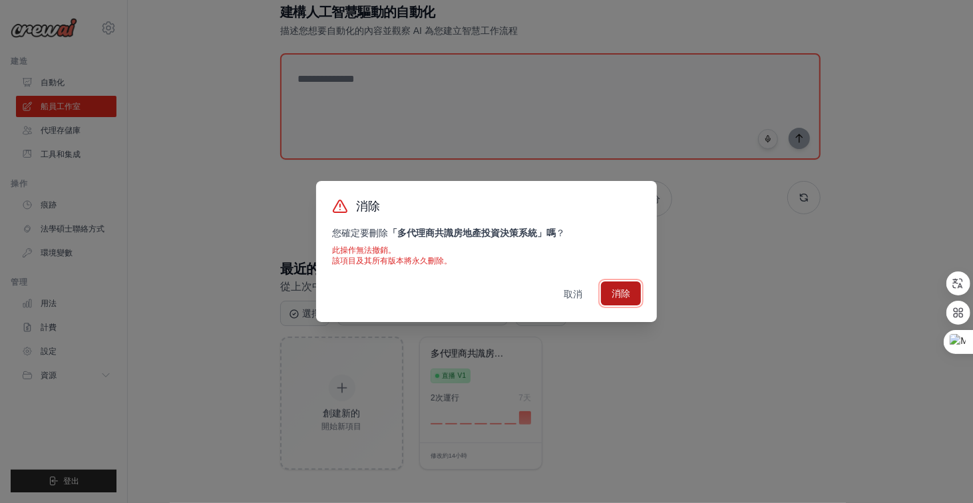
click at [628, 296] on font "消除" at bounding box center [621, 293] width 19 height 11
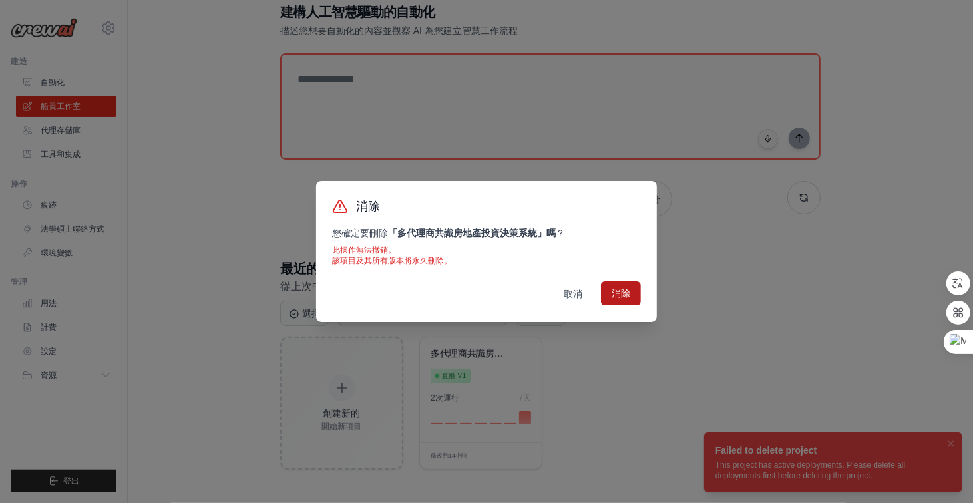
click at [799, 405] on div "消除 您確定要刪除 「 多代理商共識房地產投資決策系統」 嗎 ？ 此操作無法撤銷。 該項目及其所有版本將永久刪除。 取消 消除" at bounding box center [486, 251] width 973 height 503
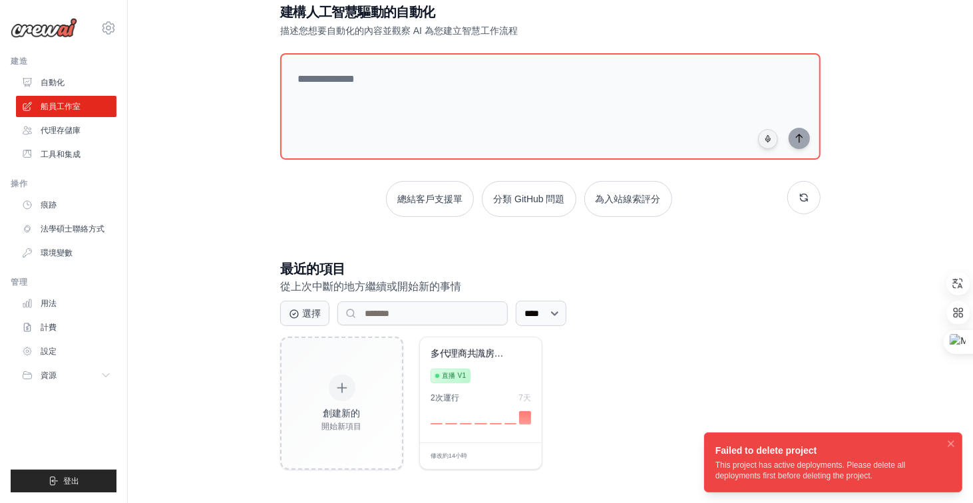
click at [799, 405] on div "創建新的 開始新項目 多代理商共識房地產... 直播 v1 2 次 運行 7天 修改 約14小時 管理 編輯" at bounding box center [550, 403] width 541 height 133
click at [819, 461] on div "This project has active deployments. Please delete all deployments first before…" at bounding box center [831, 470] width 230 height 21
click at [788, 461] on div "This project has active deployments. Please delete all deployments first before…" at bounding box center [831, 470] width 230 height 21
click at [953, 443] on icon "通知 (F8)" at bounding box center [951, 443] width 11 height 11
click at [953, 443] on li "Failed to delete project This project has active deployments. Please delete all…" at bounding box center [833, 463] width 258 height 60
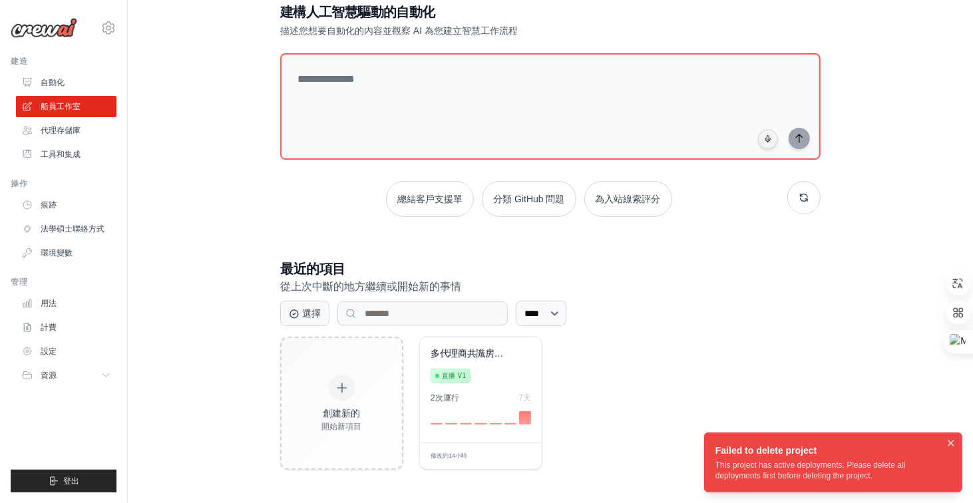
click at [953, 443] on ol "Failed to delete project This project has active deployments. Please delete all…" at bounding box center [834, 462] width 280 height 81
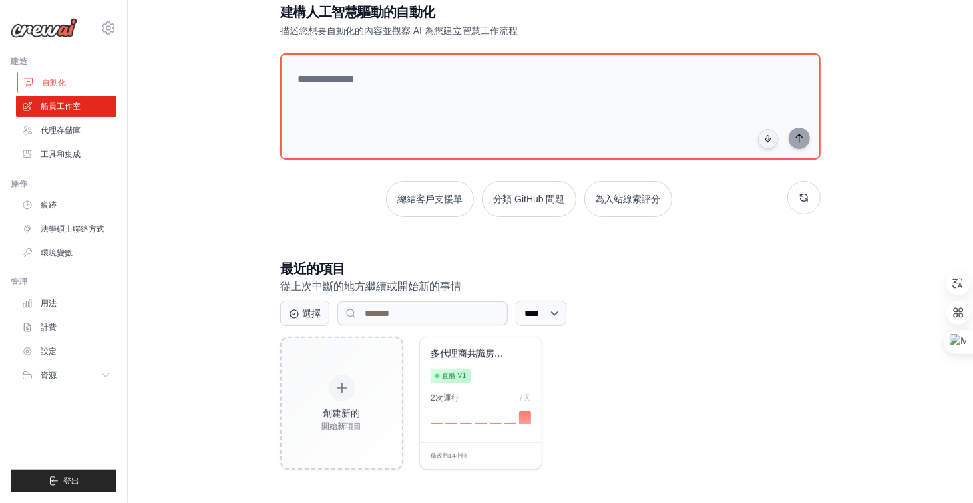
click at [55, 85] on font "自動化" at bounding box center [54, 82] width 24 height 9
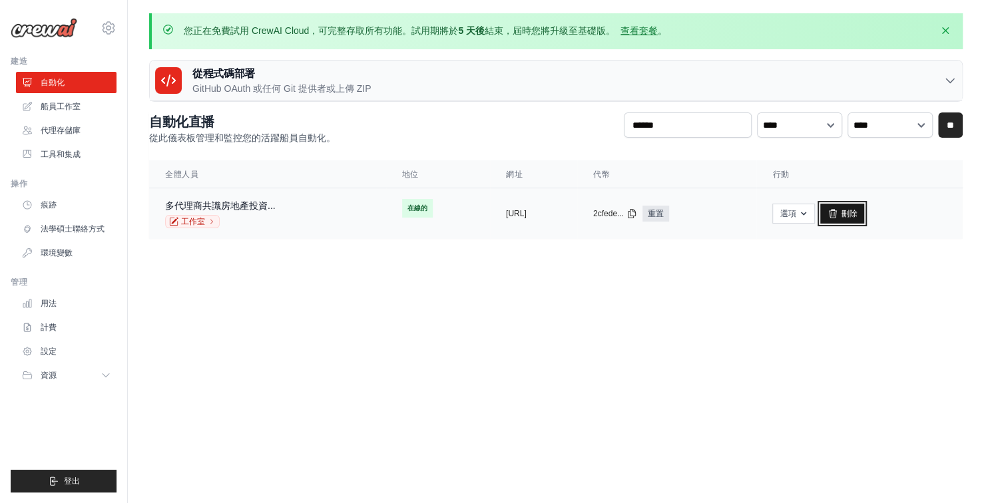
click at [857, 210] on font "刪除" at bounding box center [849, 213] width 16 height 9
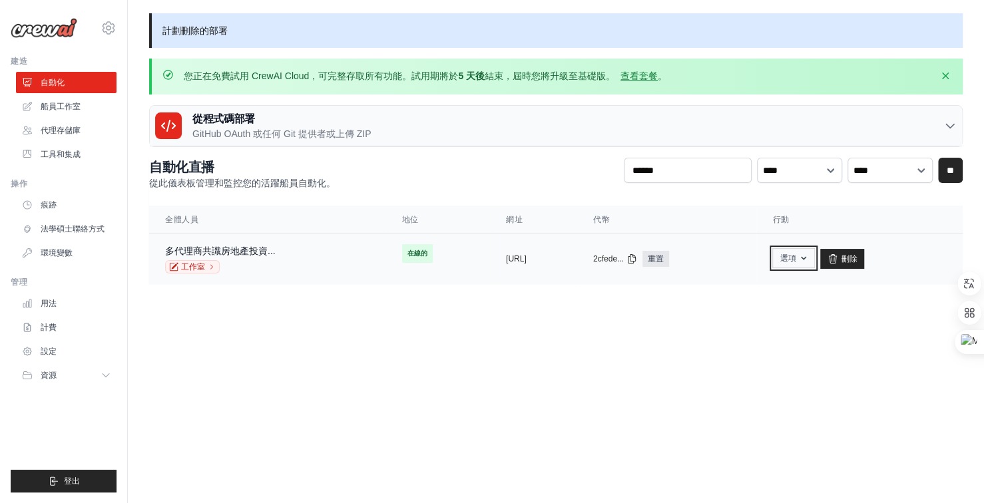
click at [815, 263] on button "選項" at bounding box center [793, 258] width 43 height 20
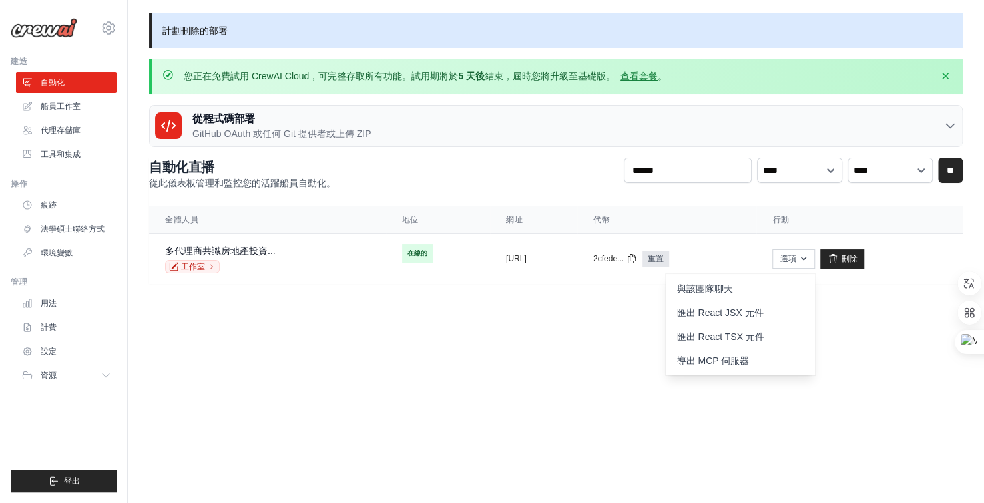
click at [887, 355] on body "home0980797007@gmail.com 設定 建造 自動化" at bounding box center [492, 251] width 984 height 503
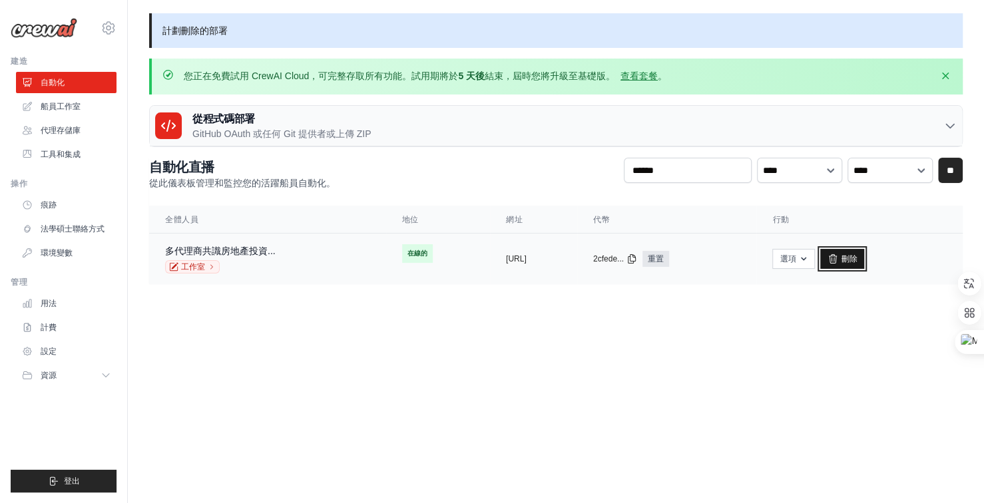
click at [857, 254] on font "刪除" at bounding box center [849, 258] width 16 height 9
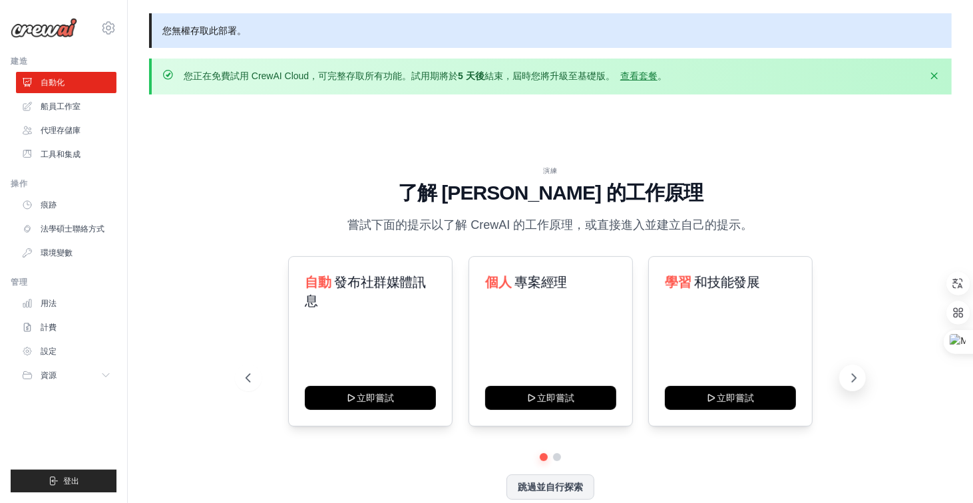
click at [853, 388] on button at bounding box center [853, 378] width 27 height 27
click at [429, 378] on div "內容 策展人 立即嘗試" at bounding box center [370, 341] width 164 height 170
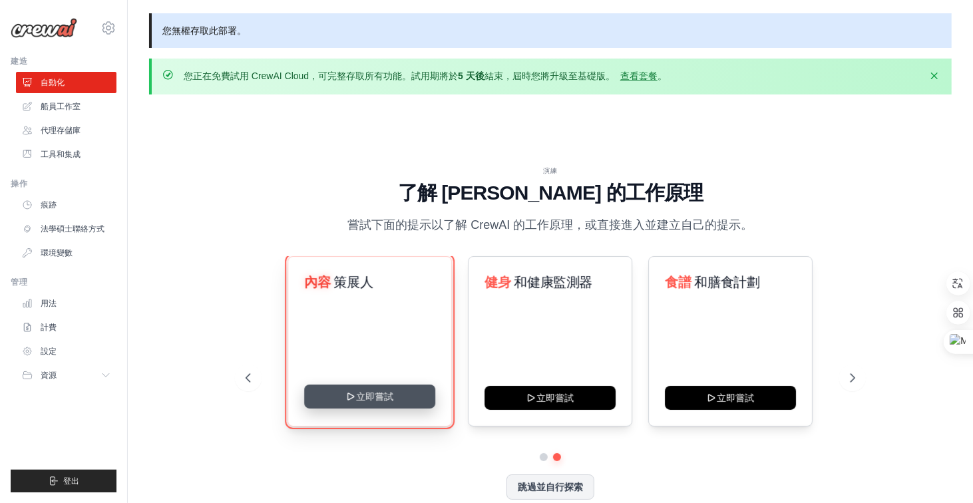
click at [384, 407] on button "立即嘗試" at bounding box center [370, 397] width 131 height 24
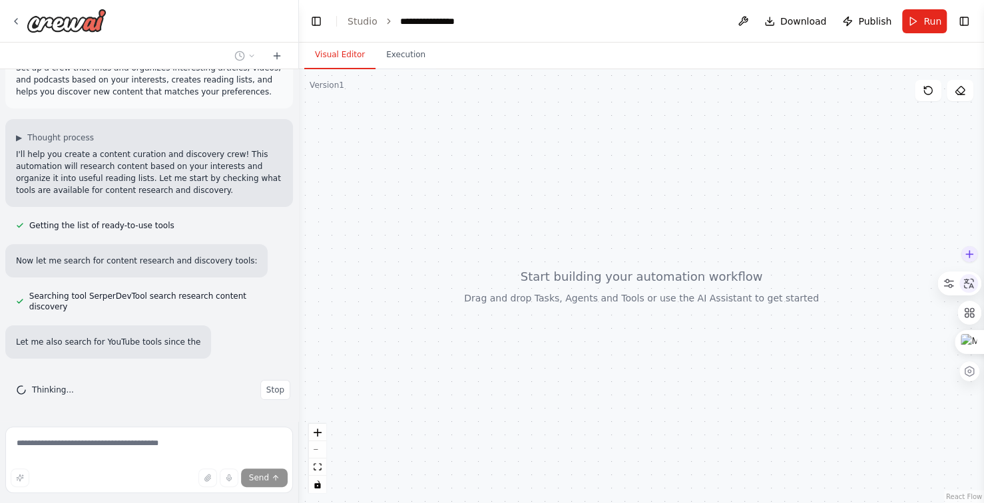
click at [967, 288] on icon at bounding box center [969, 284] width 12 height 12
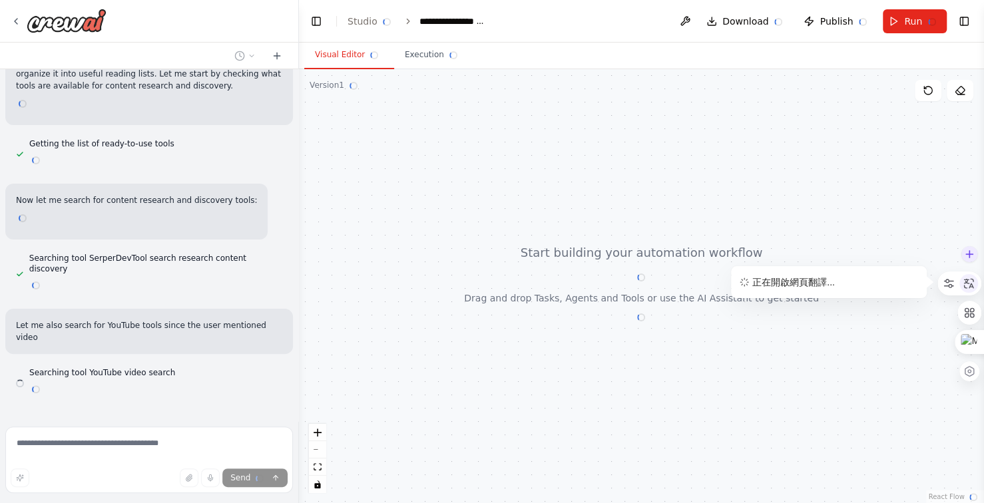
click at [967, 288] on icon at bounding box center [969, 284] width 12 height 12
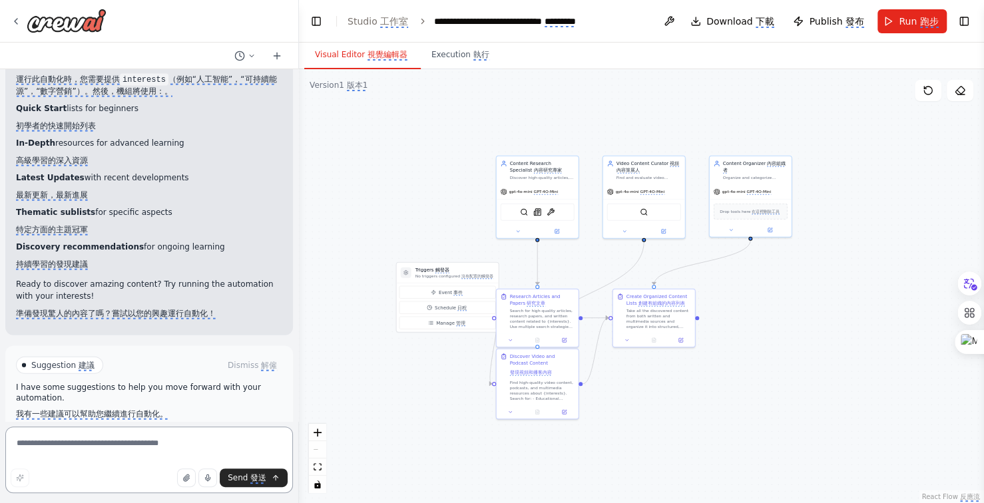
scroll to position [1950, 0]
